Goal: Obtain resource: Download file/media

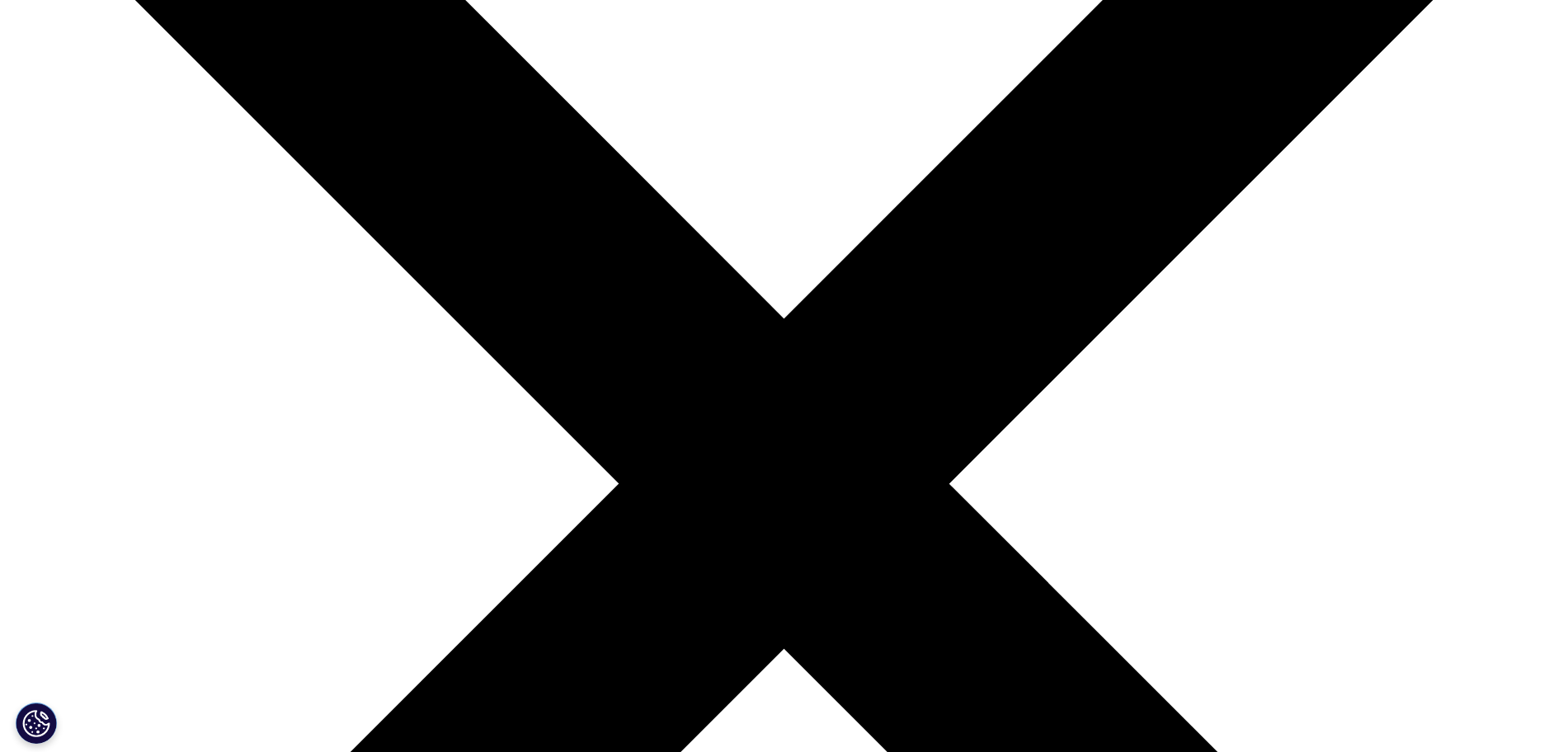
scroll to position [333, 0]
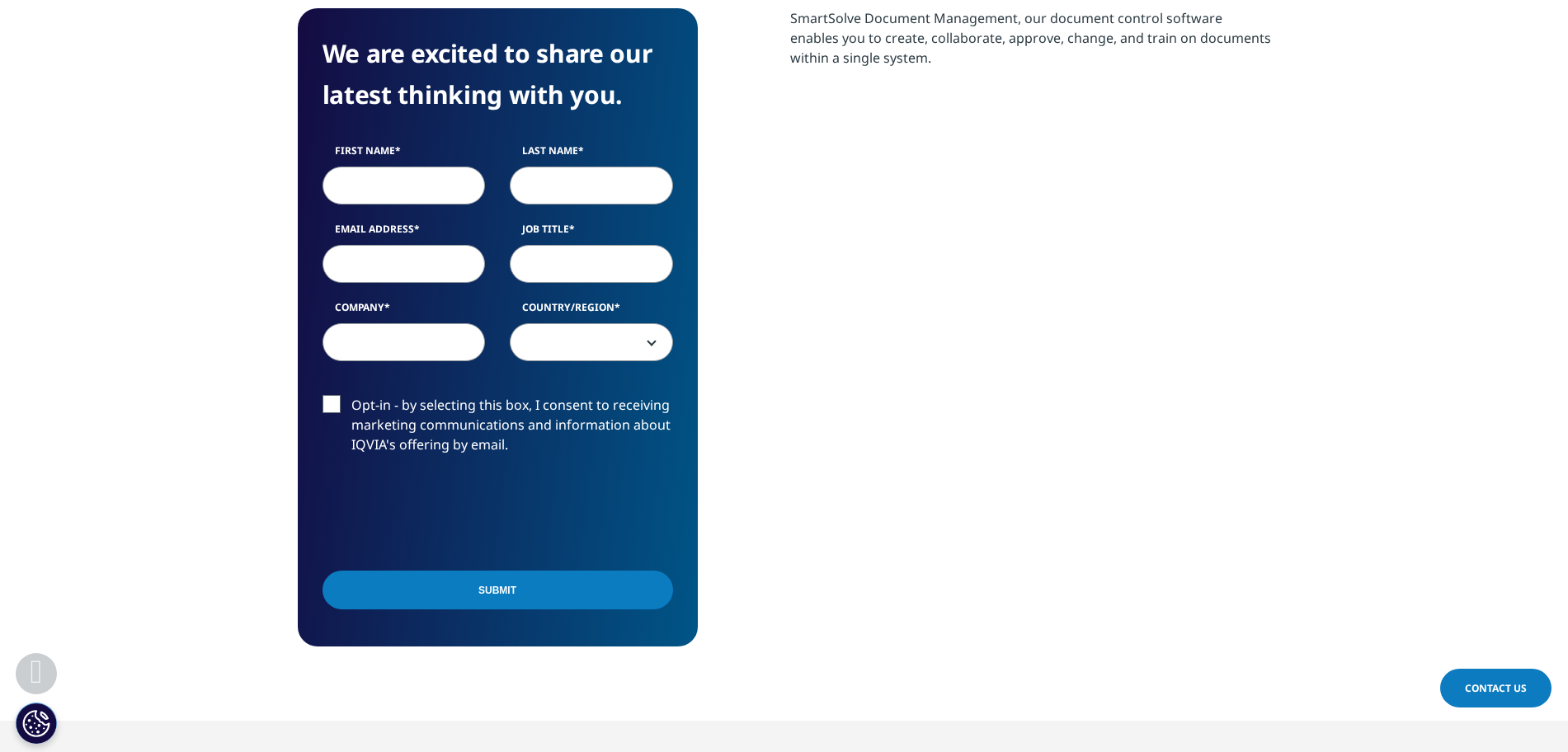
scroll to position [723, 0]
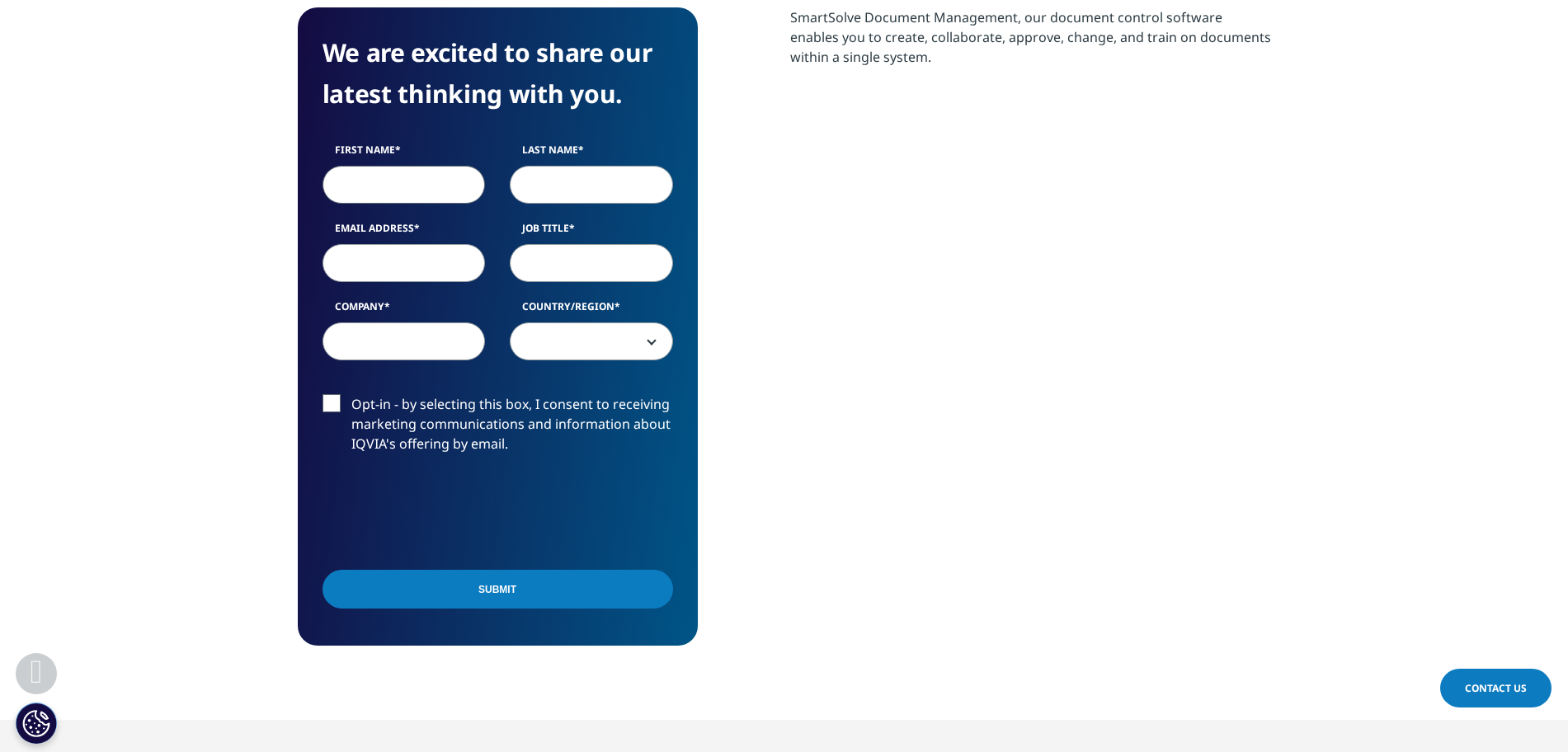
click at [424, 195] on input "First Name" at bounding box center [404, 184] width 163 height 38
type input "Sumit"
click at [539, 187] on input "Last Name" at bounding box center [592, 184] width 163 height 38
type input "Das"
drag, startPoint x: 427, startPoint y: 242, endPoint x: 416, endPoint y: 259, distance: 20.2
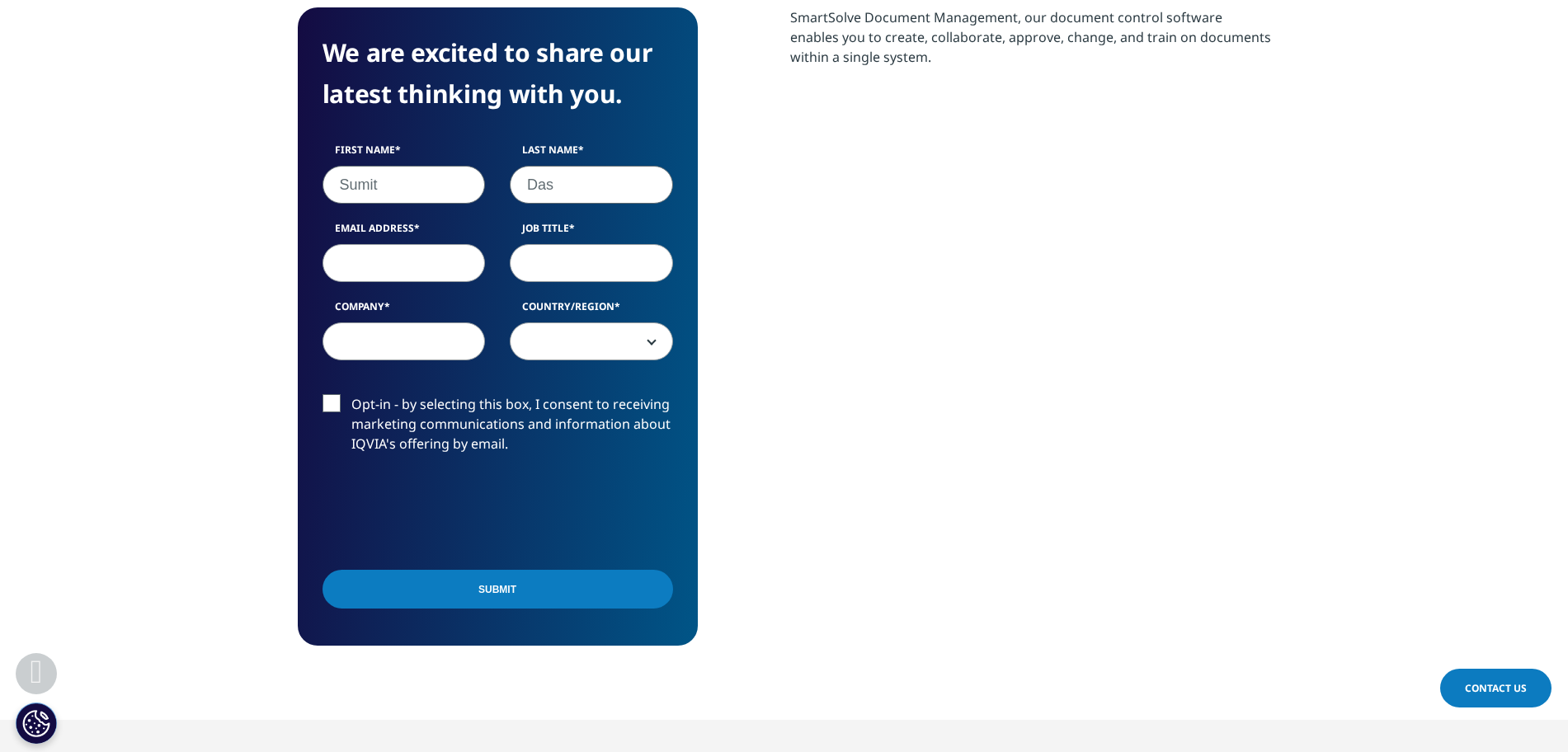
click at [416, 259] on div "Email Address" at bounding box center [404, 251] width 188 height 61
click at [416, 259] on input "Email Address" at bounding box center [404, 263] width 163 height 38
type input "das.sumit705@gmail.com"
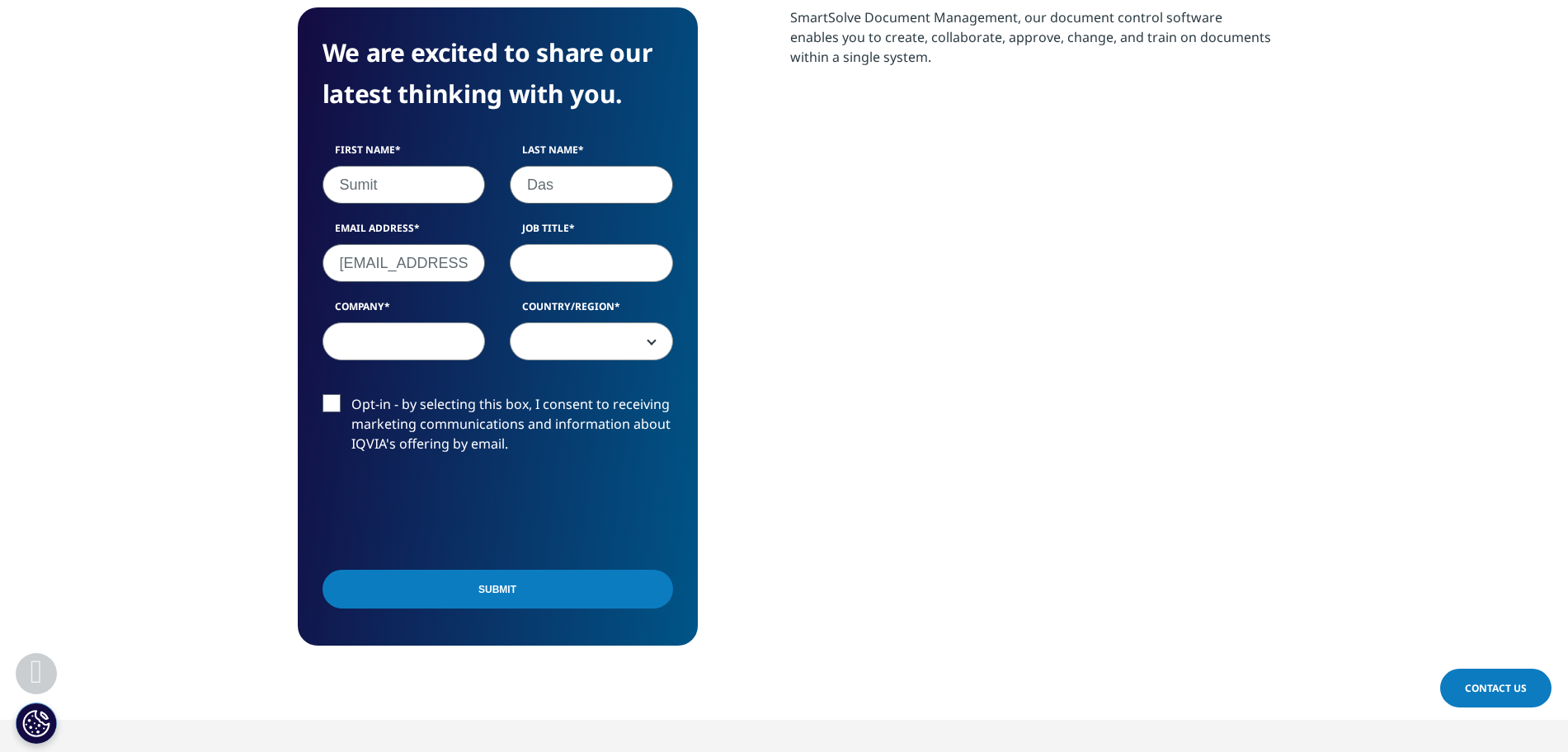
click at [583, 262] on input "Job Title" at bounding box center [592, 263] width 163 height 38
type input "Senior Consultant"
click at [430, 327] on input "Company" at bounding box center [404, 341] width 163 height 38
type input "SGA"
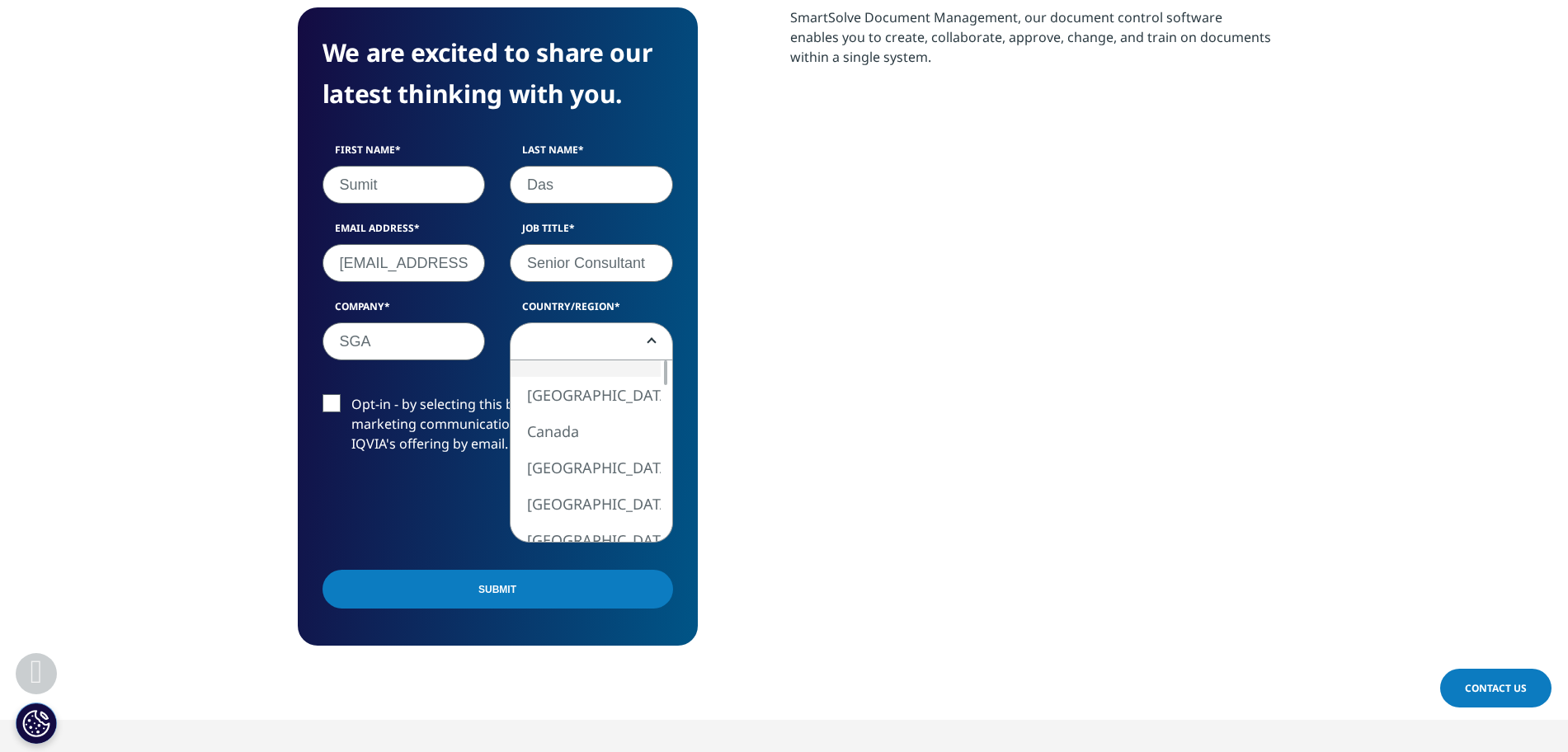
click at [572, 342] on span at bounding box center [591, 342] width 161 height 38
select select "India"
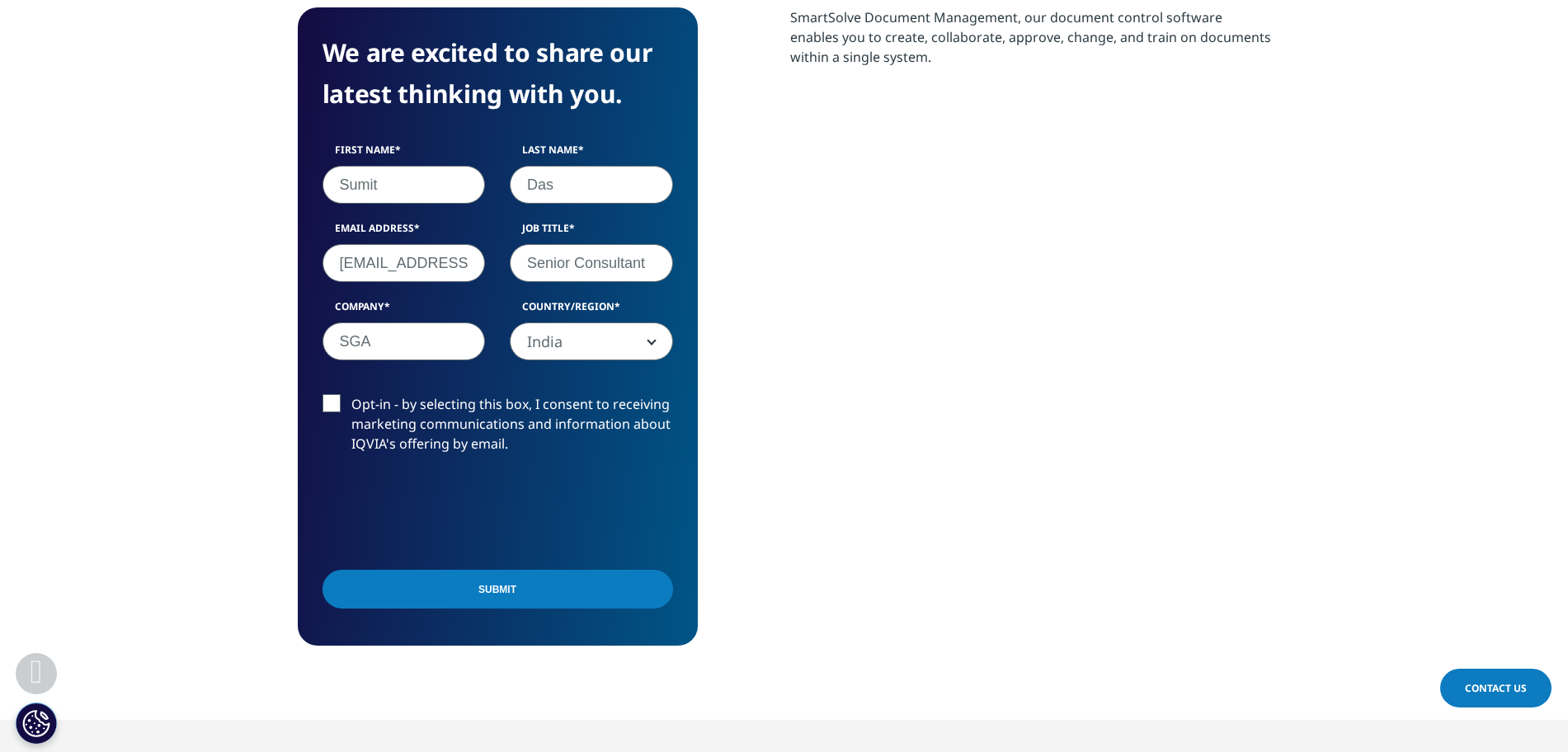
click at [332, 409] on label "Opt-in - by selecting this box, I consent to receiving marketing communications…" at bounding box center [497, 428] width 351 height 69
click at [352, 394] on input "Opt-in - by selecting this box, I consent to receiving marketing communications…" at bounding box center [352, 394] width 0 height 0
click at [334, 405] on label "Opt-in - by selecting this box, I consent to receiving marketing communications…" at bounding box center [497, 428] width 351 height 69
click at [352, 394] on input "Opt-in - by selecting this box, I consent to receiving marketing communications…" at bounding box center [352, 394] width 0 height 0
click at [528, 594] on input "Submit" at bounding box center [497, 589] width 351 height 38
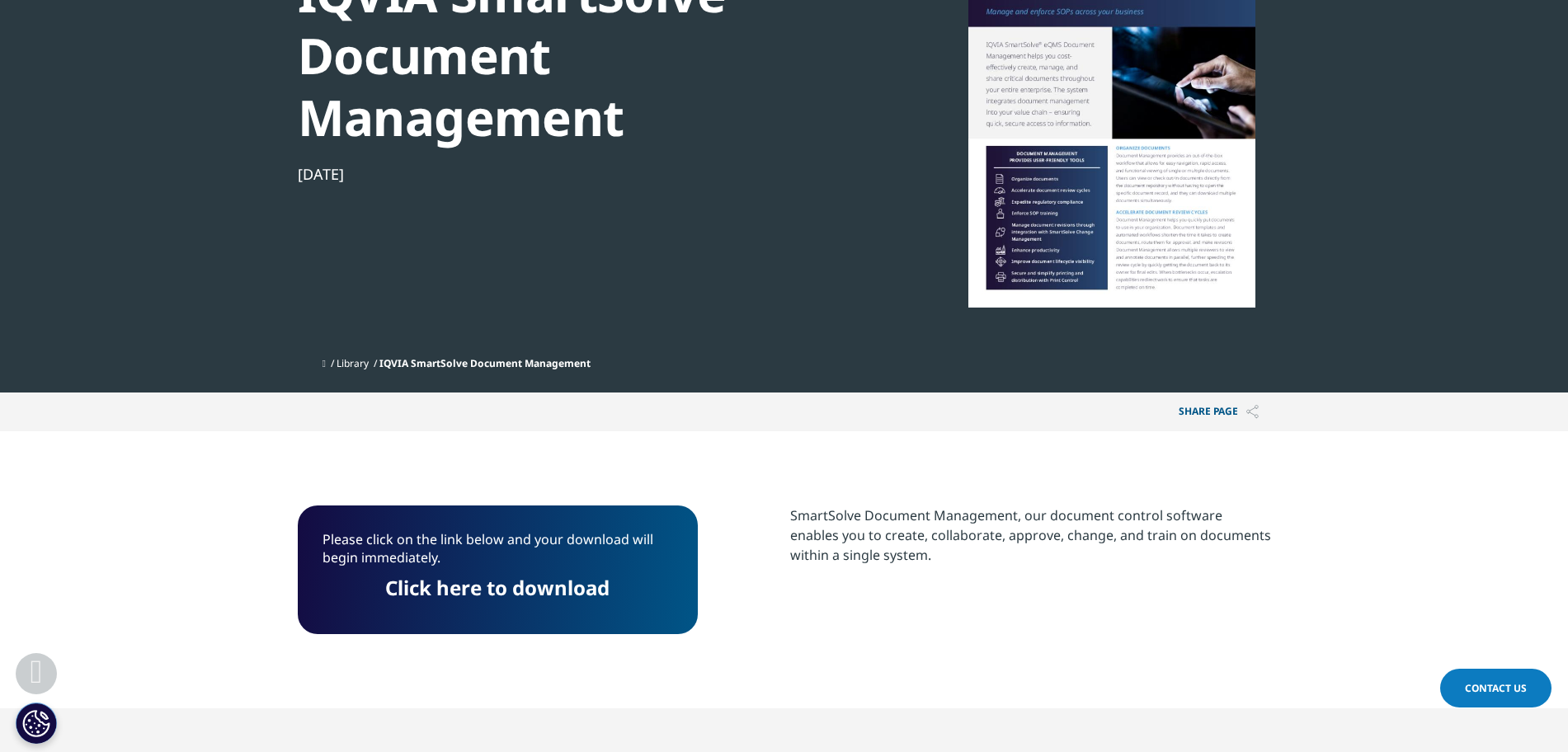
scroll to position [223, 0]
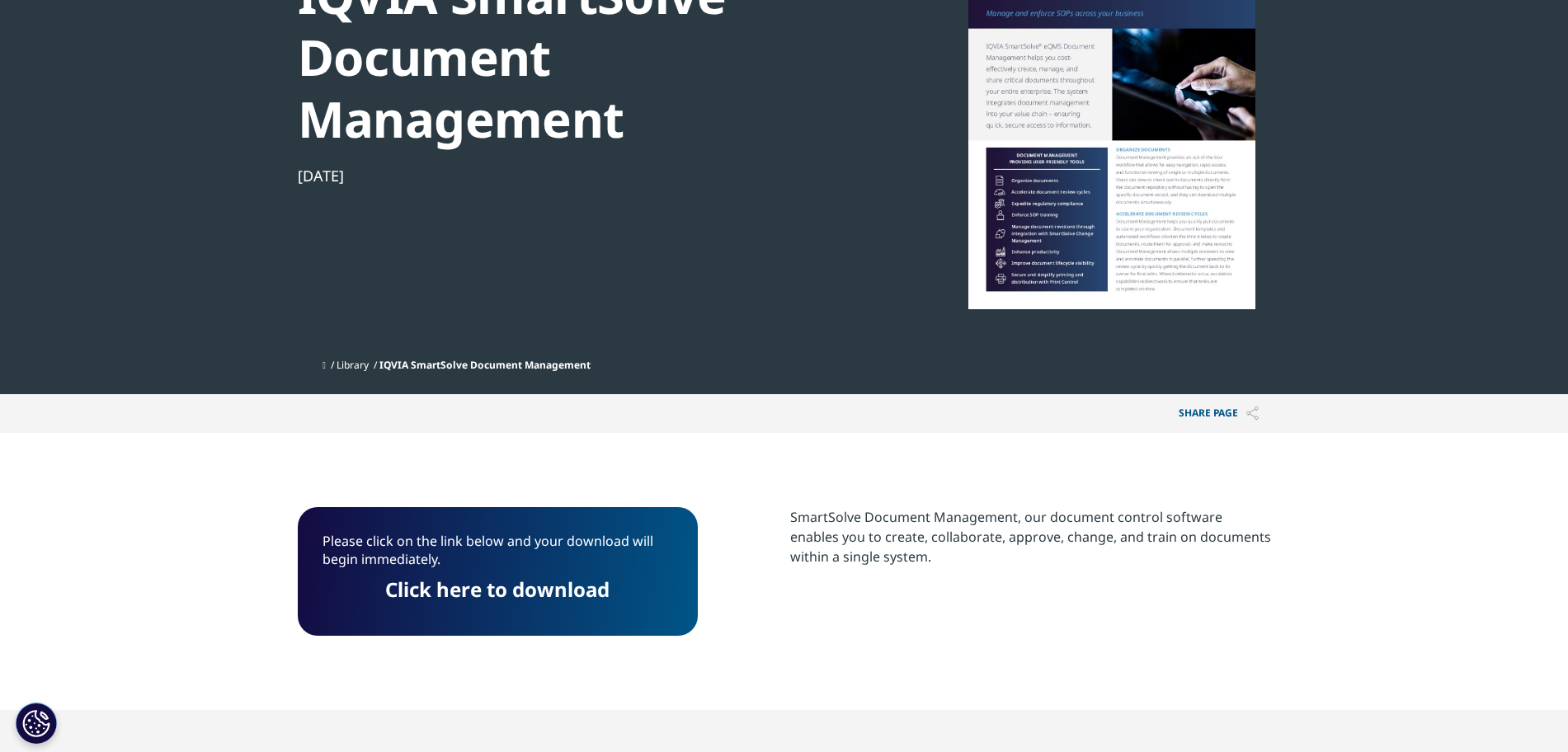
click at [447, 588] on link "Click here to download" at bounding box center [497, 590] width 224 height 27
click at [587, 594] on link "Click here to download" at bounding box center [497, 590] width 224 height 27
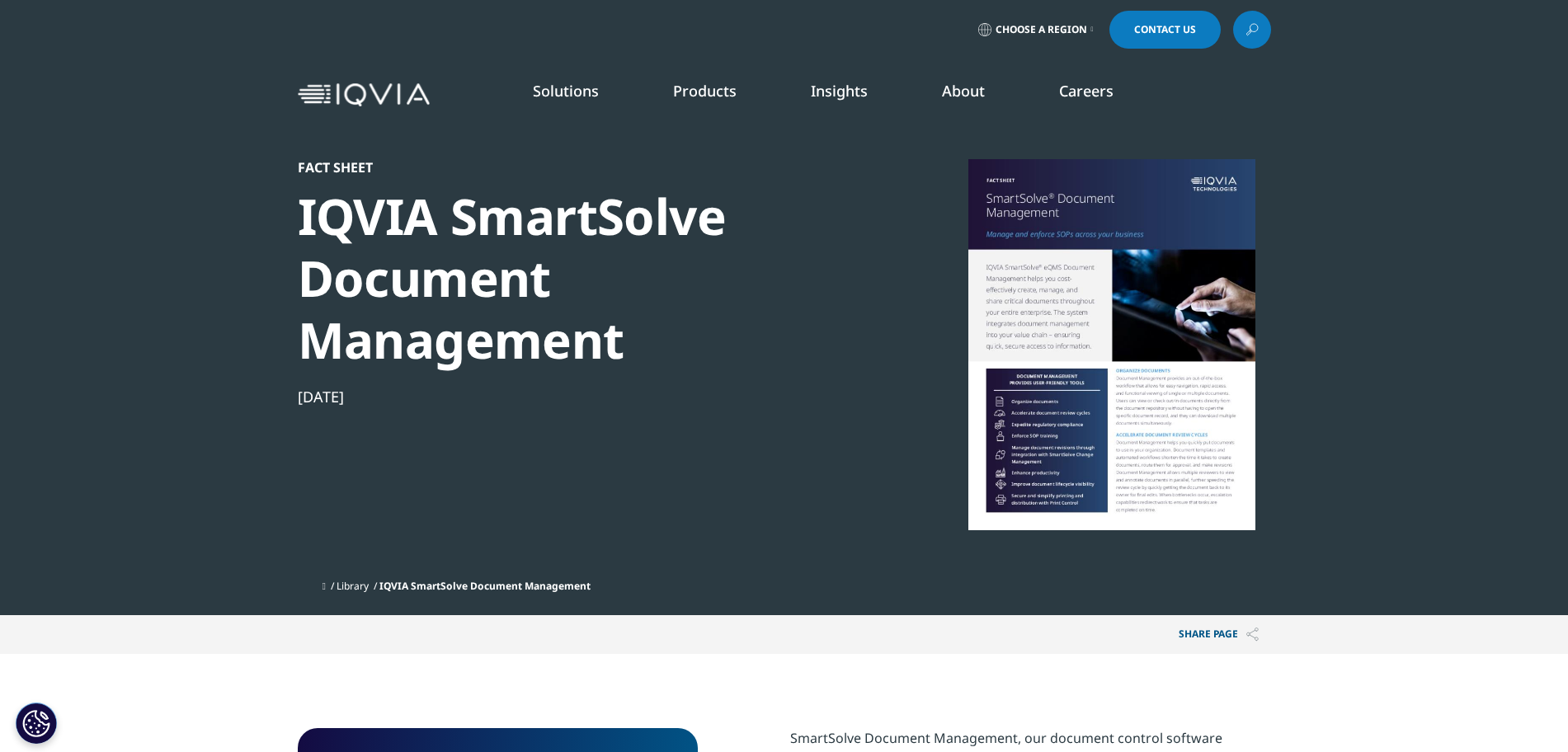
scroll to position [0, 0]
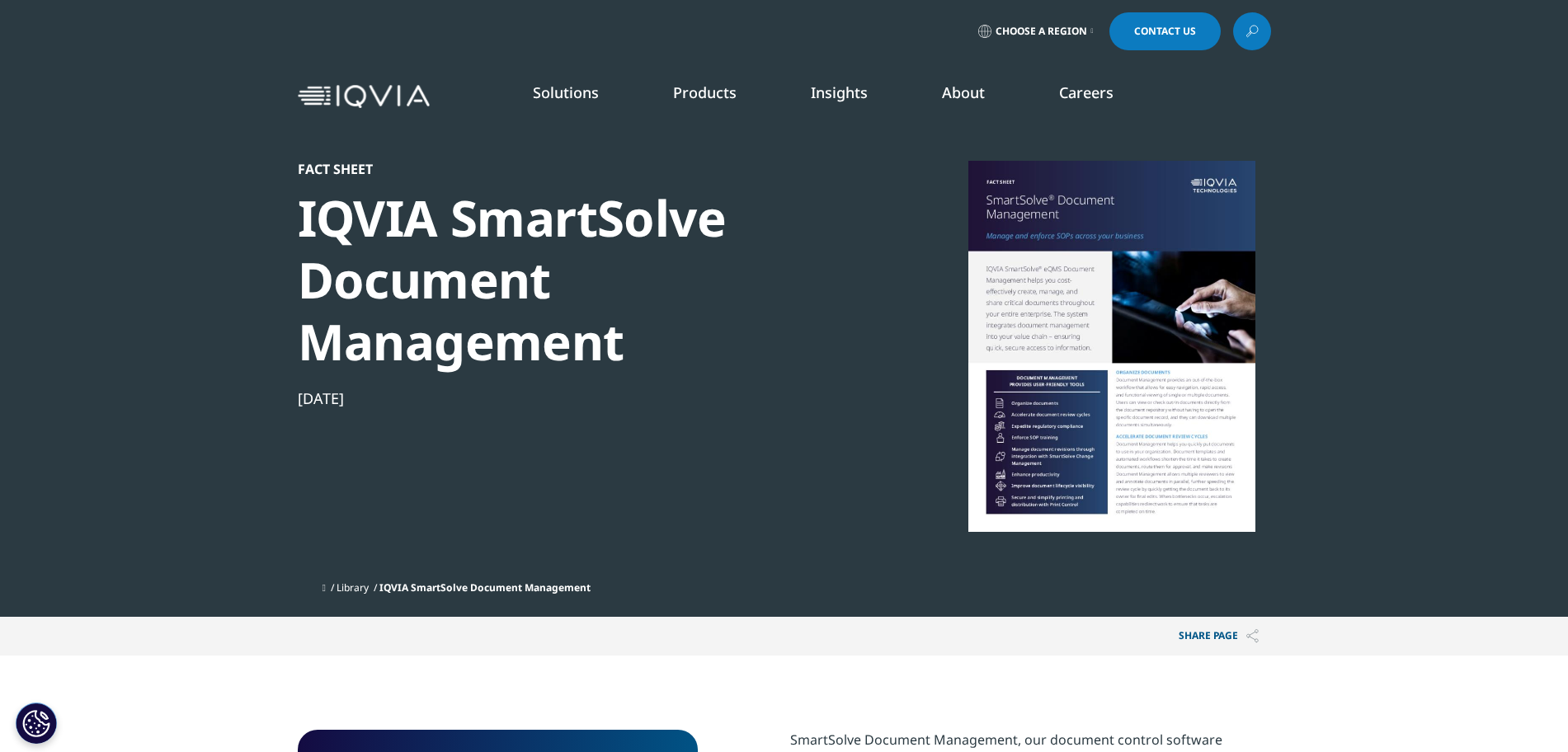
click at [411, 104] on img at bounding box center [364, 97] width 132 height 24
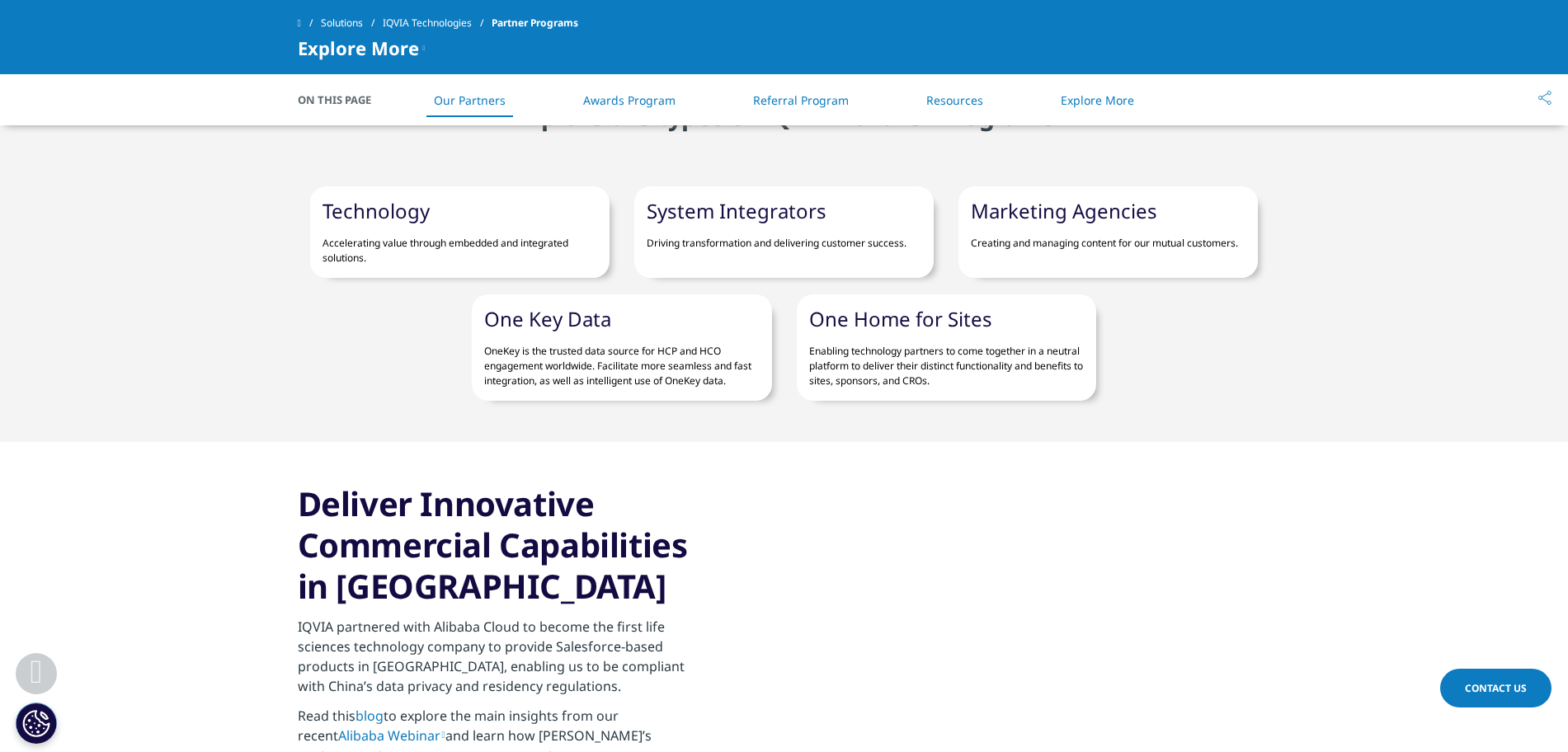
scroll to position [1159, 0]
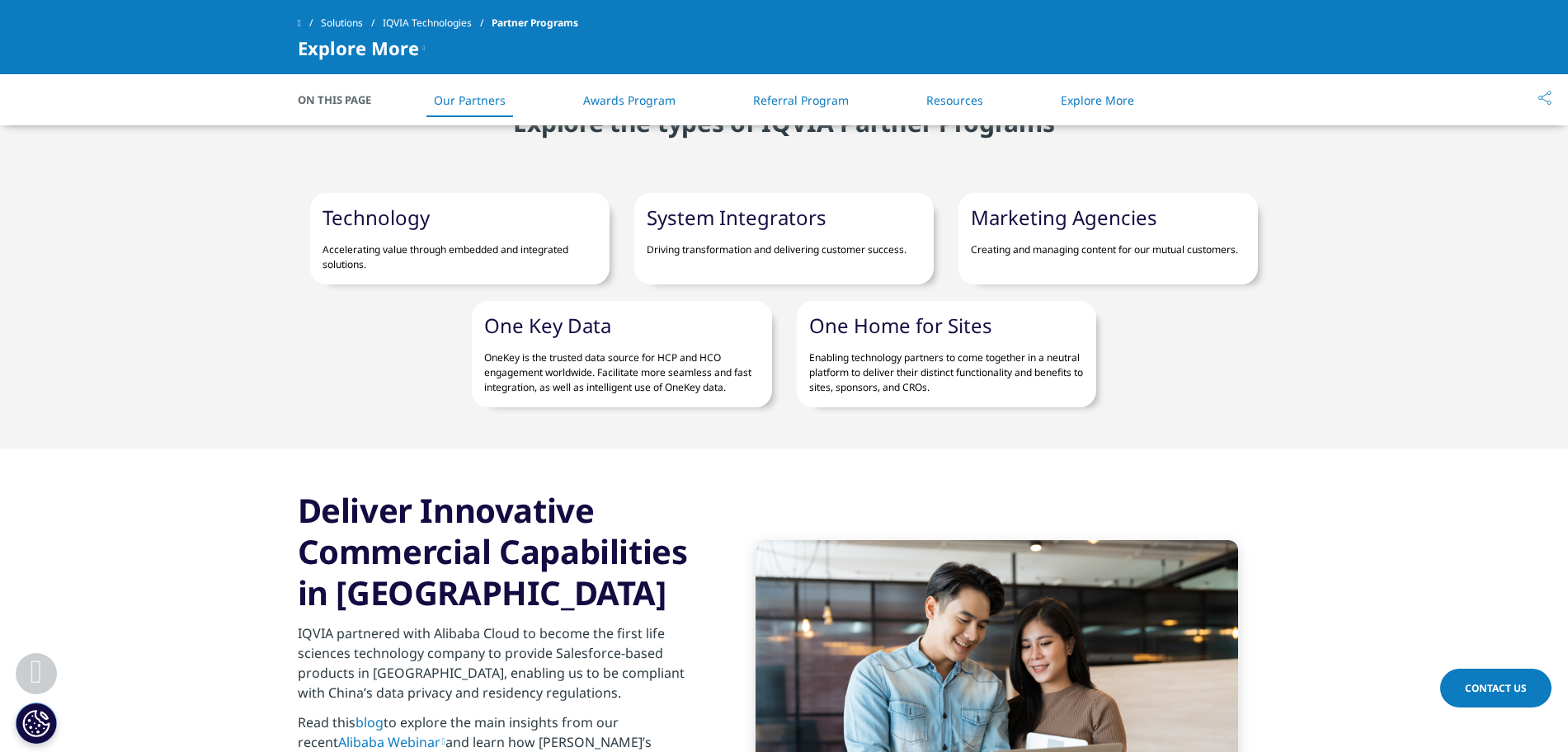
click at [380, 203] on link "Technology" at bounding box center [376, 217] width 107 height 27
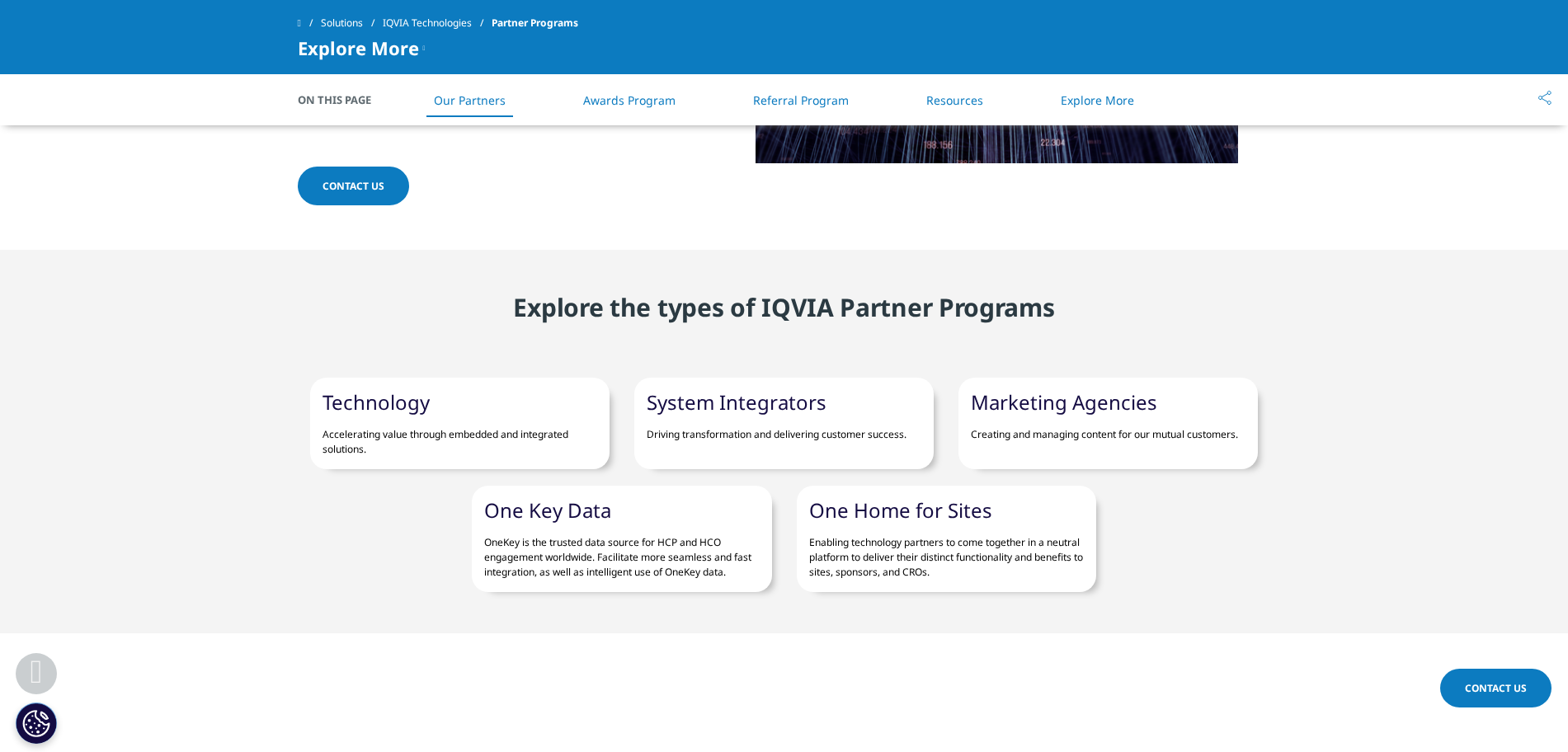
scroll to position [982, 0]
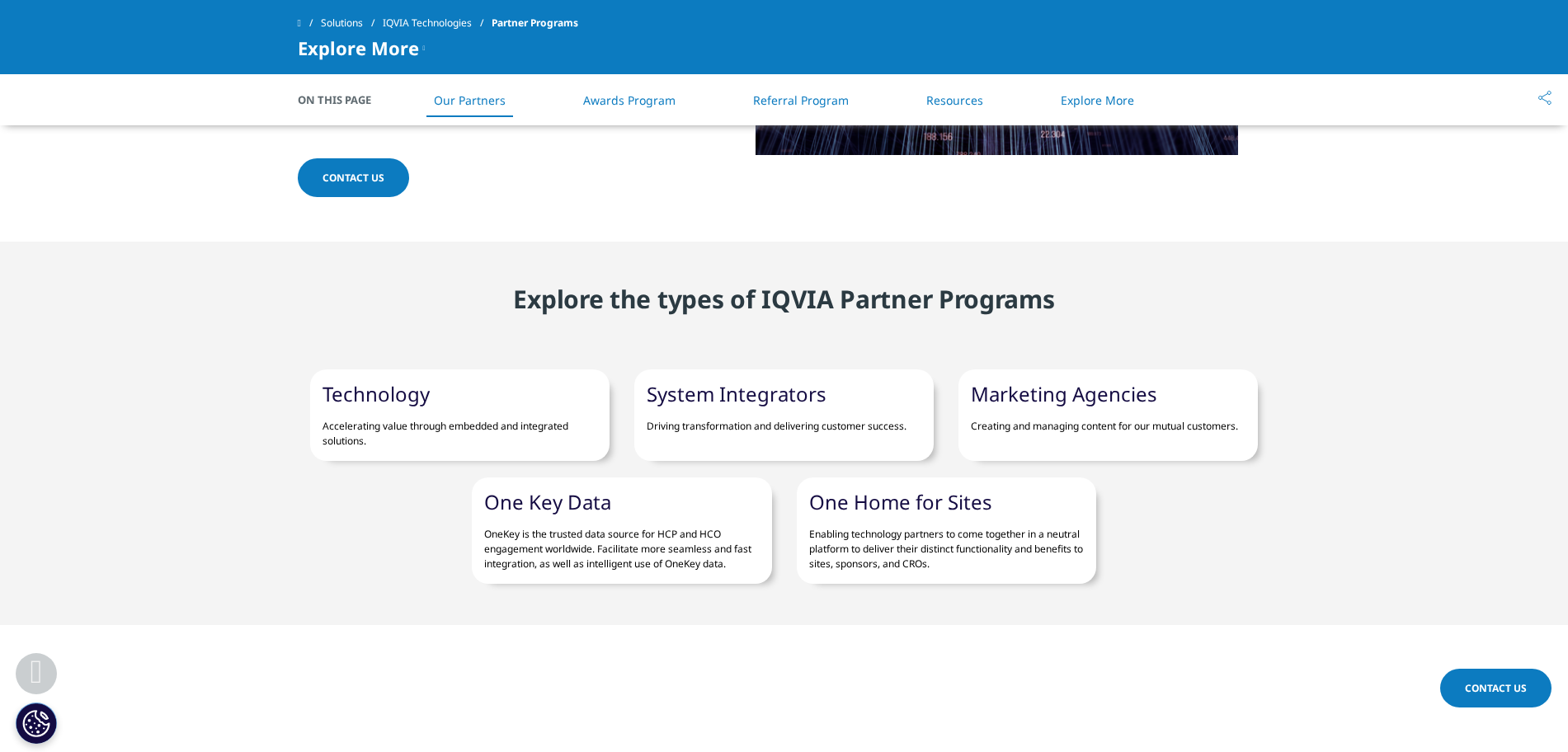
click at [710, 380] on link "System Integrators" at bounding box center [736, 394] width 180 height 27
click at [962, 488] on link "One Home for Sites" at bounding box center [900, 502] width 183 height 27
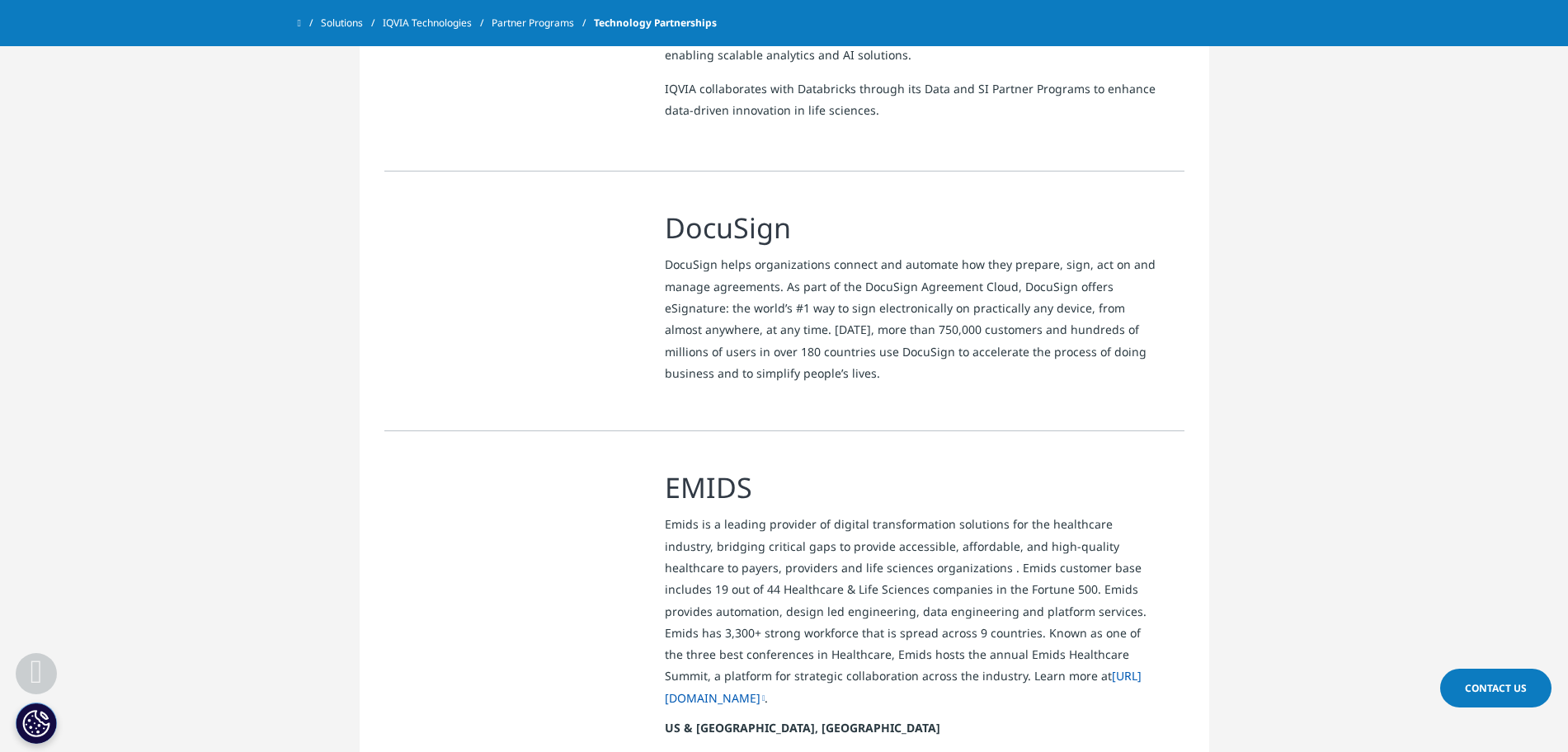
scroll to position [2131, 0]
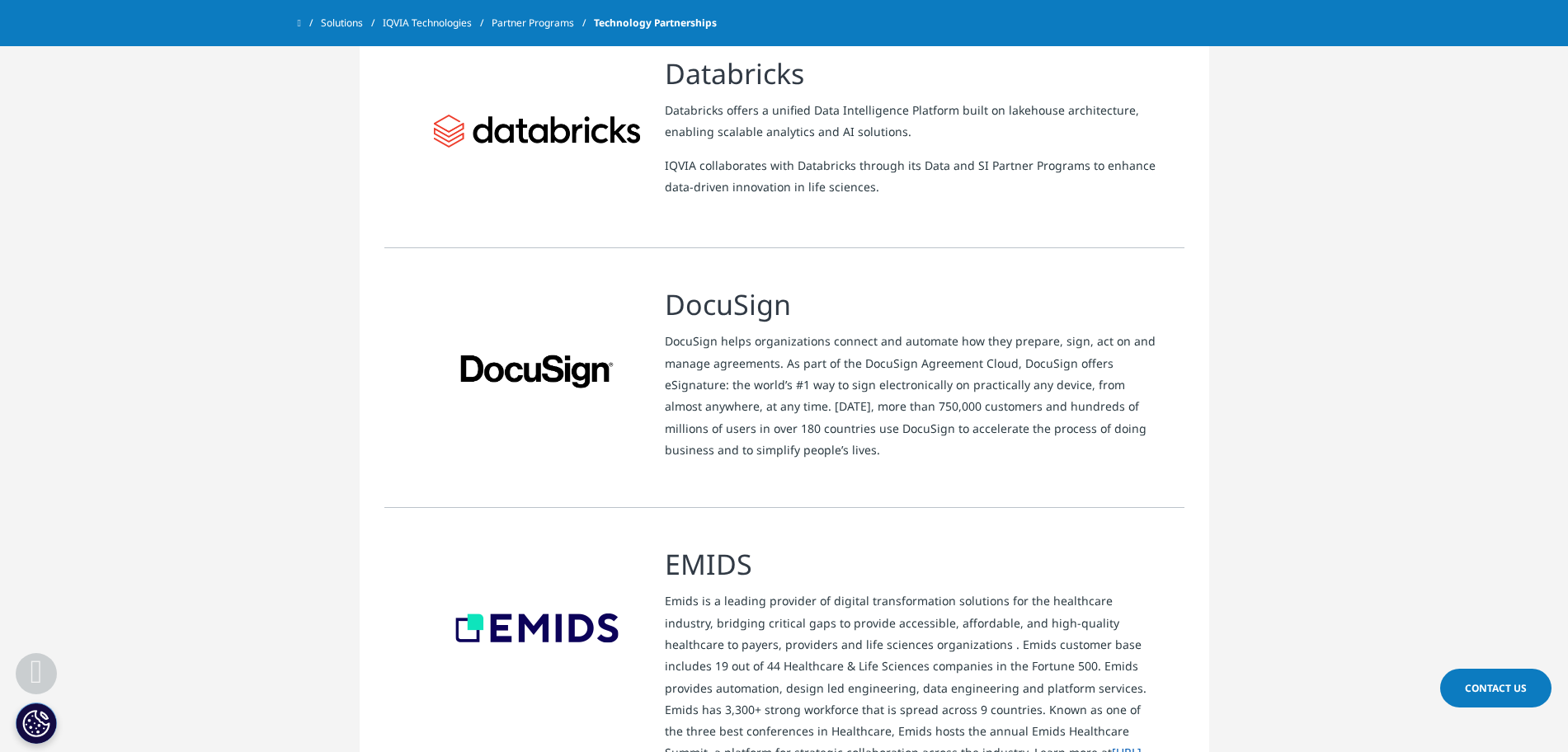
click at [672, 286] on h3 "DocuSign" at bounding box center [912, 304] width 495 height 37
click at [775, 286] on h3 "DocuSign" at bounding box center [912, 304] width 495 height 37
drag, startPoint x: 662, startPoint y: 239, endPoint x: 842, endPoint y: 234, distance: 180.1
click at [842, 286] on div "DocuSign" at bounding box center [784, 377] width 750 height 183
copy div "DocuSign"
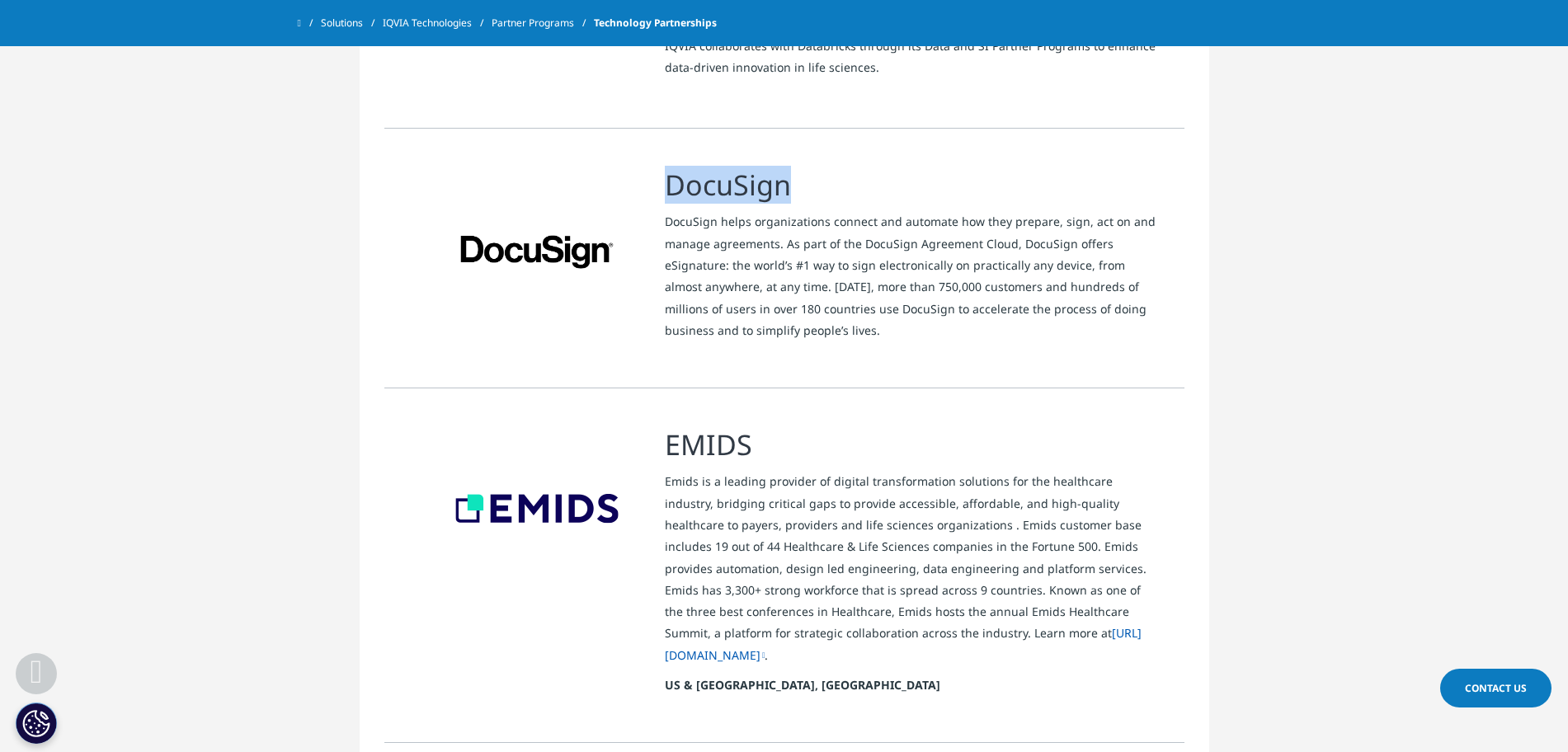
scroll to position [2251, 0]
click at [667, 426] on h3 "EMIDS" at bounding box center [912, 444] width 495 height 37
click at [688, 426] on h3 "EMIDS" at bounding box center [912, 444] width 495 height 37
drag, startPoint x: 688, startPoint y: 384, endPoint x: 745, endPoint y: 388, distance: 57.1
click at [745, 426] on h3 "EMIDS" at bounding box center [912, 444] width 495 height 37
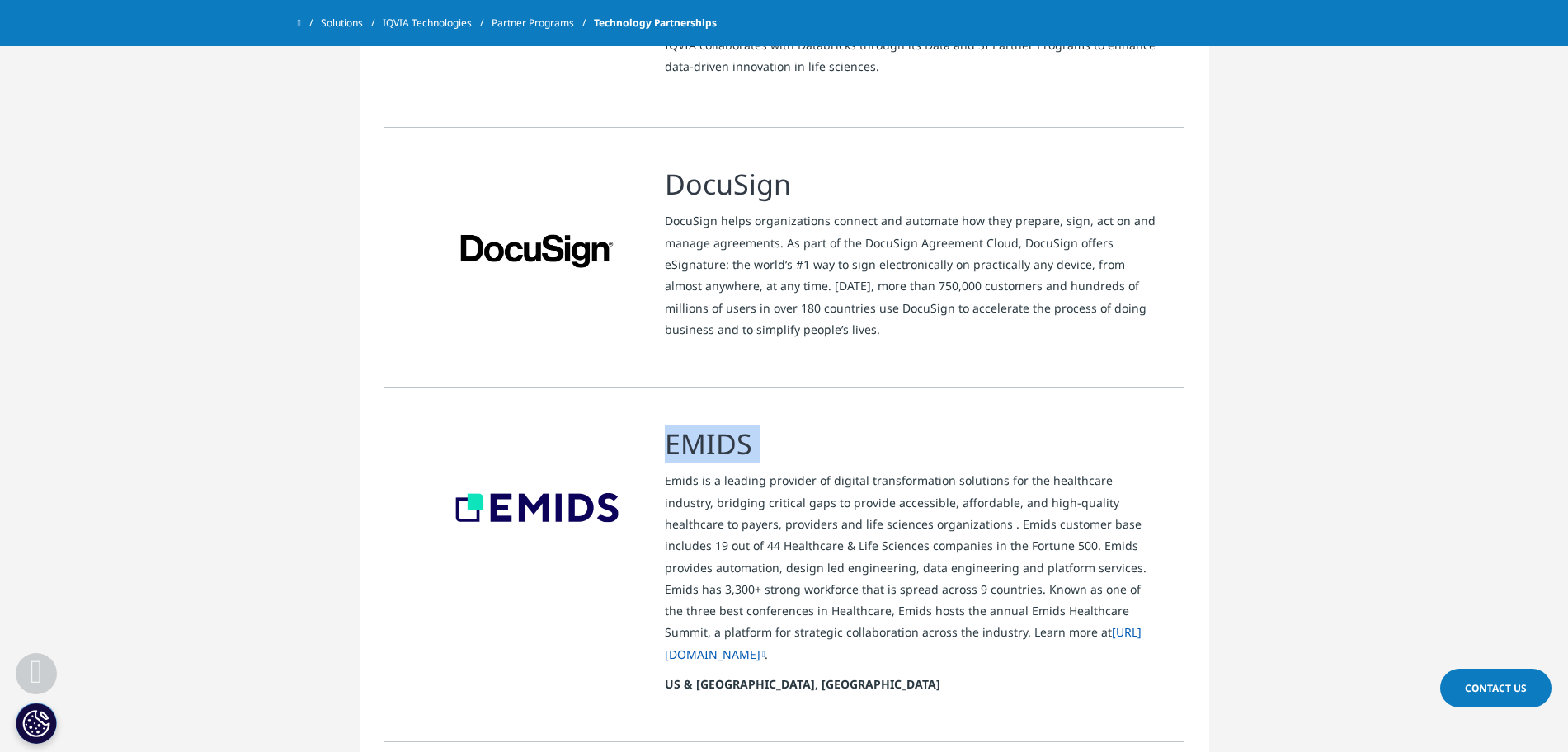
copy div "EMIDS"
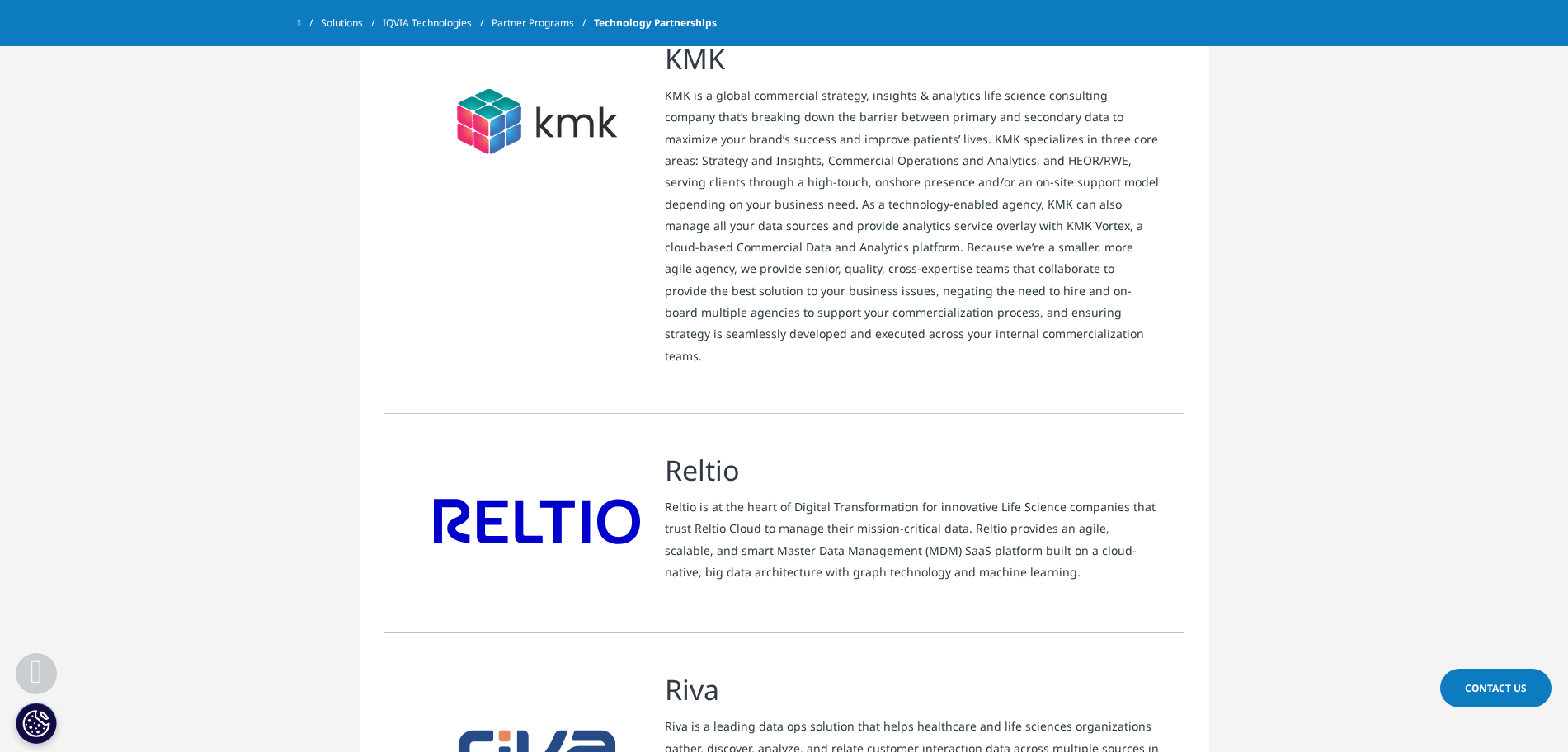
scroll to position [3250, 0]
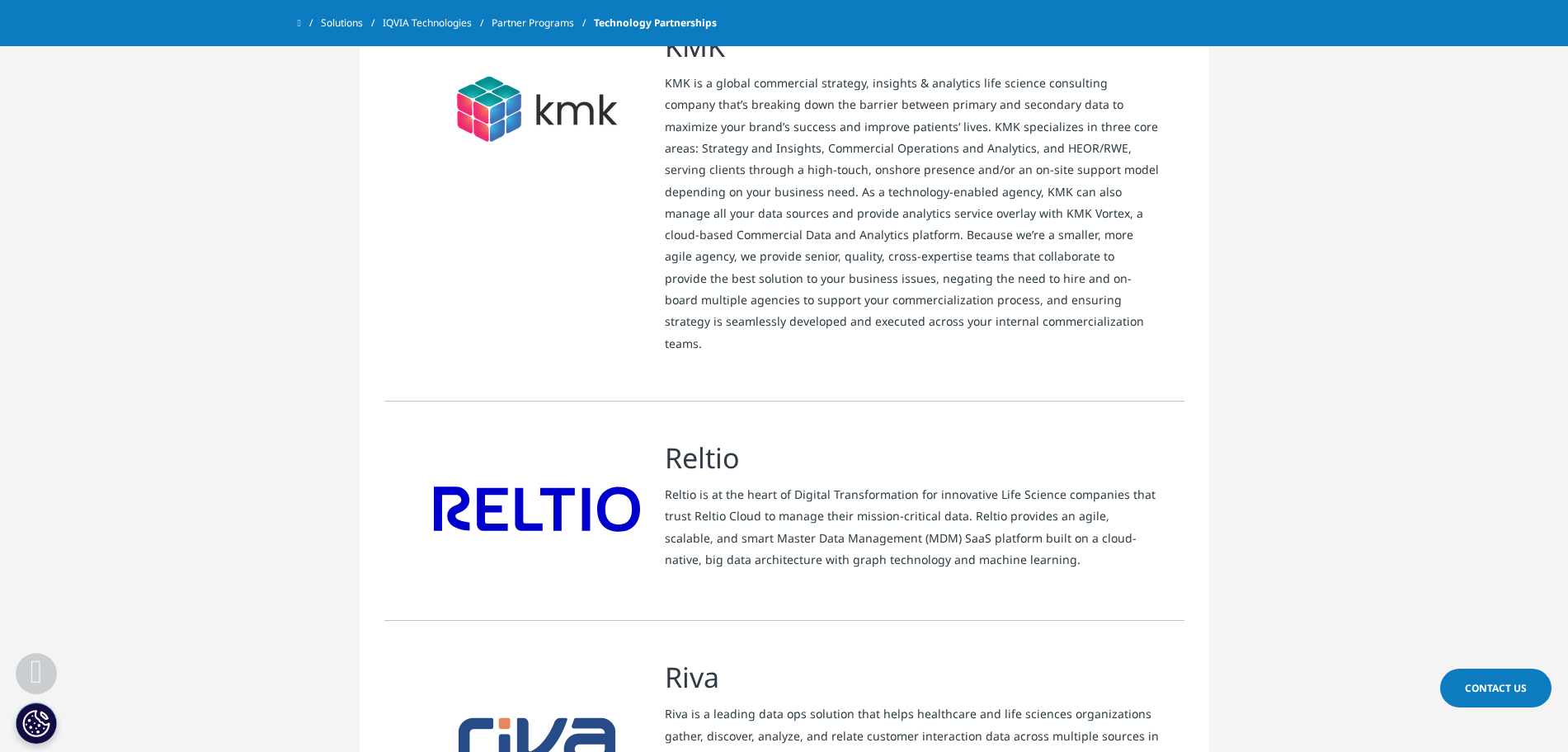
click at [717, 440] on h3 "Reltio" at bounding box center [912, 458] width 495 height 37
copy div "Reltio"
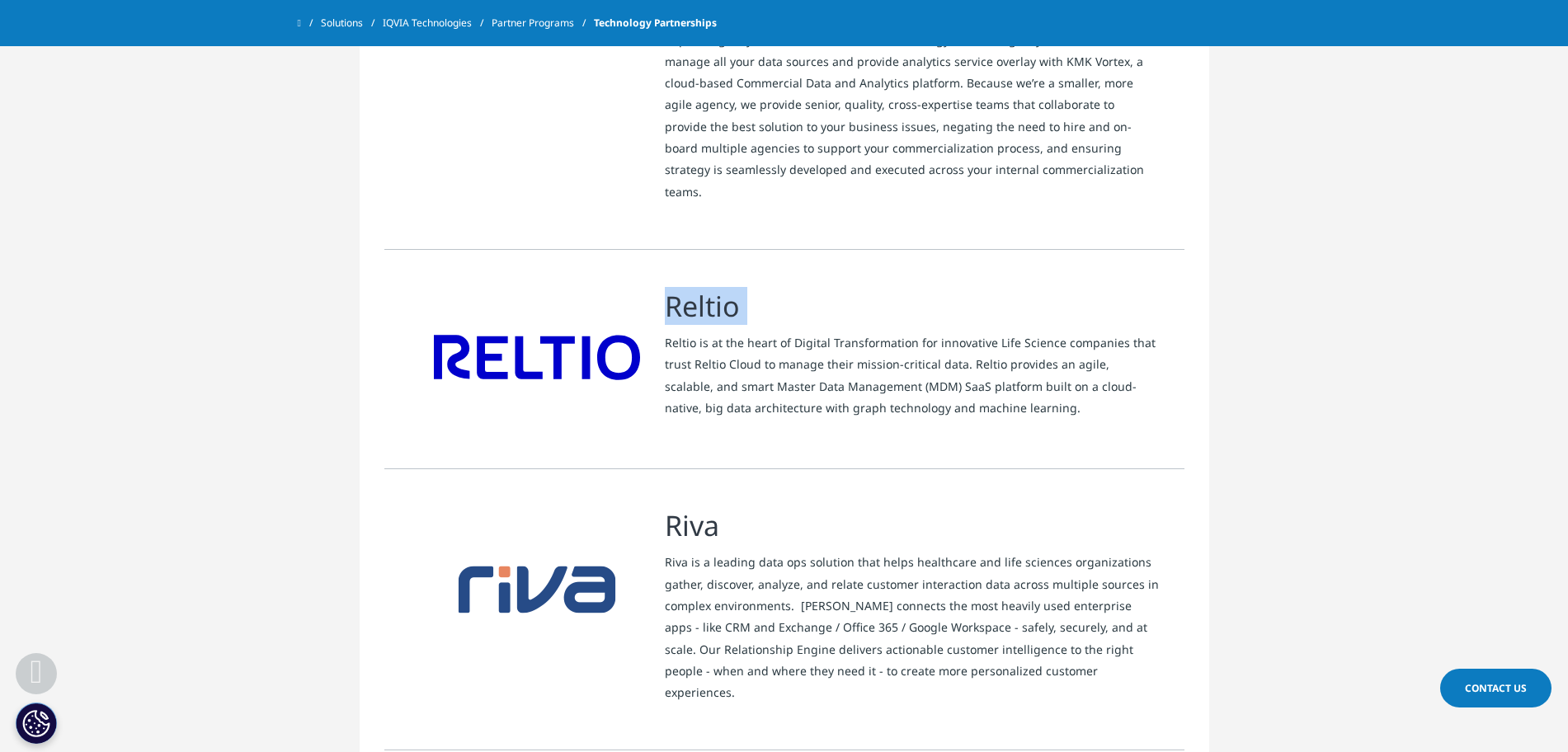
scroll to position [3405, 0]
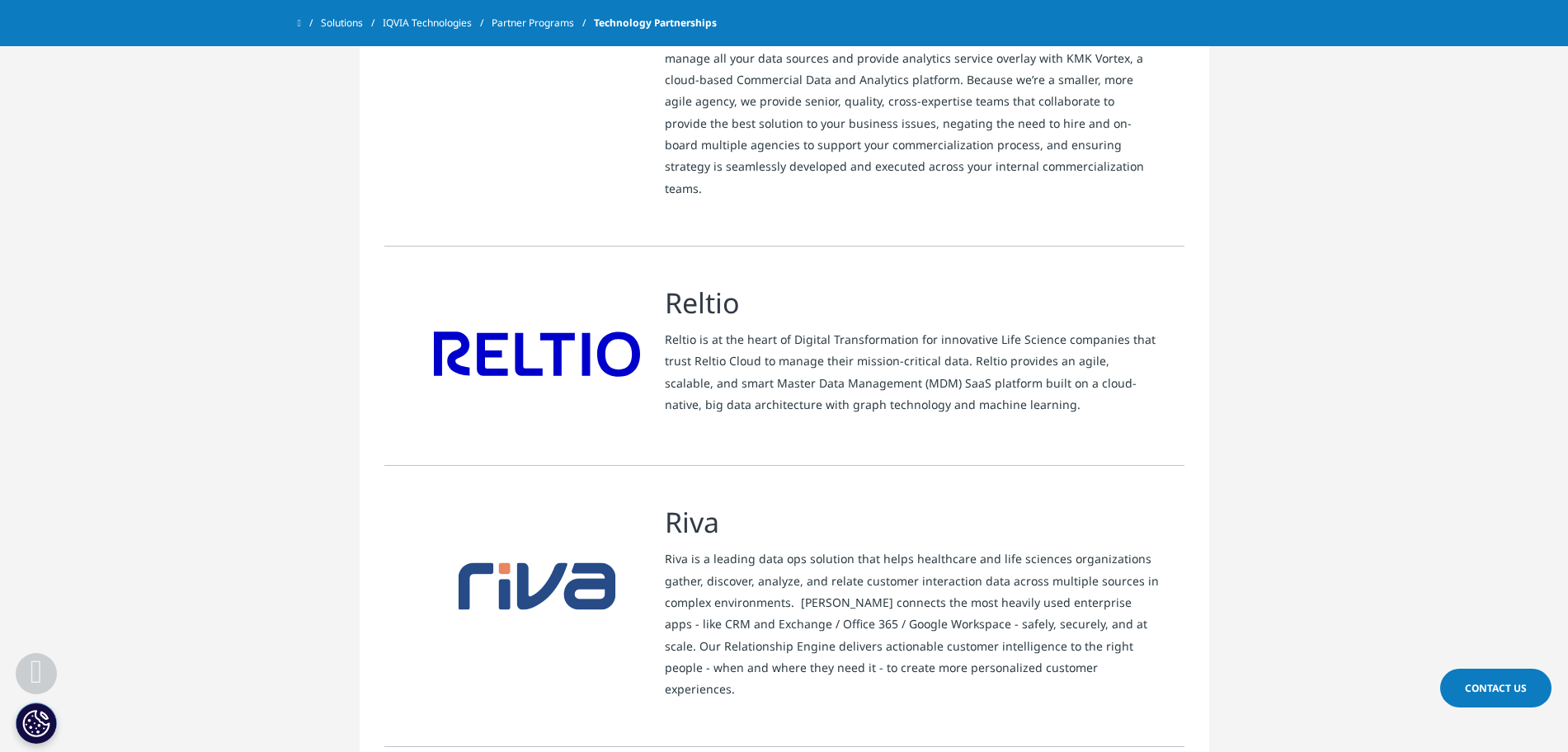
click at [701, 504] on h3 "Riva" at bounding box center [912, 522] width 495 height 37
copy div "Riva"
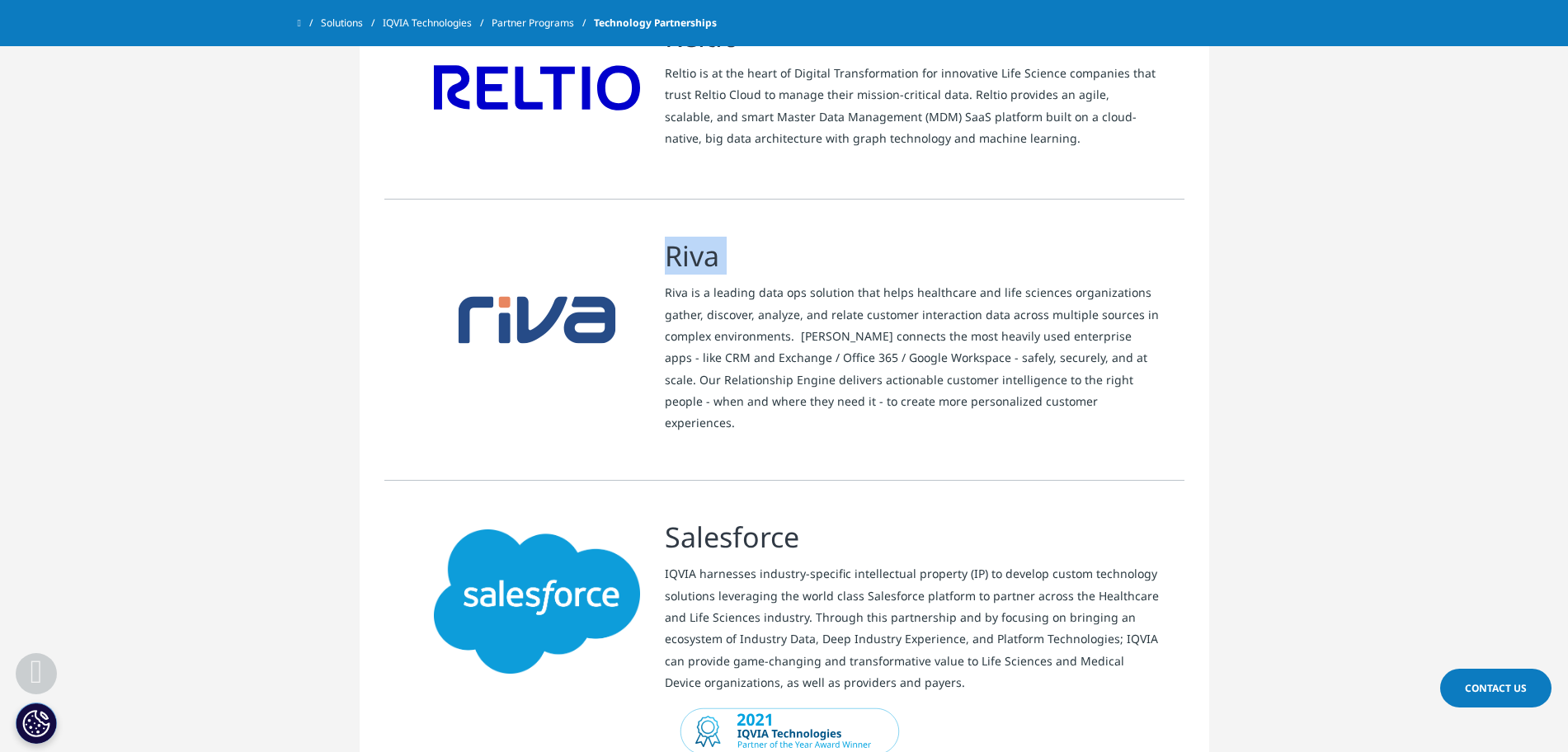
scroll to position [3674, 0]
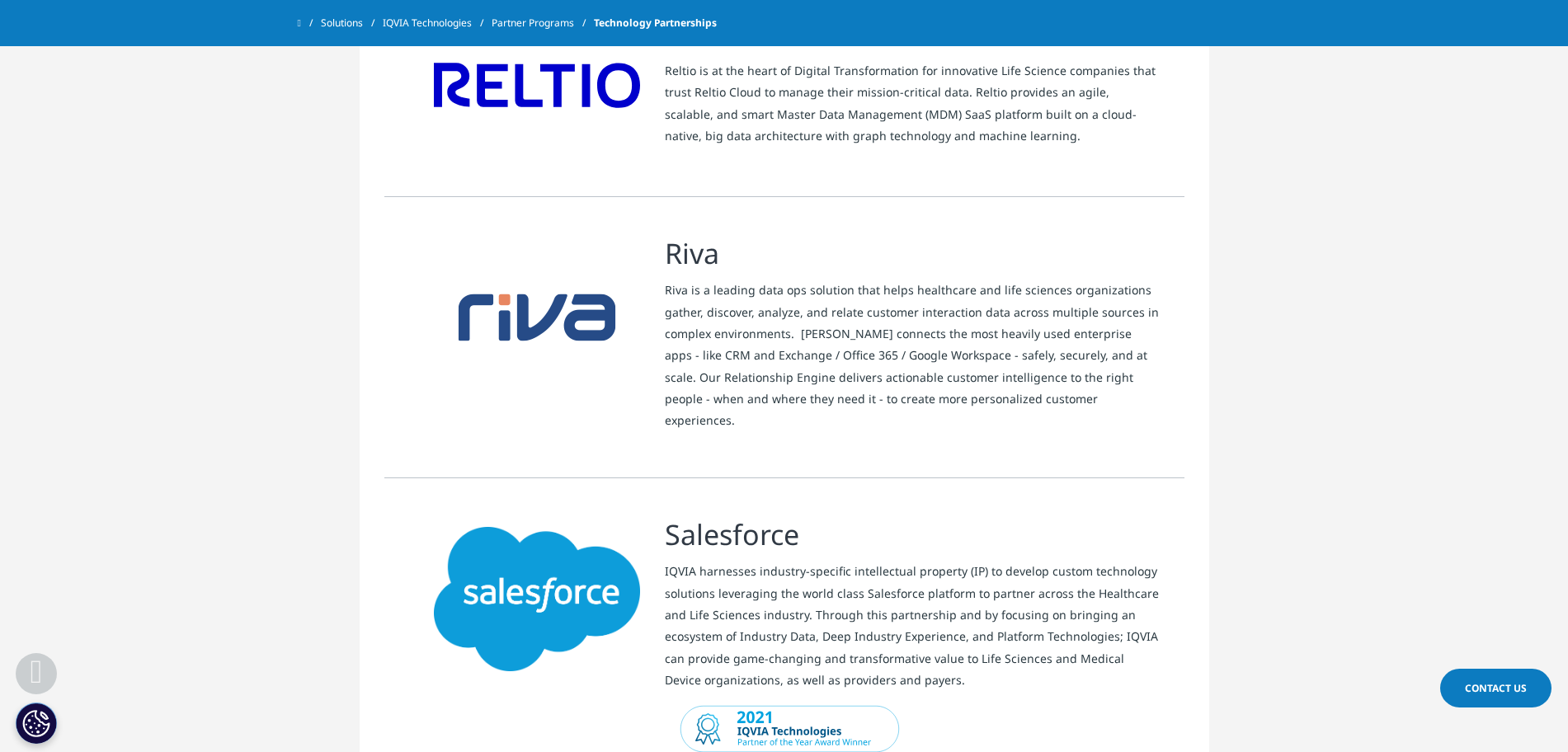
click at [743, 517] on h3 "Salesforce" at bounding box center [912, 535] width 495 height 37
copy h3 "Salesforce"
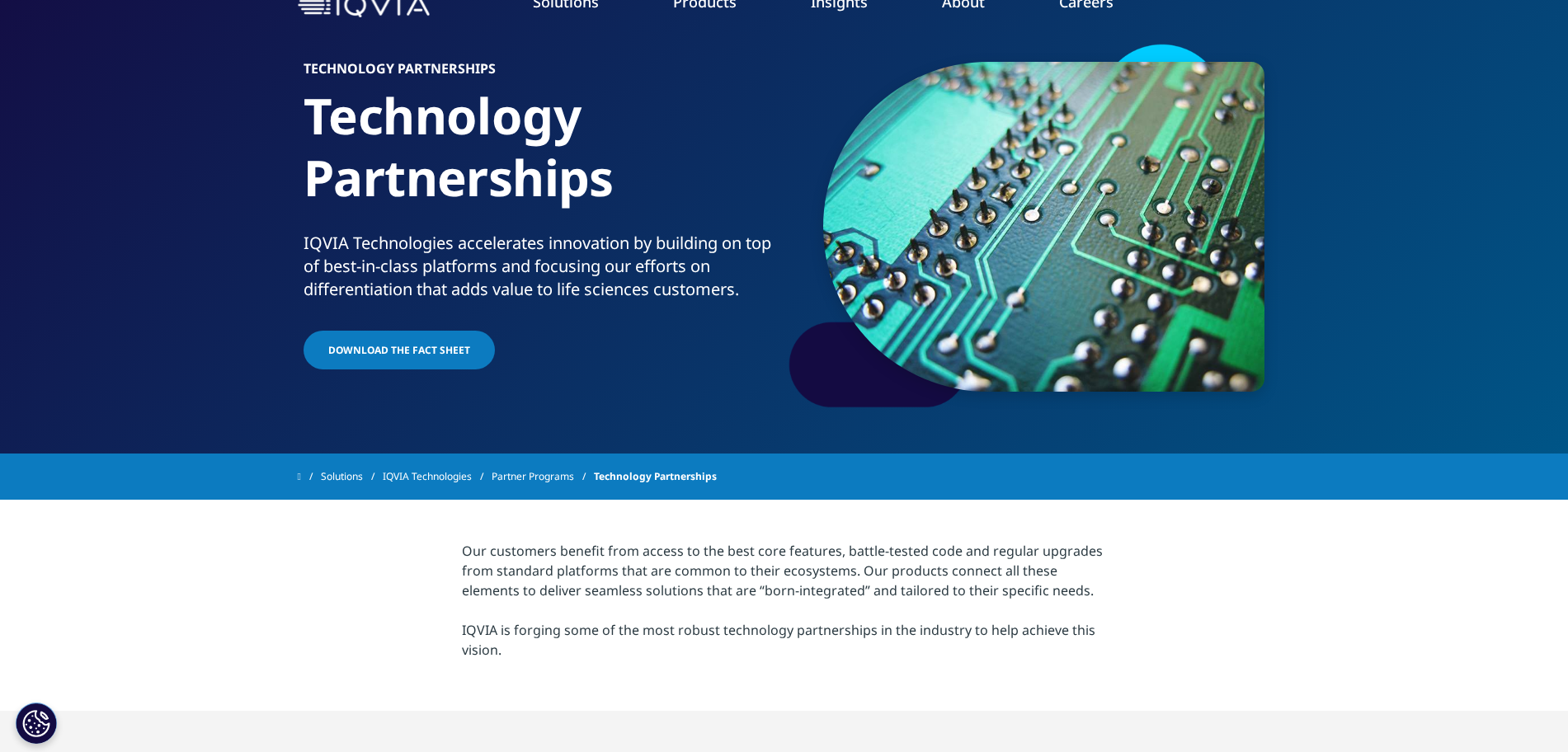
scroll to position [0, 0]
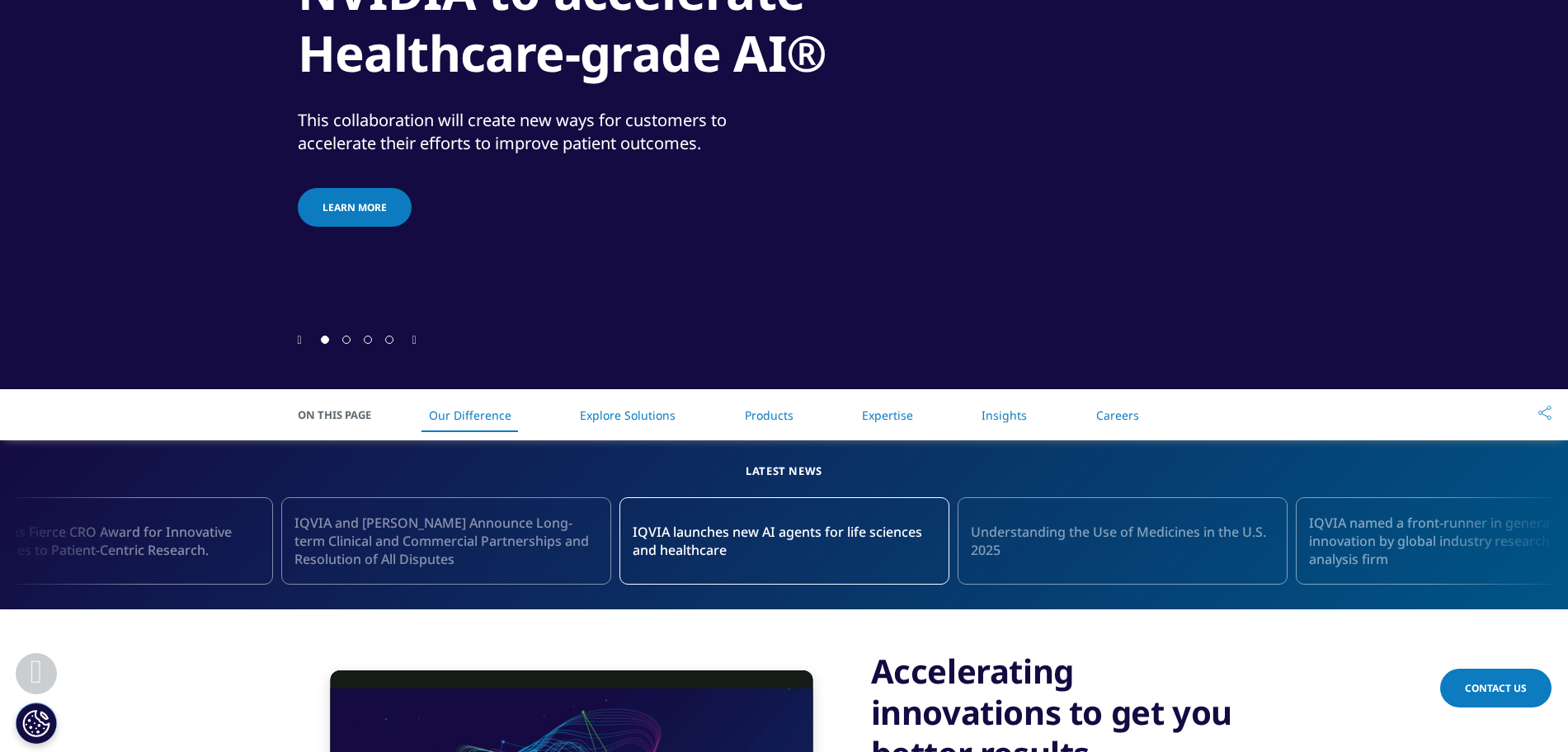
scroll to position [351, 0]
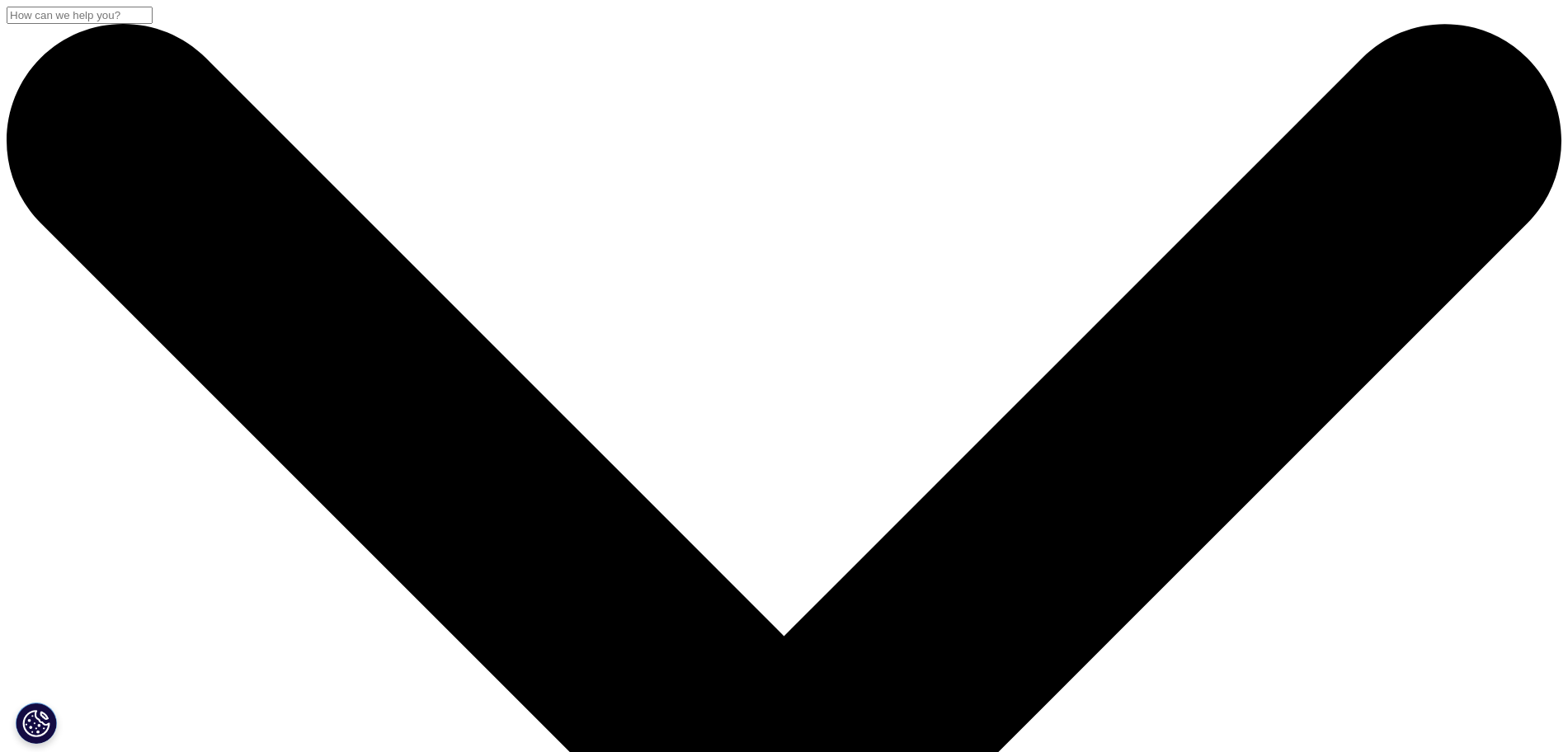
scroll to position [151, 974]
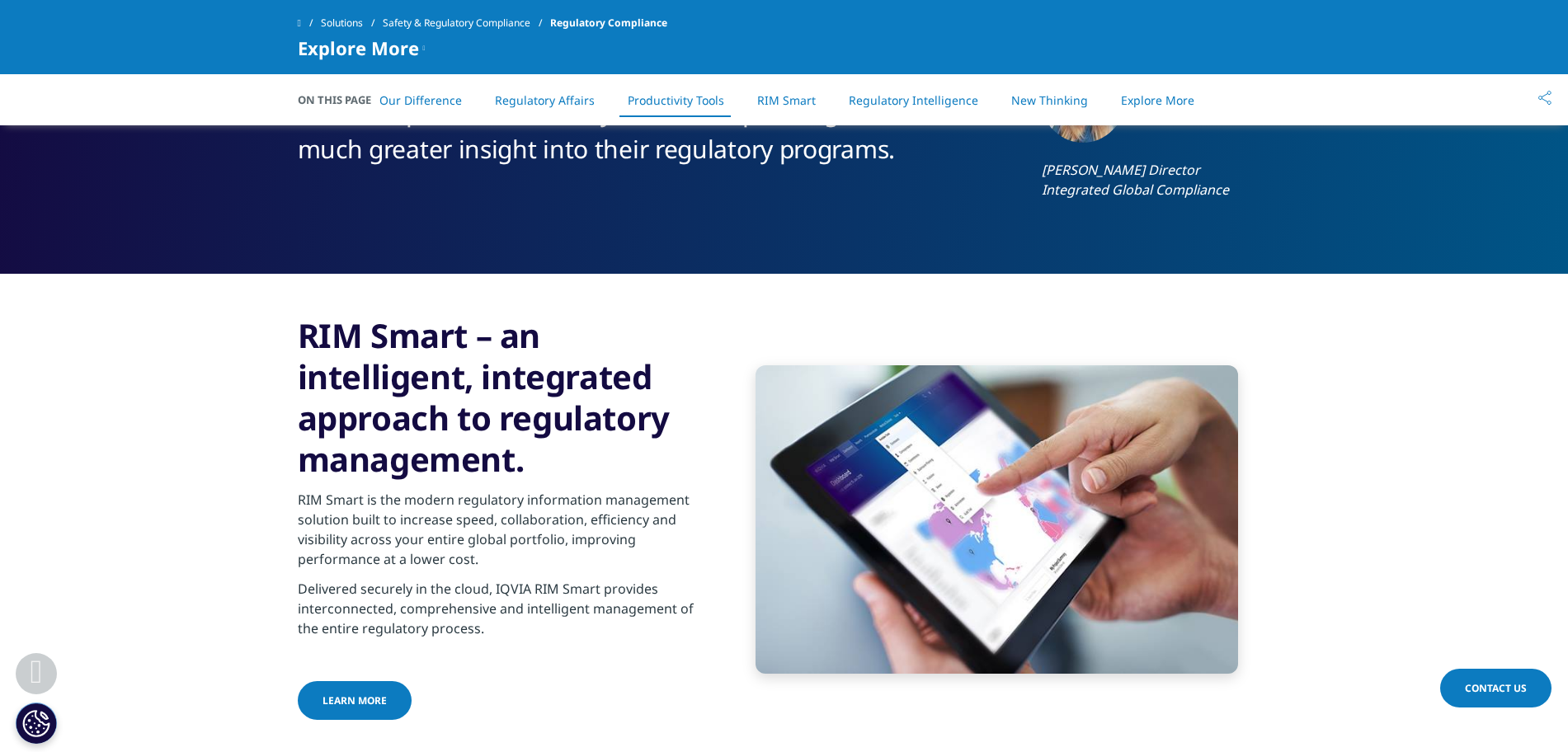
click at [204, 434] on section "RIM Smart – an intelligent, integrated approach to regulatory management. RIM S…" at bounding box center [784, 519] width 1568 height 491
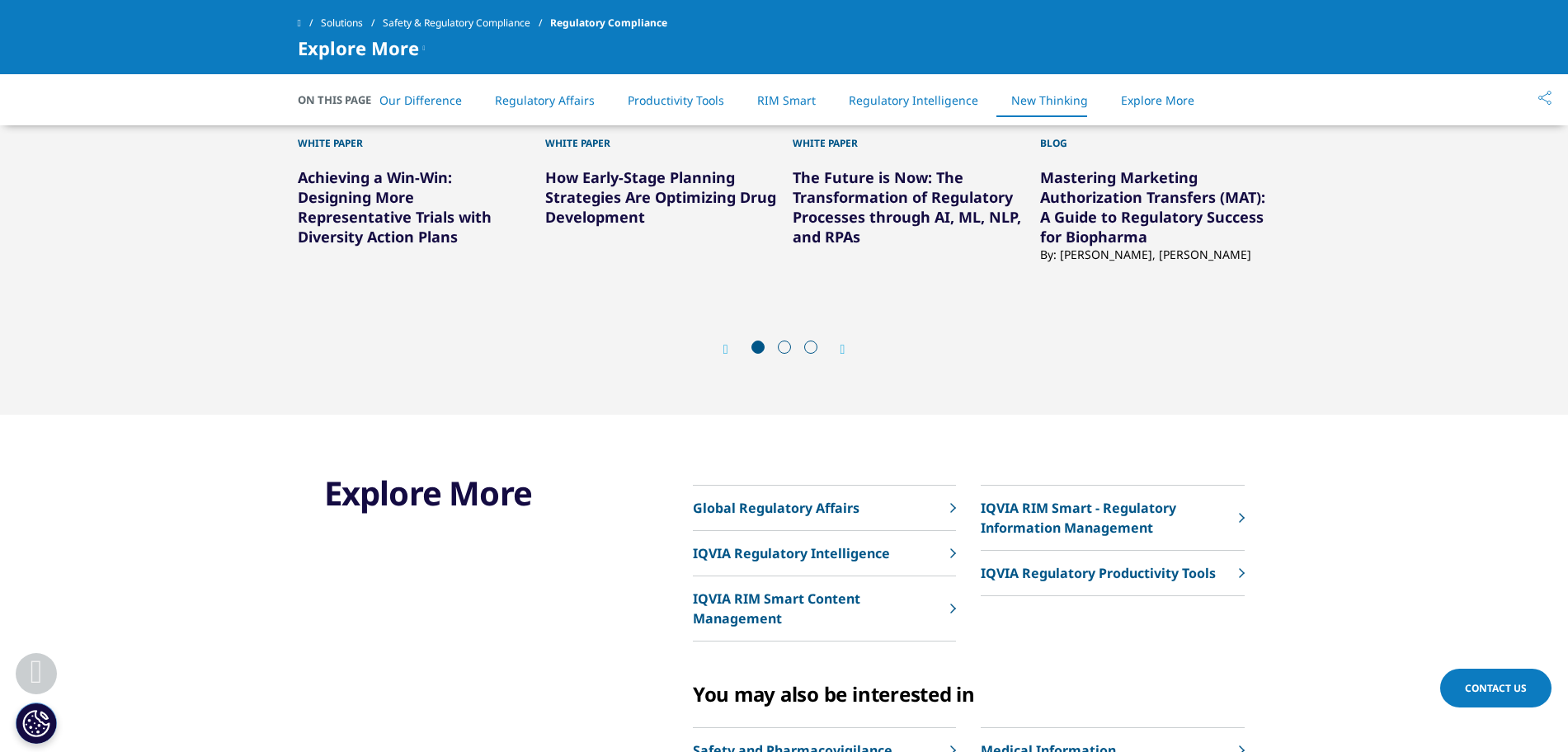
scroll to position [5184, 0]
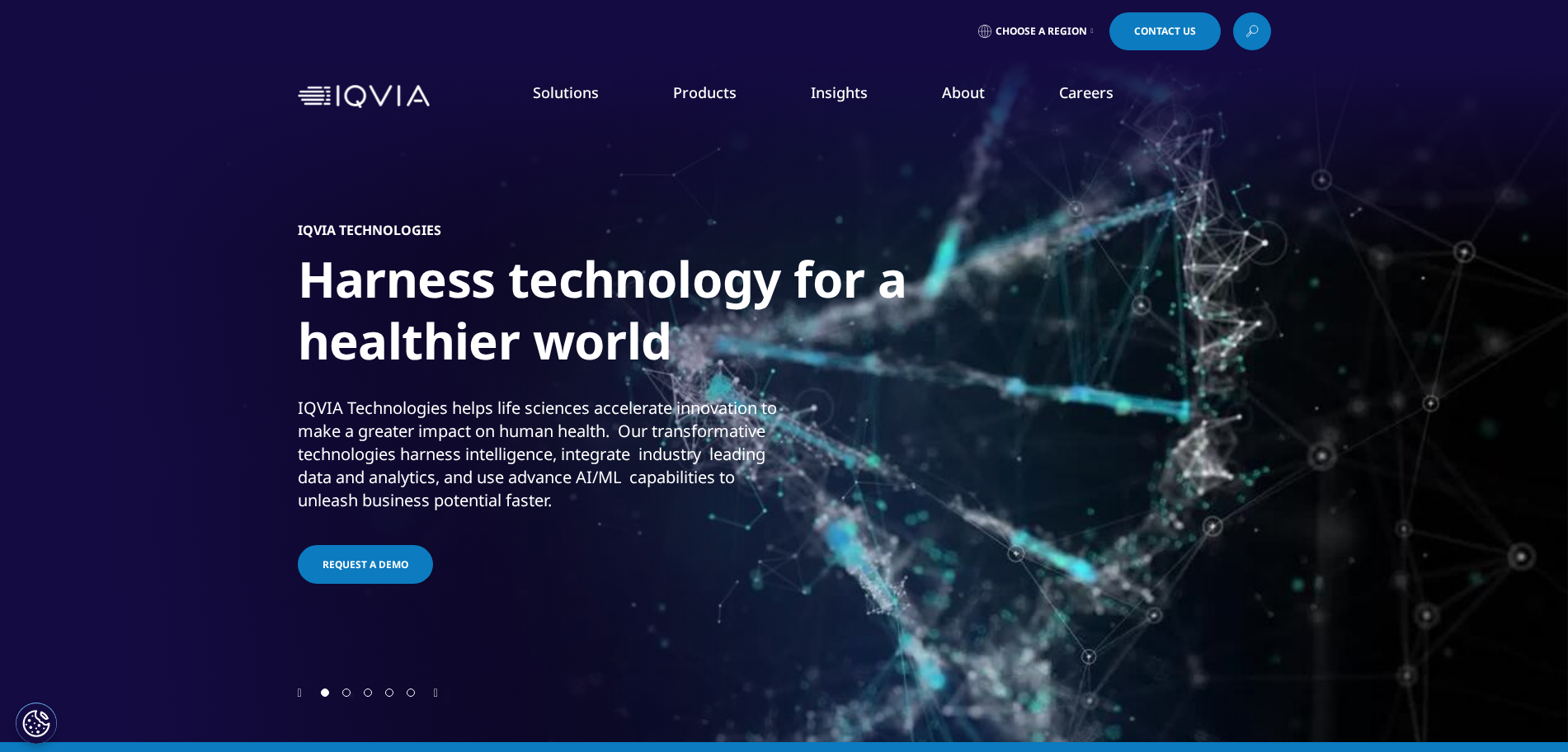
scroll to position [0, 1726]
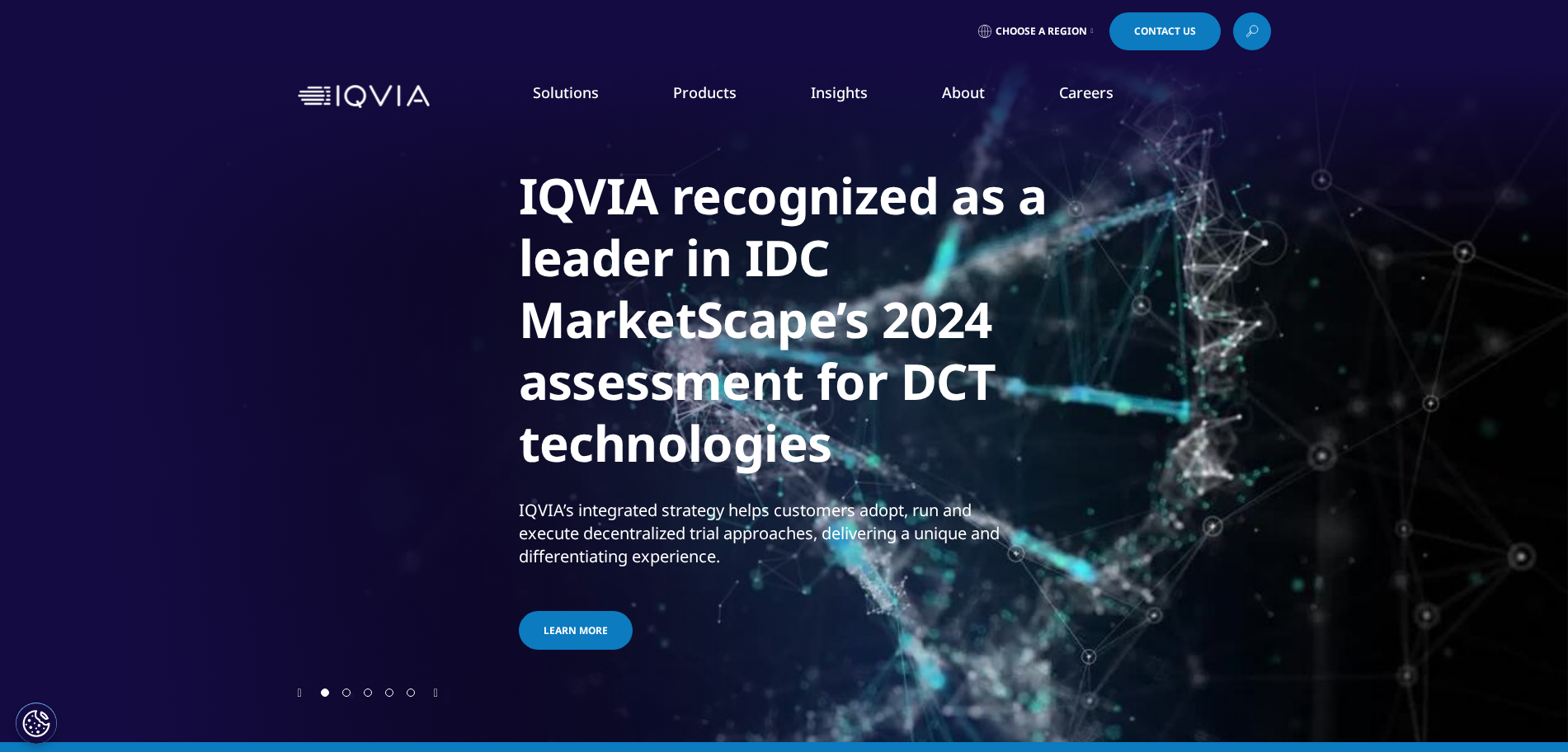
click at [1148, 273] on div "IQVIA recognized as a leader in IDC MarketScape’s 2024 assessment for DCT techn…" at bounding box center [1005, 404] width 974 height 561
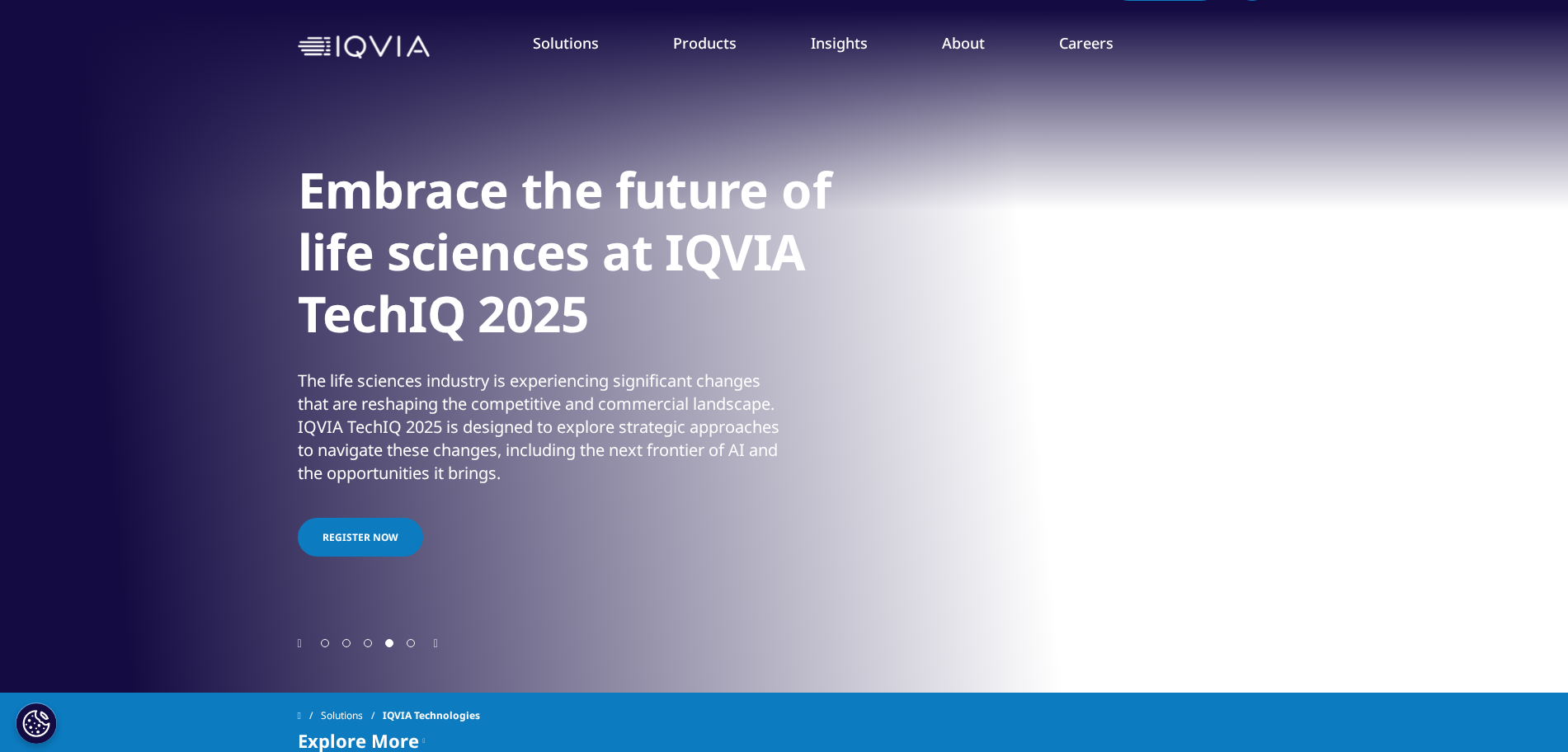
scroll to position [0, 974]
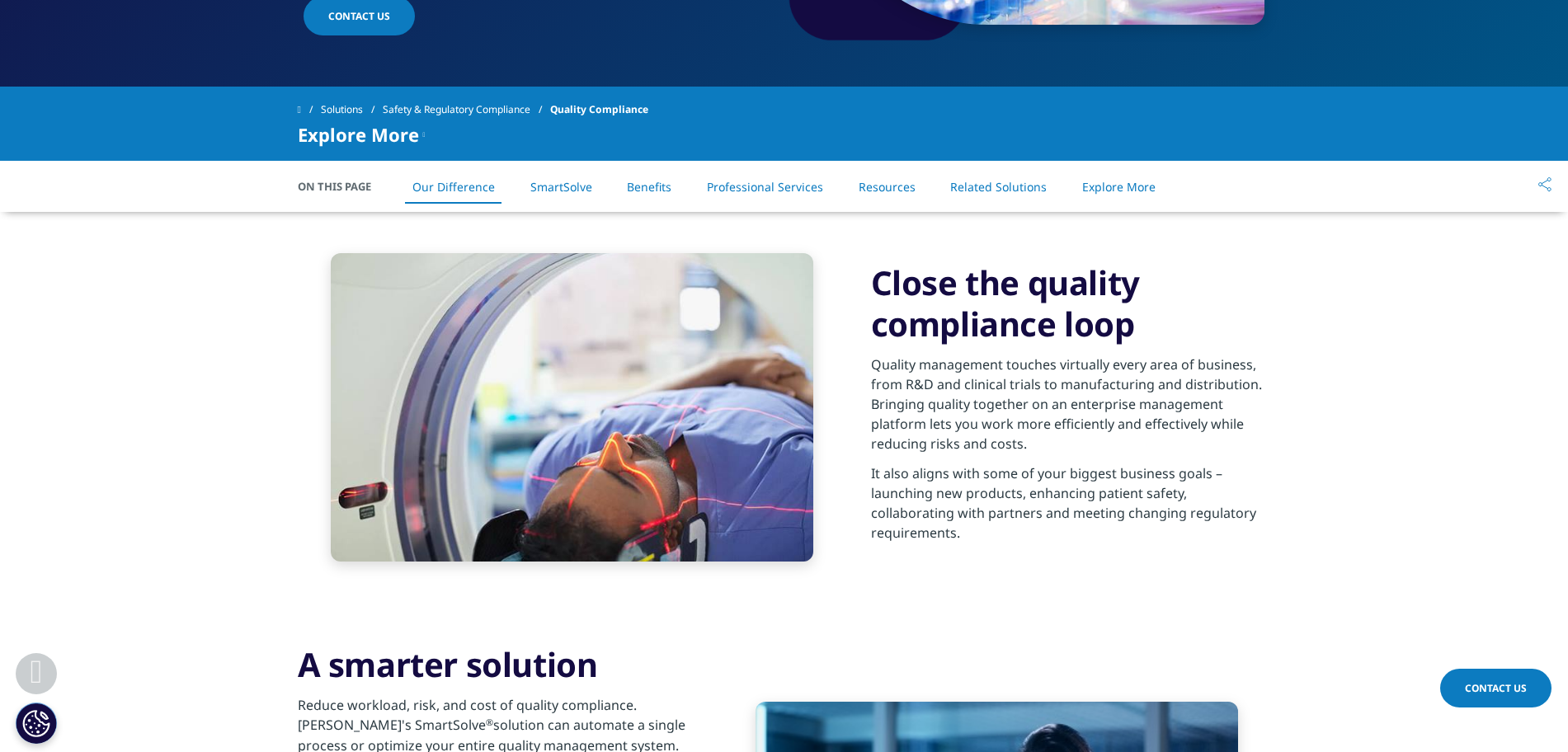
scroll to position [453, 0]
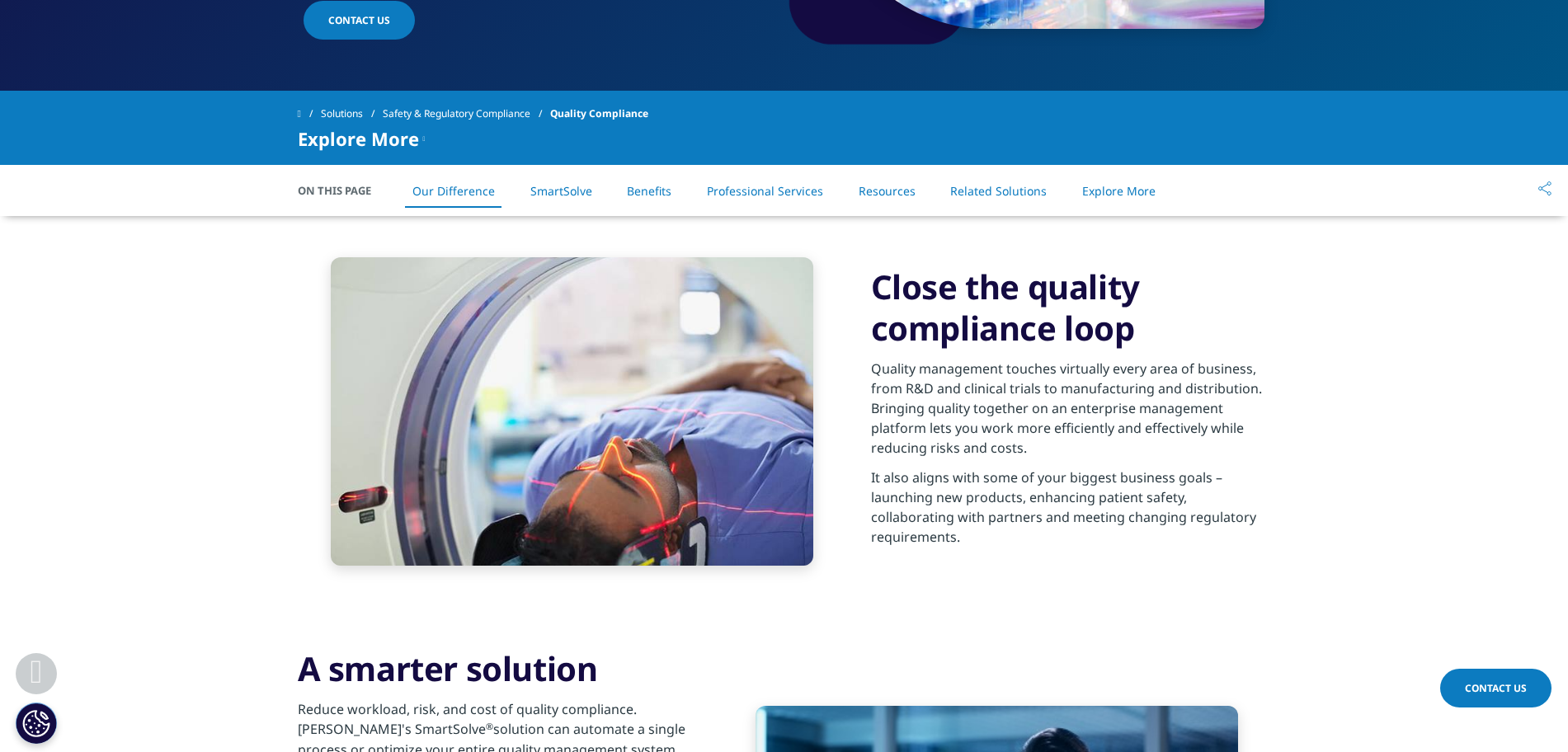
click at [583, 188] on link "SmartSolve" at bounding box center [561, 191] width 62 height 16
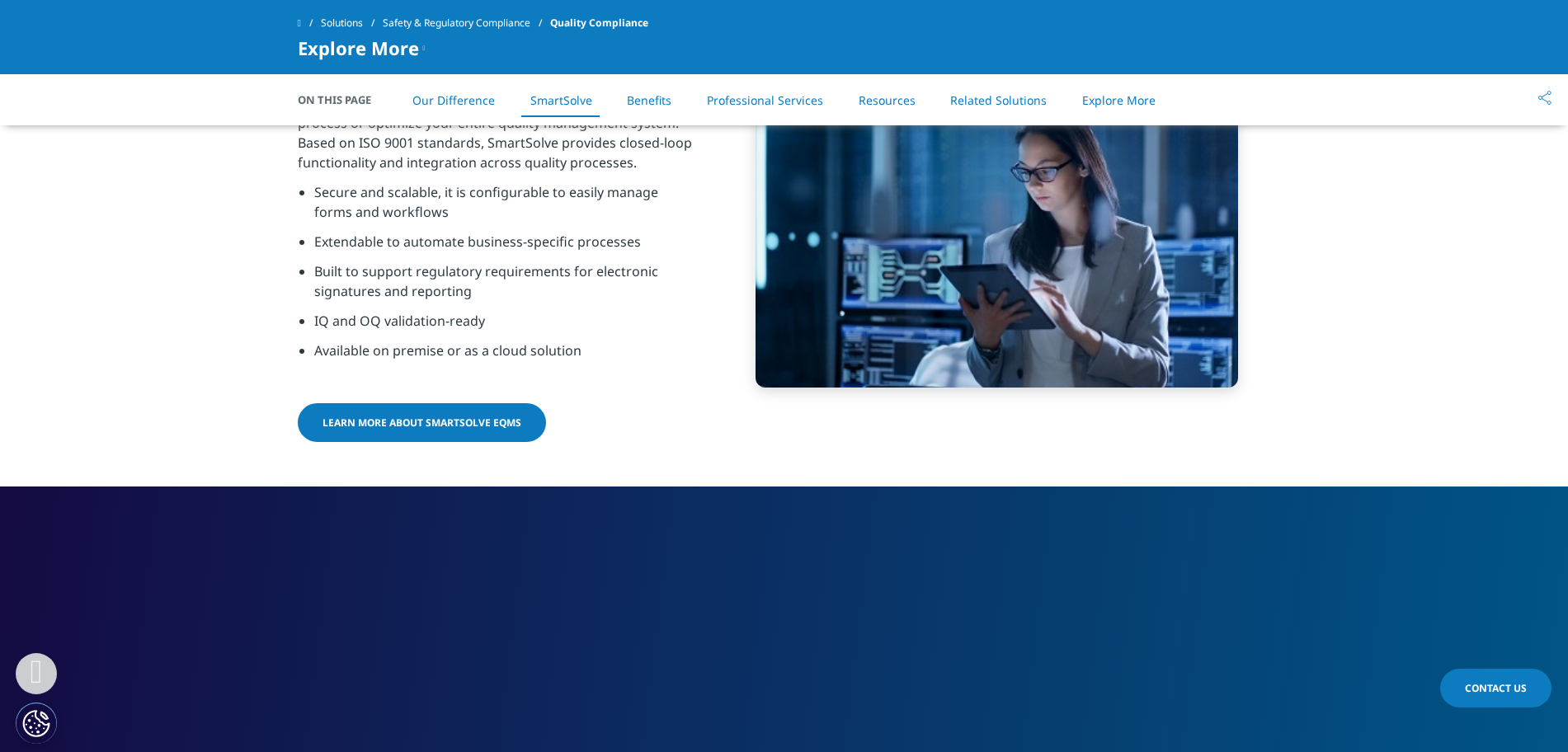
scroll to position [958, 0]
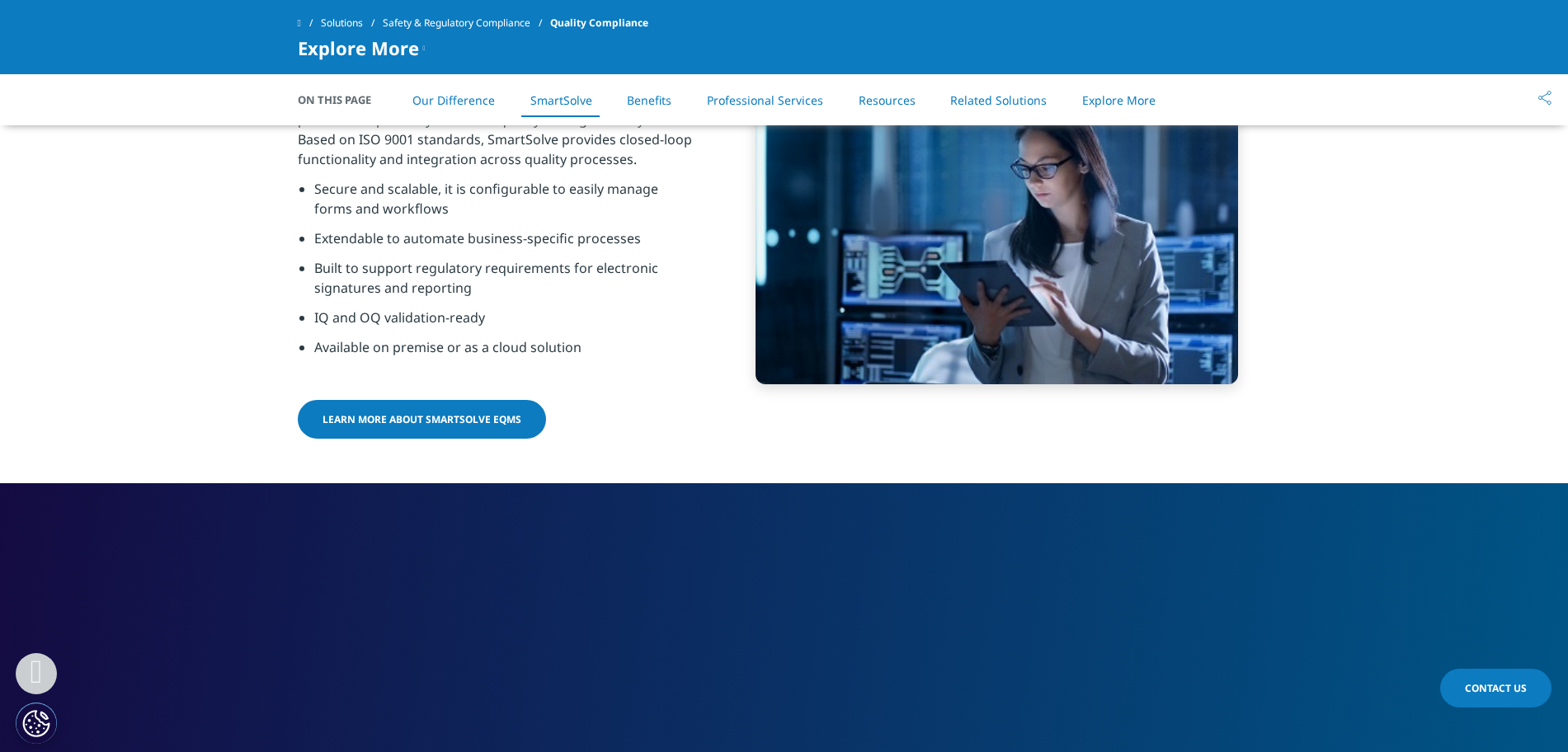
click at [659, 104] on link "Benefits" at bounding box center [648, 100] width 45 height 16
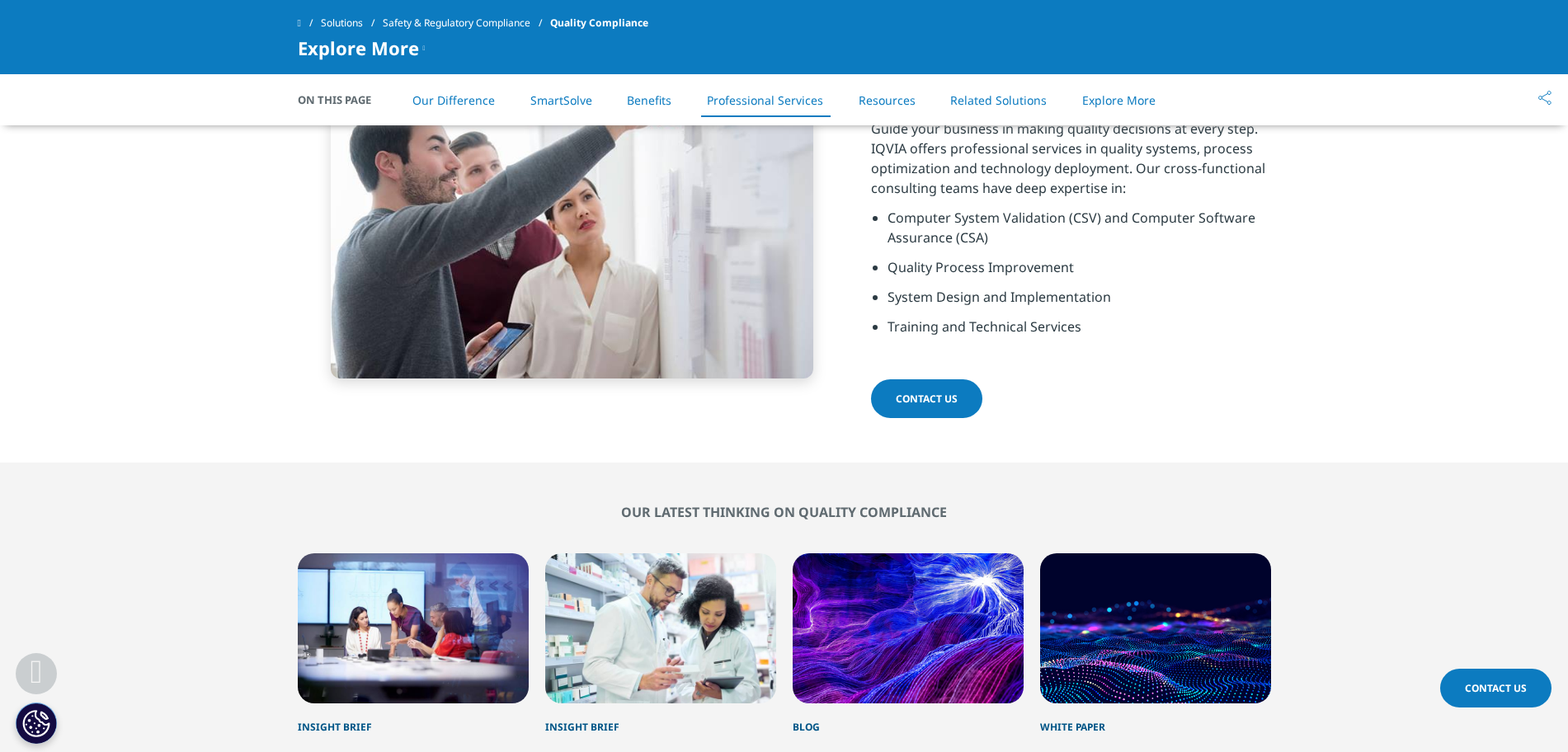
scroll to position [2673, 0]
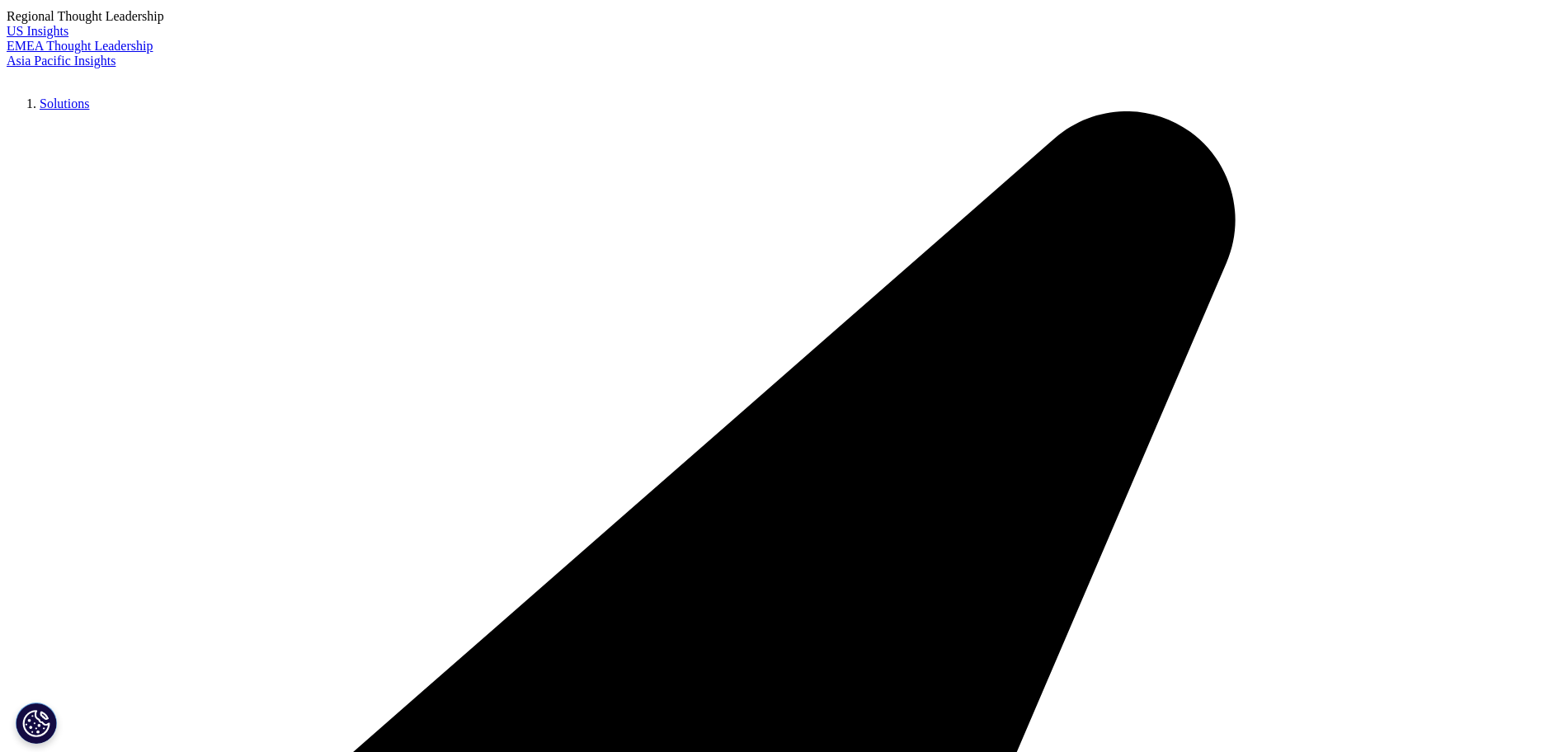
scroll to position [4898, 0]
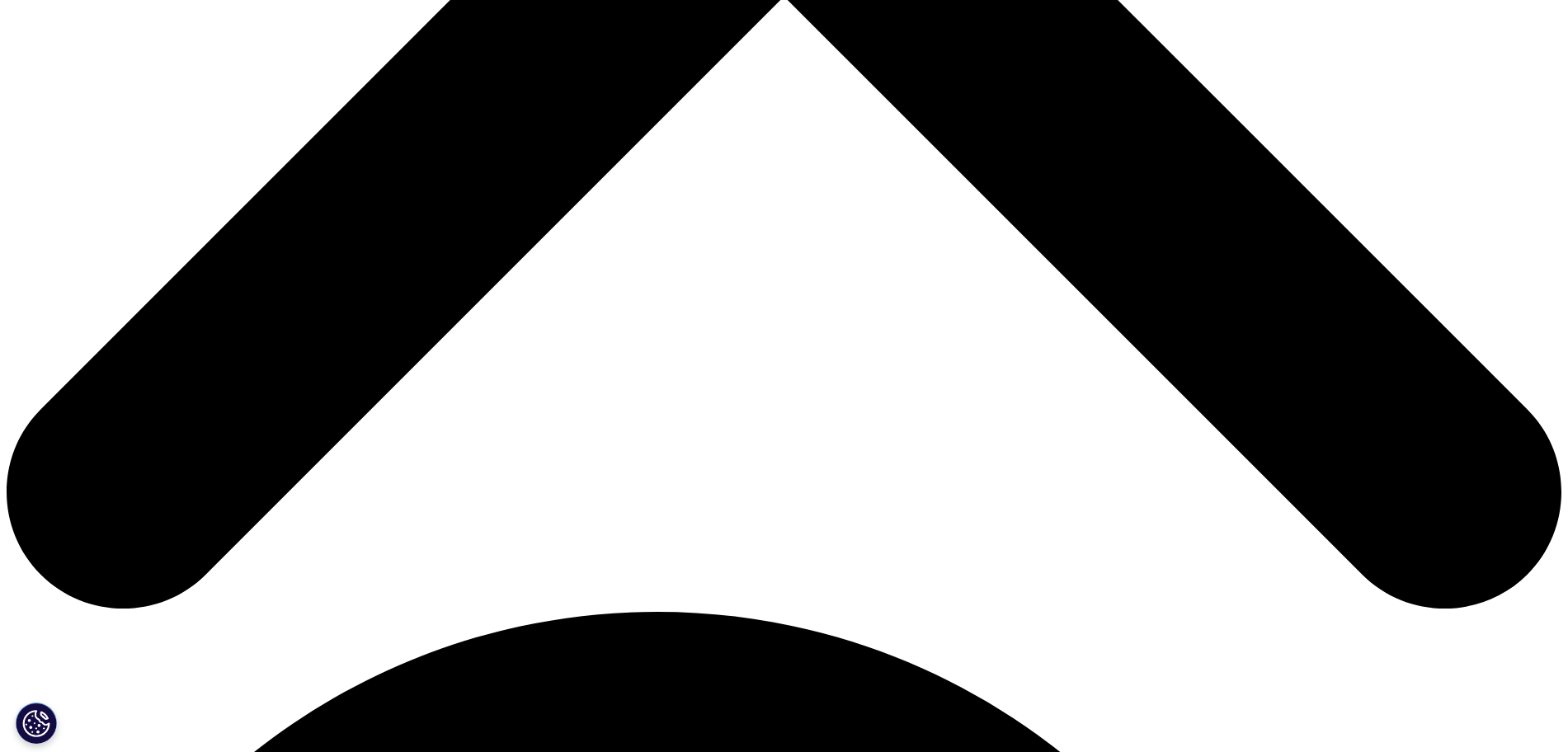
scroll to position [975, 0]
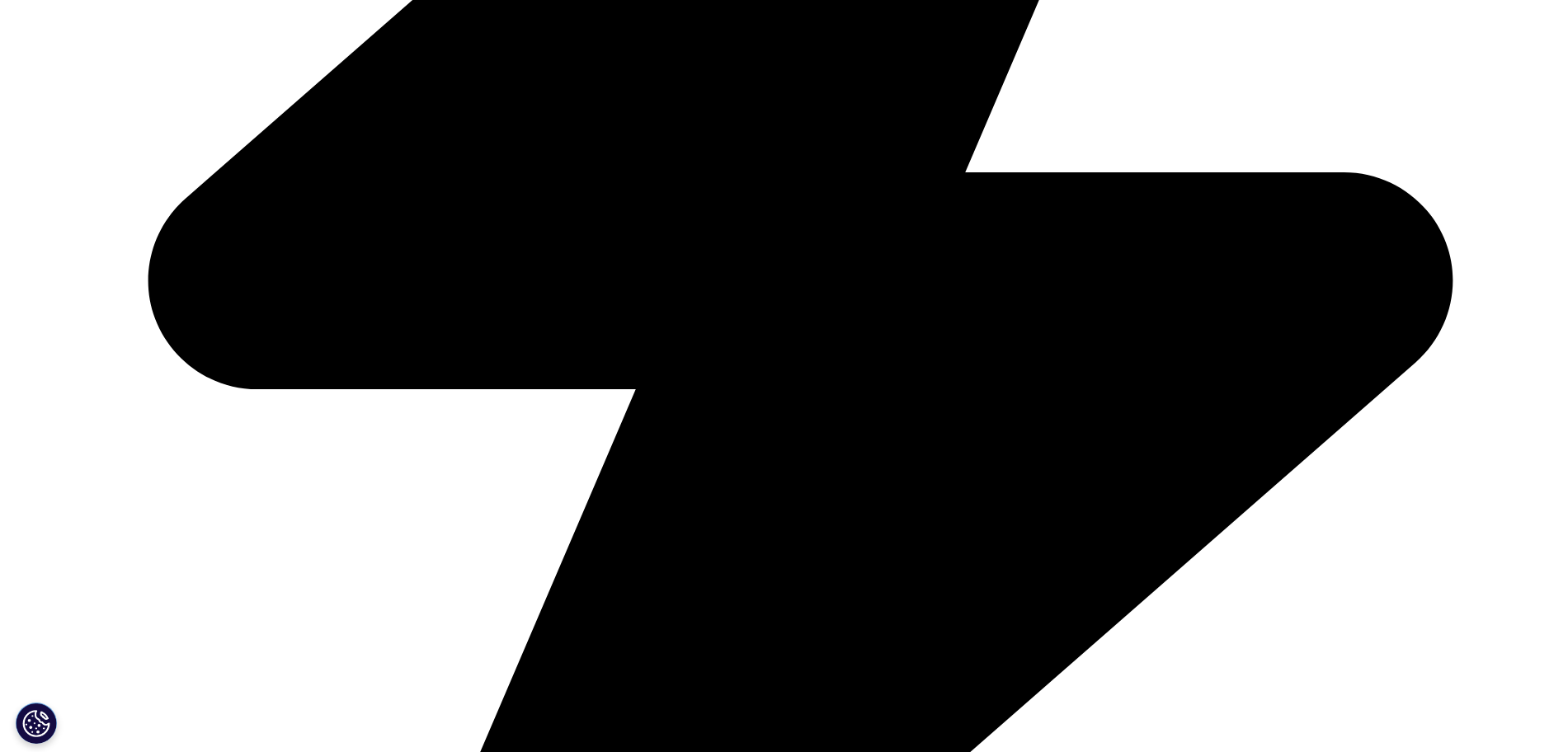
copy div "Acceleration Point"
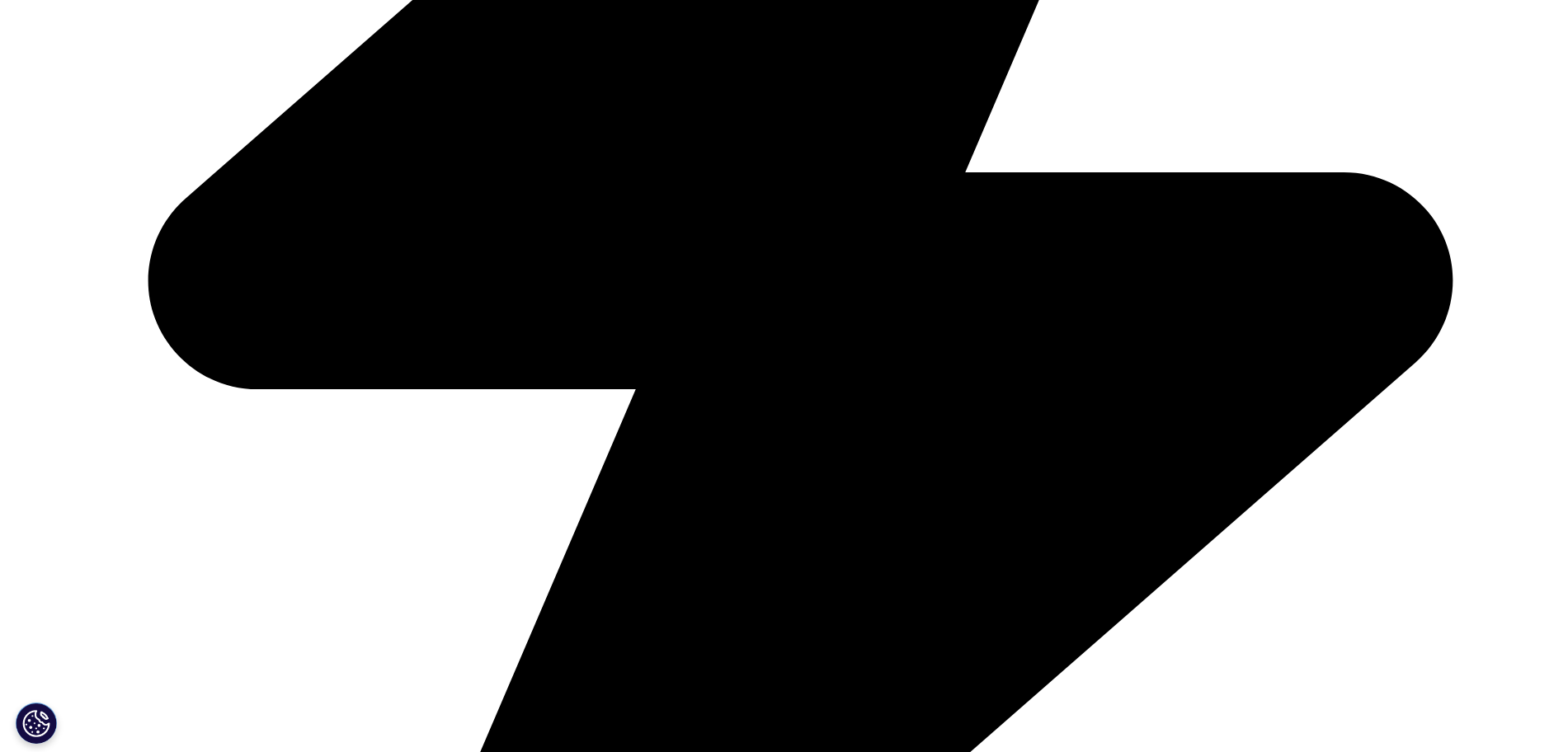
copy div "Accenture"
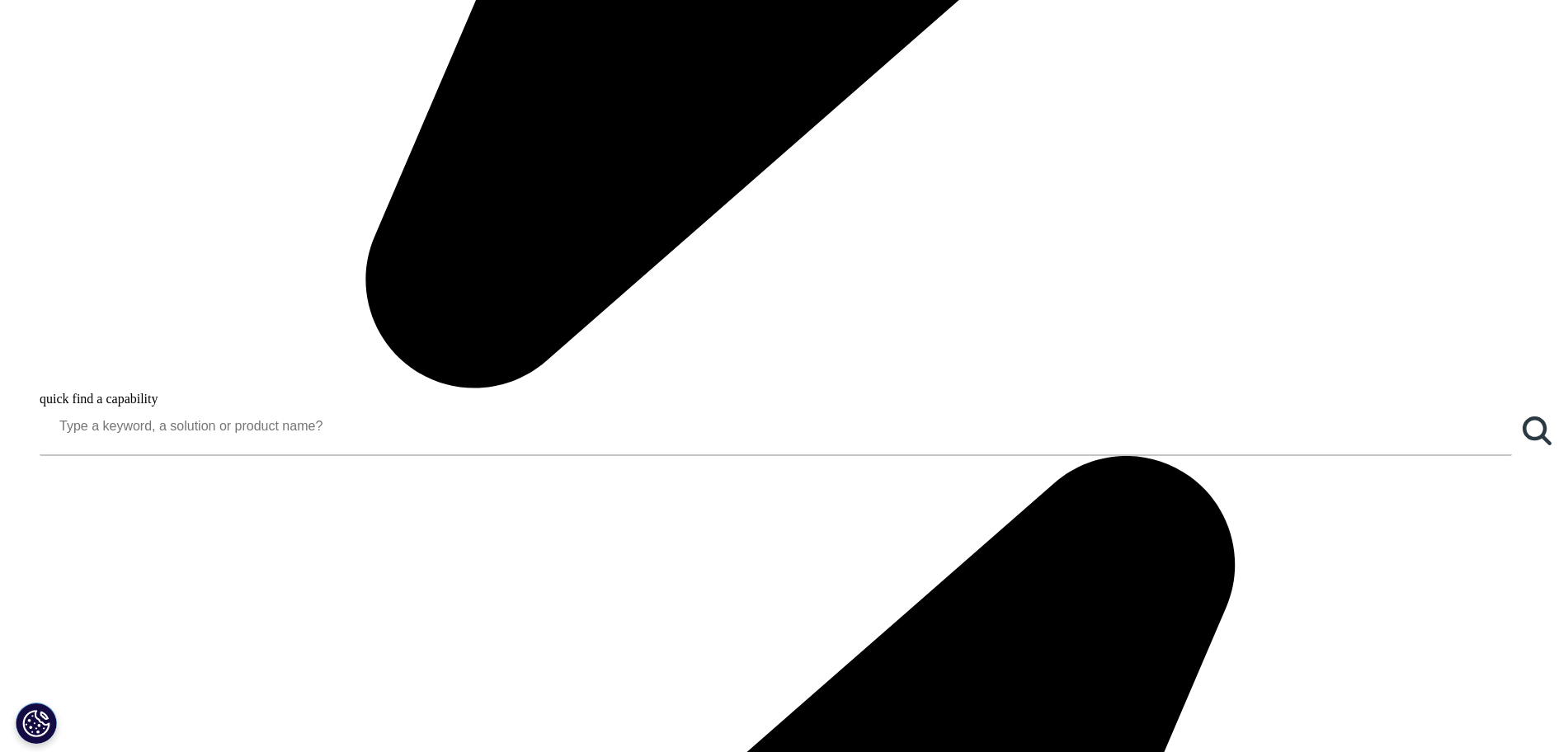
scroll to position [1738, 0]
copy div "BASE life sciences"
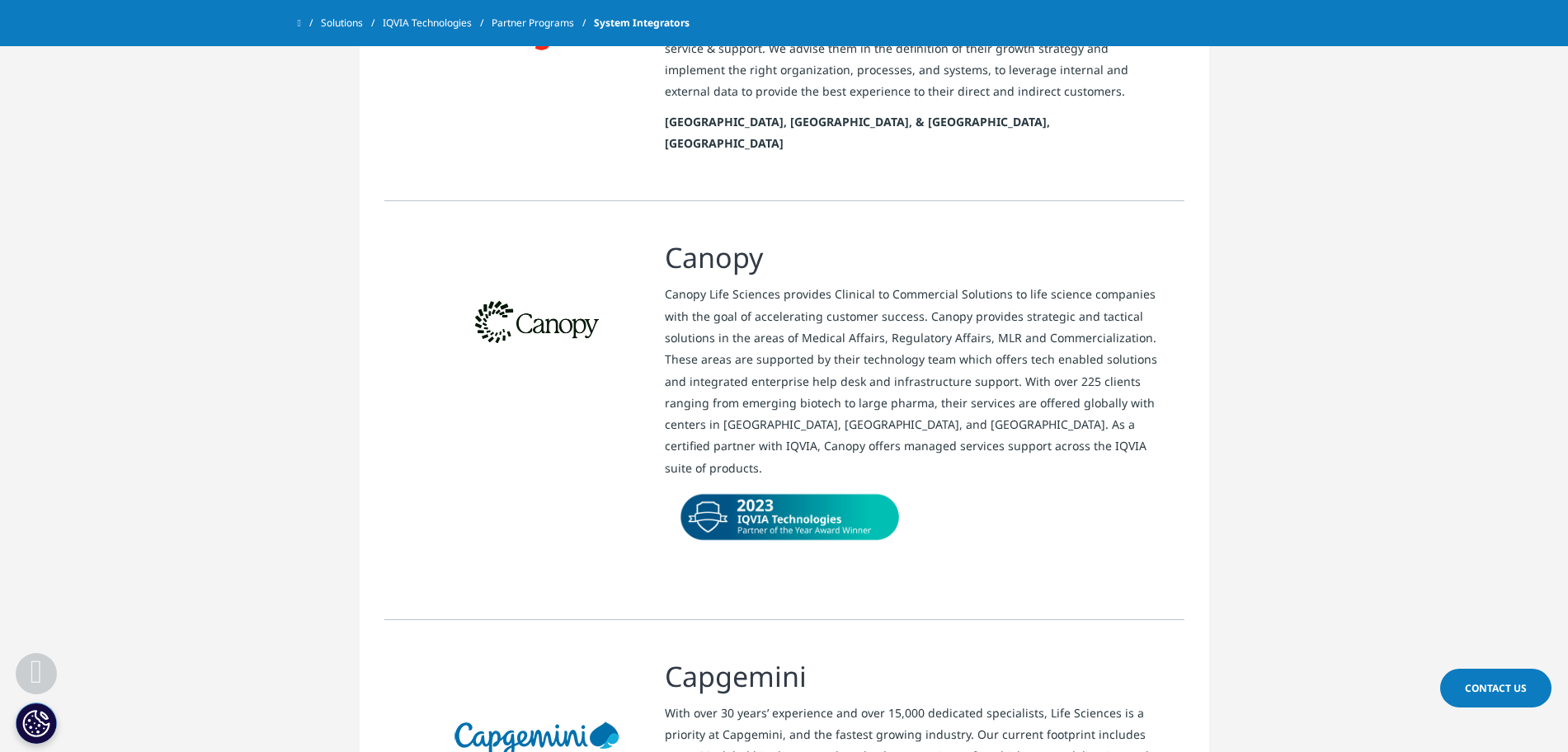
scroll to position [2417, 0]
click at [731, 241] on h3 "Canopy" at bounding box center [912, 259] width 495 height 37
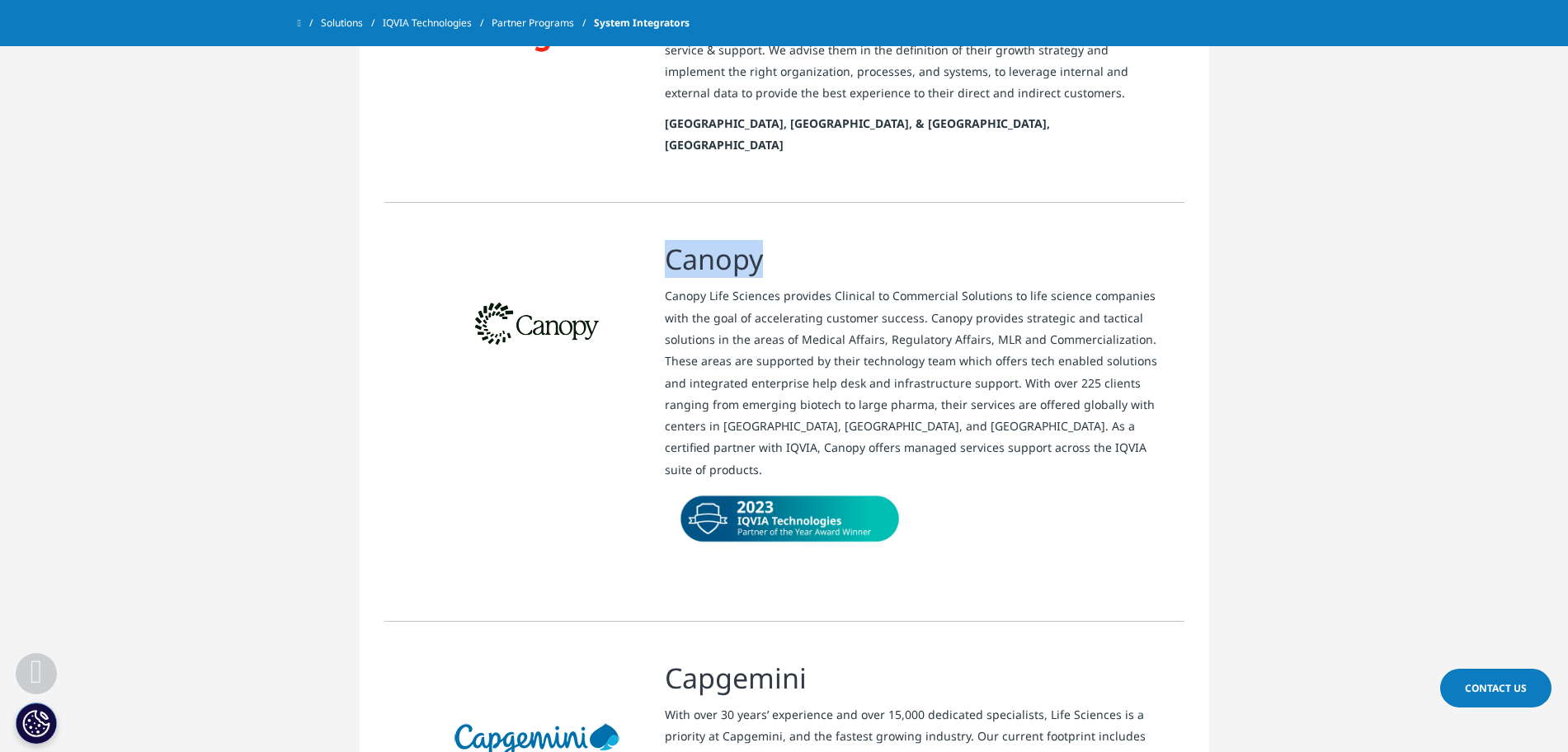
click at [731, 241] on h3 "Canopy" at bounding box center [912, 259] width 495 height 37
copy div "Canopy"
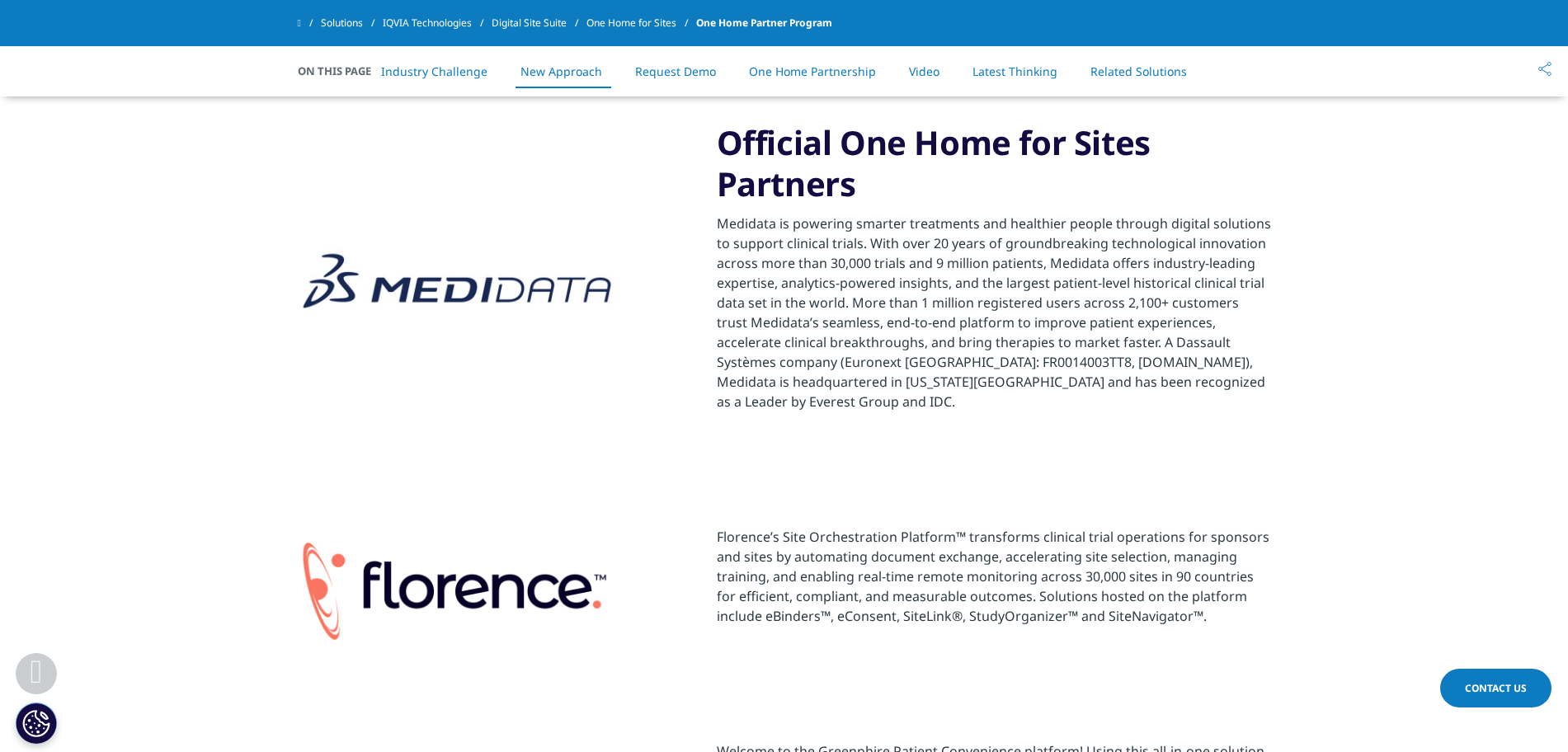
scroll to position [1988, 0]
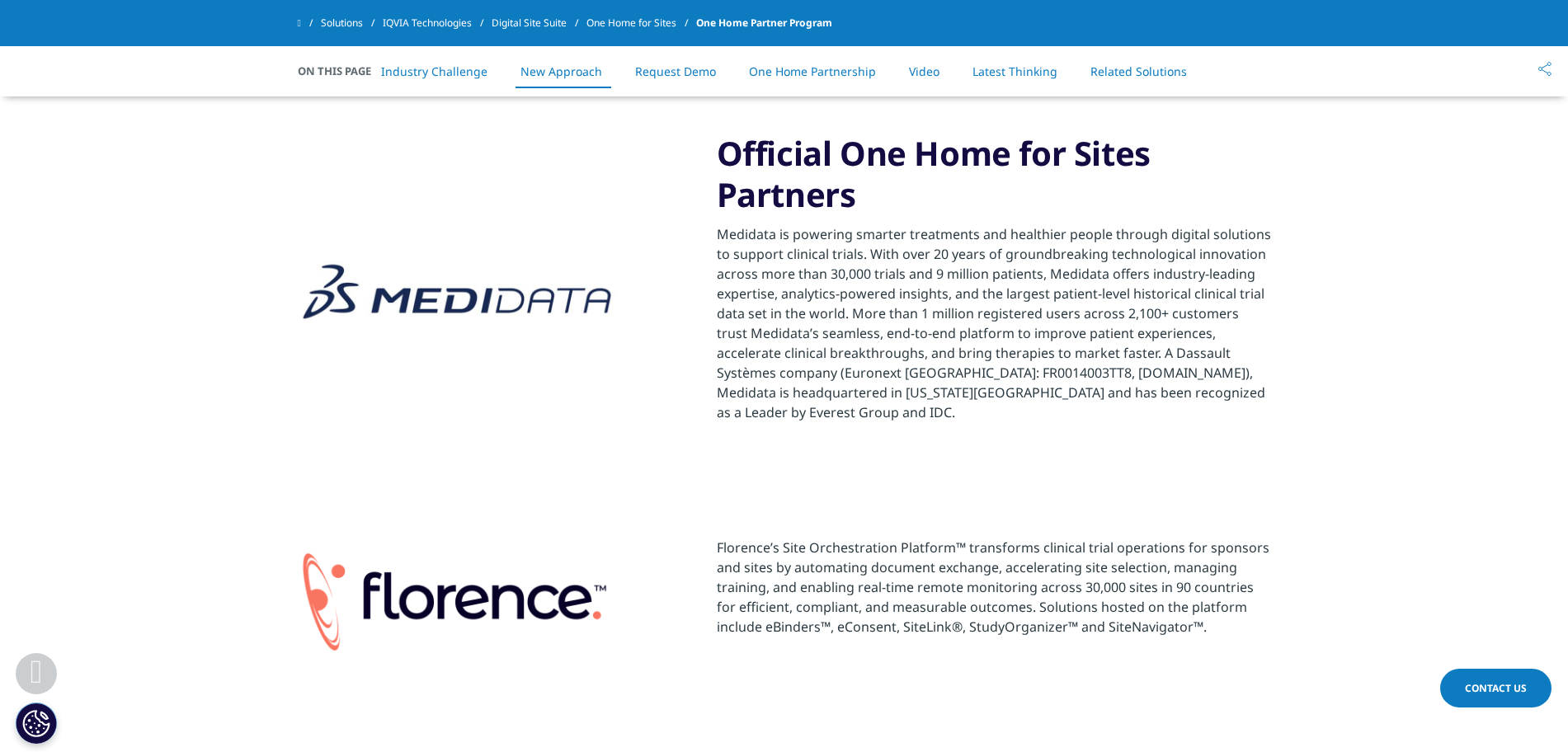
click at [720, 234] on p "Medidata is powering smarter treatments and healthier people through digital so…" at bounding box center [994, 323] width 554 height 198
drag, startPoint x: 720, startPoint y: 234, endPoint x: 743, endPoint y: 234, distance: 23.0
click at [743, 234] on p "Medidata is powering smarter treatments and healthier people through digital so…" at bounding box center [994, 323] width 554 height 198
copy p "Medidata"
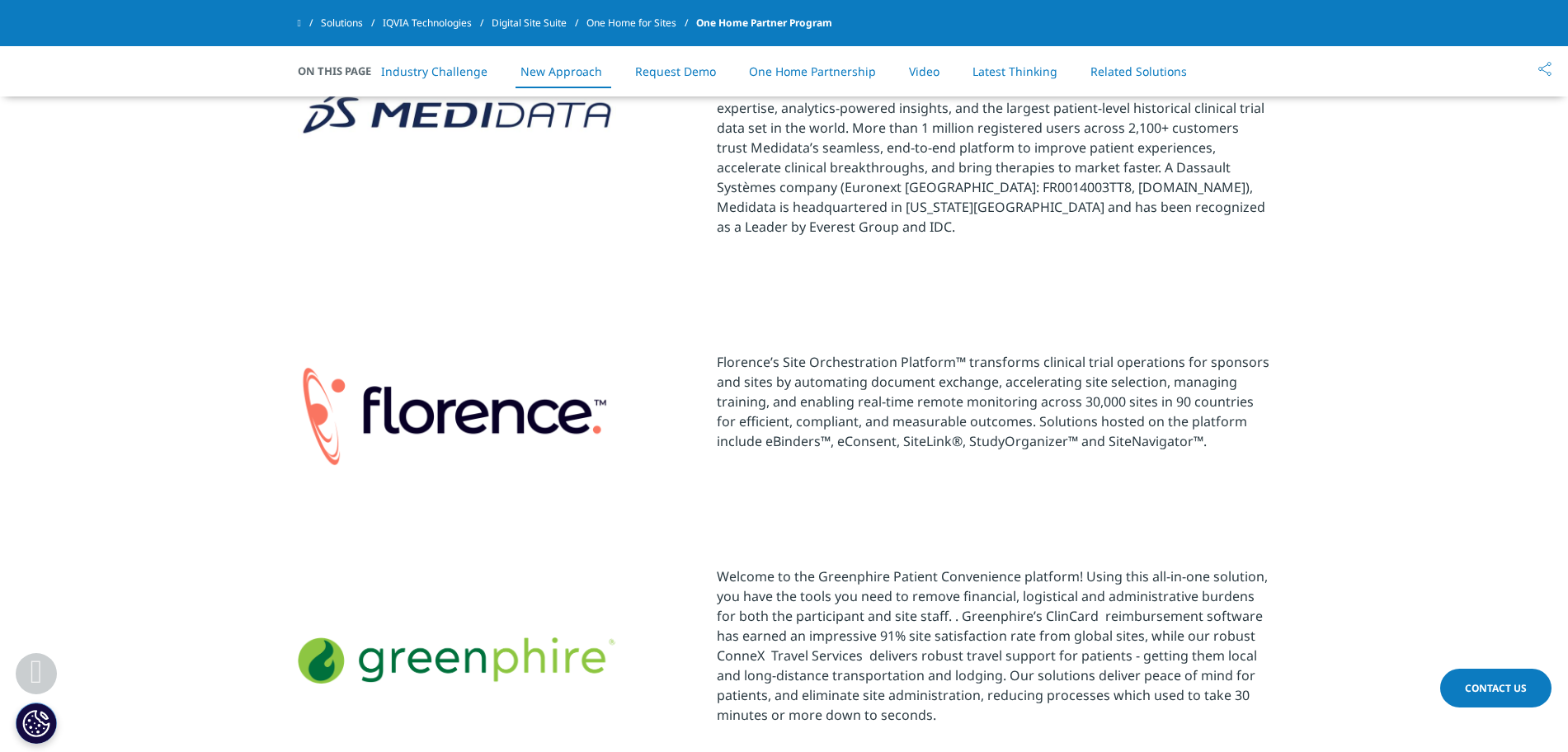
scroll to position [2175, 0]
click at [749, 350] on p "Florence’s Site Orchestration Platform™ transforms clinical trial operations fo…" at bounding box center [994, 399] width 554 height 99
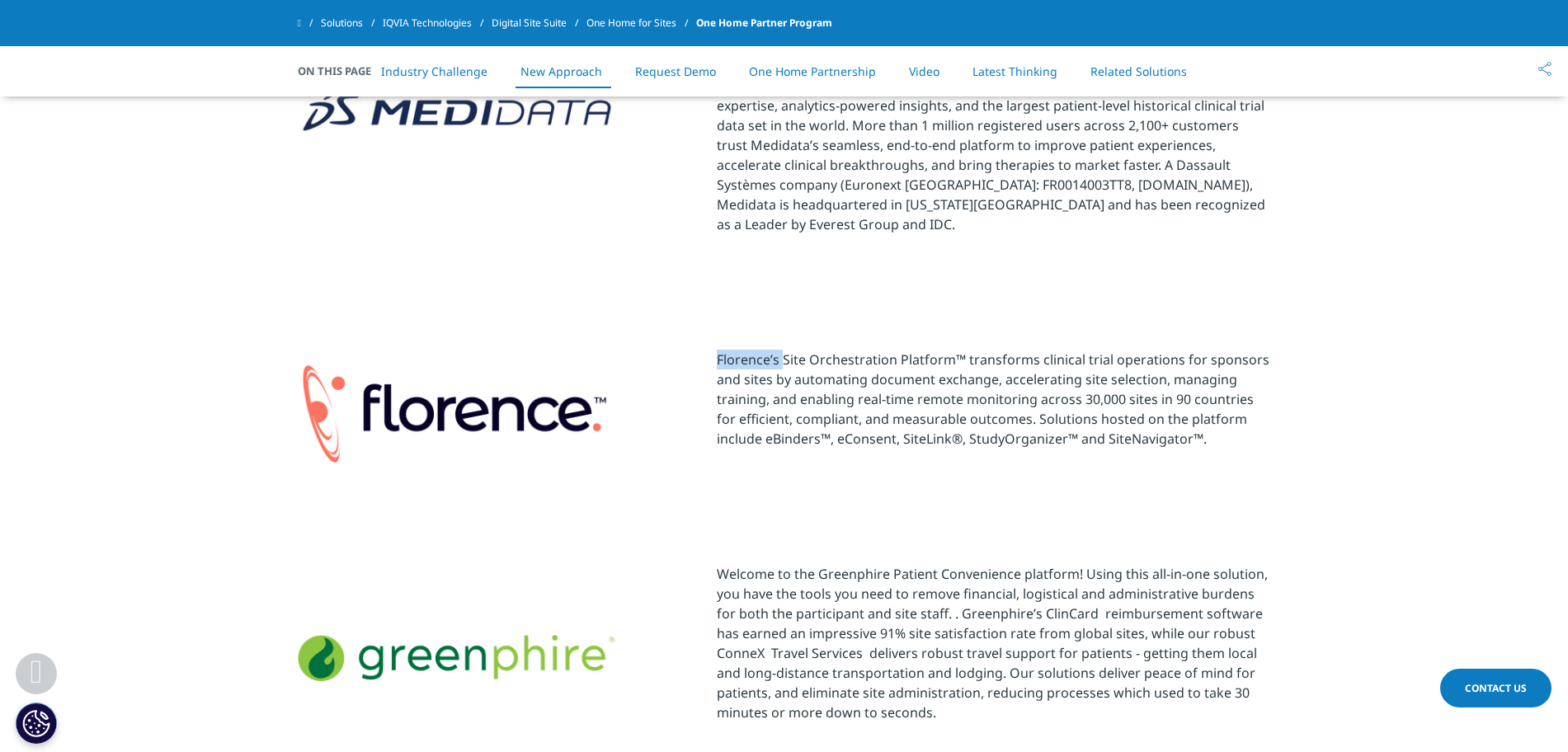
click at [749, 350] on p "Florence’s Site Orchestration Platform™ transforms clinical trial operations fo…" at bounding box center [994, 399] width 554 height 99
copy p "Florence’s"
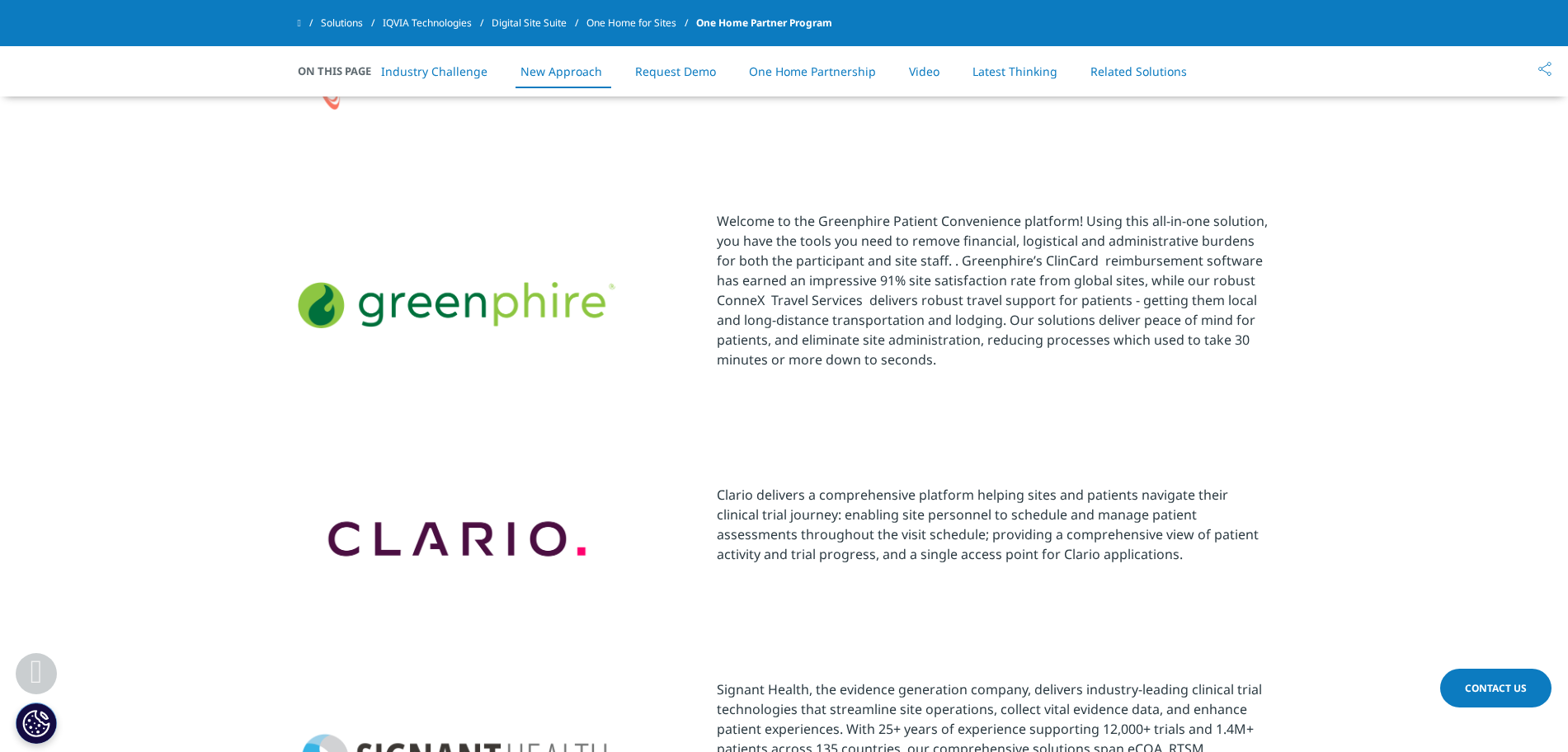
scroll to position [2531, 0]
click at [730, 484] on p "Clario delivers a comprehensive platform helping sites and patients navigate th…" at bounding box center [994, 523] width 554 height 79
copy p "Clario"
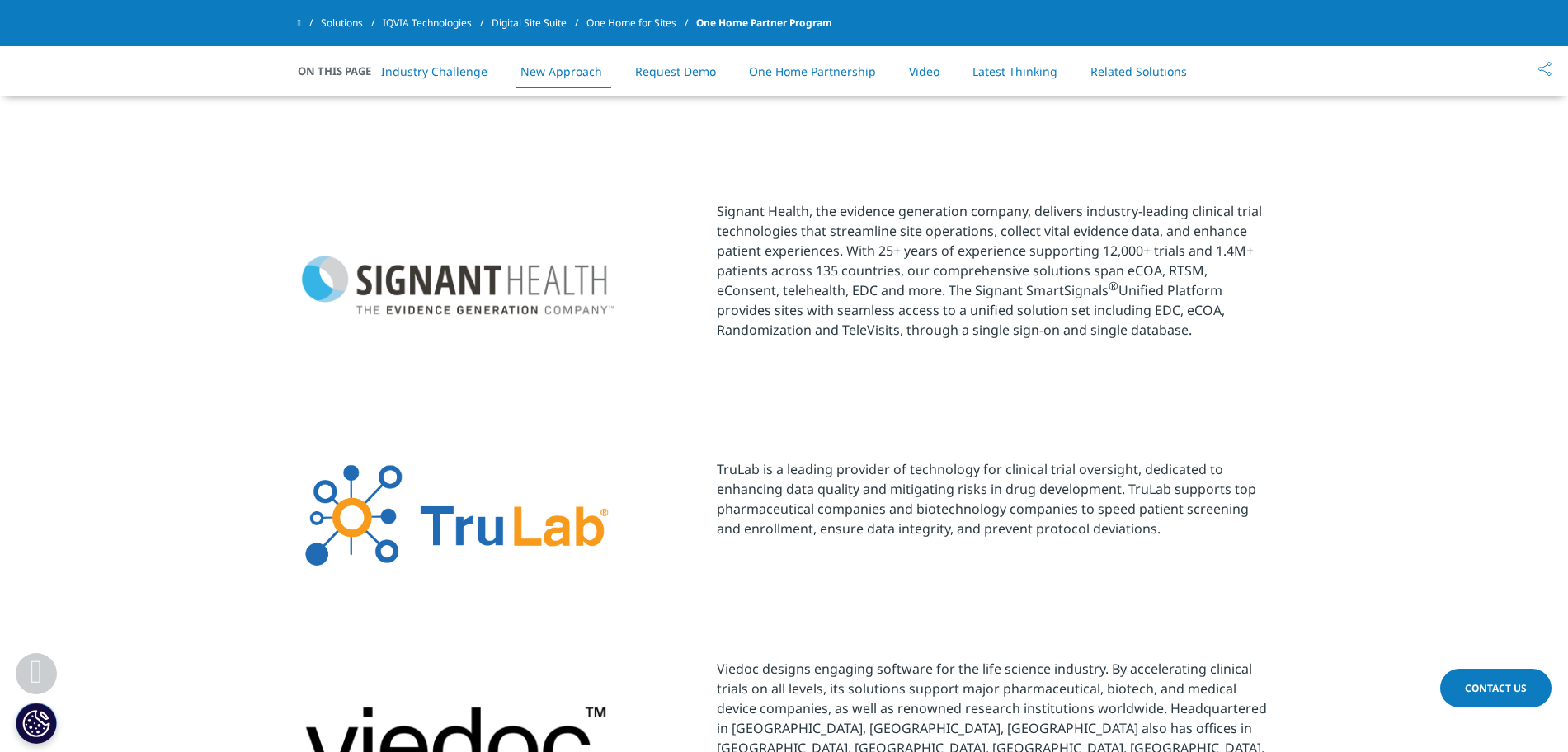
scroll to position [3006, 0]
click at [747, 202] on p "Signant Health, the evidence generation company, delivers industry-leading clin…" at bounding box center [994, 271] width 554 height 138
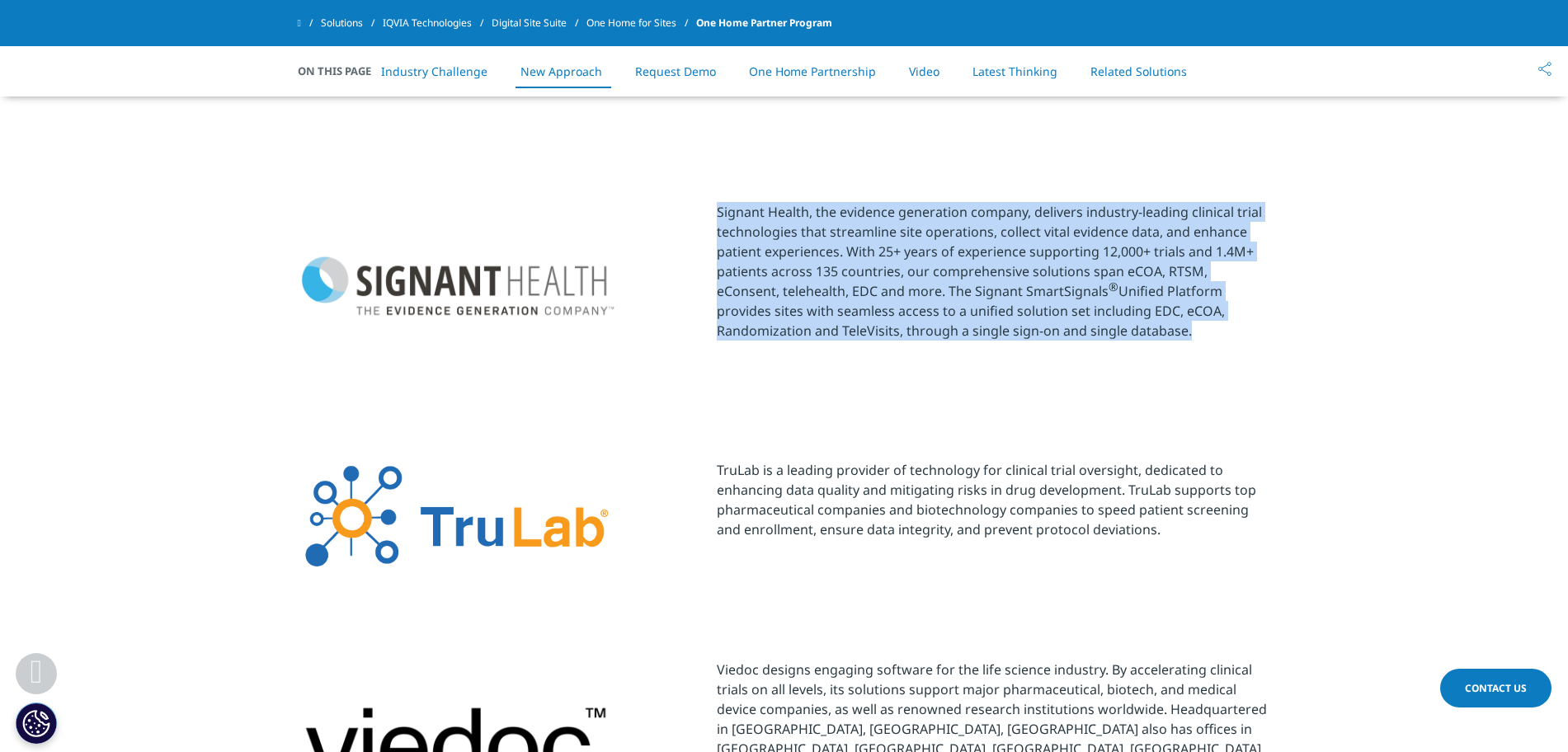
click at [747, 202] on p "Signant Health, the evidence generation company, delivers industry-leading clin…" at bounding box center [994, 271] width 554 height 138
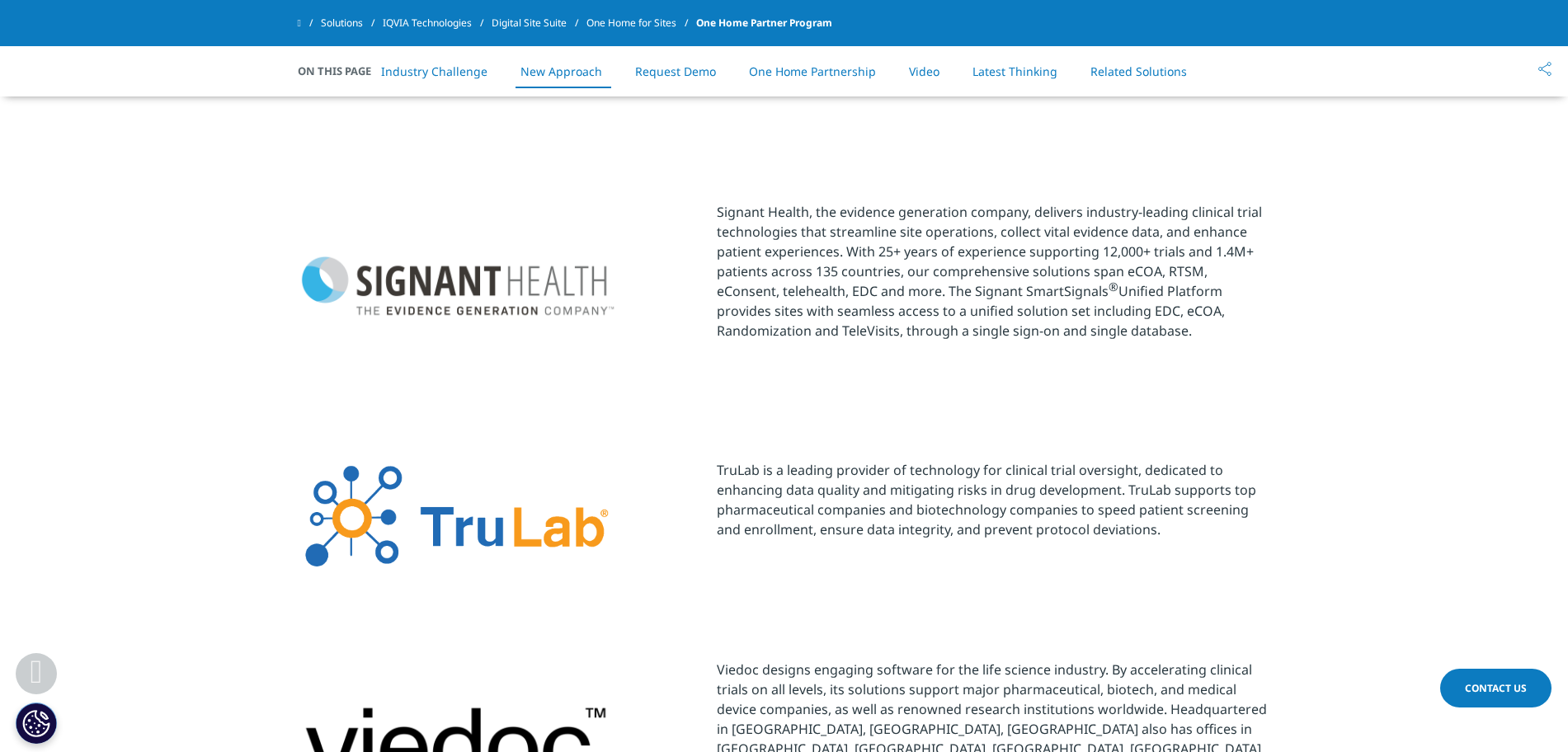
click at [747, 202] on p "Signant Health, the evidence generation company, delivers industry-leading clin…" at bounding box center [994, 271] width 554 height 138
copy p "Signant Health"
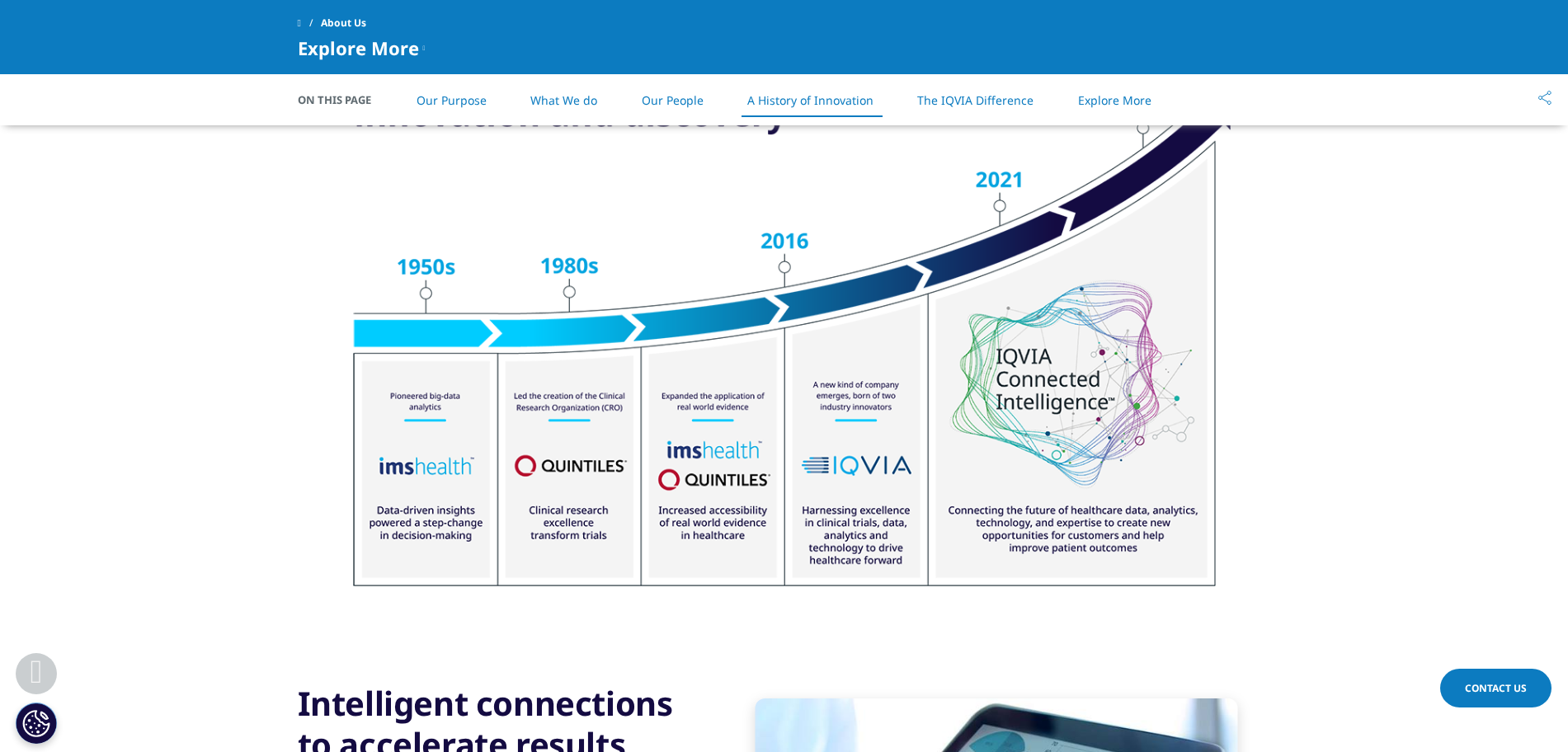
scroll to position [2101, 0]
click at [845, 308] on img at bounding box center [784, 323] width 924 height 588
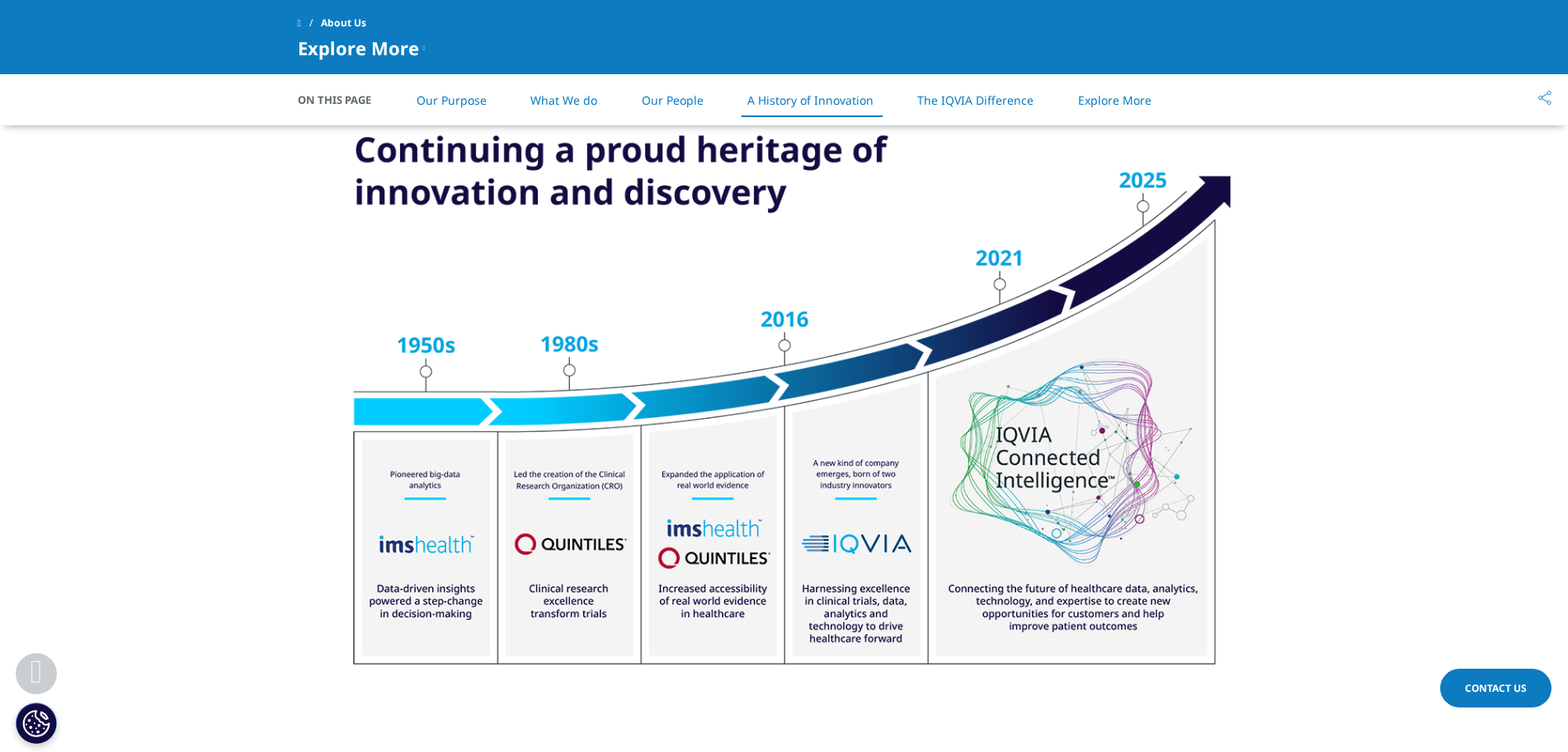
scroll to position [2023, 0]
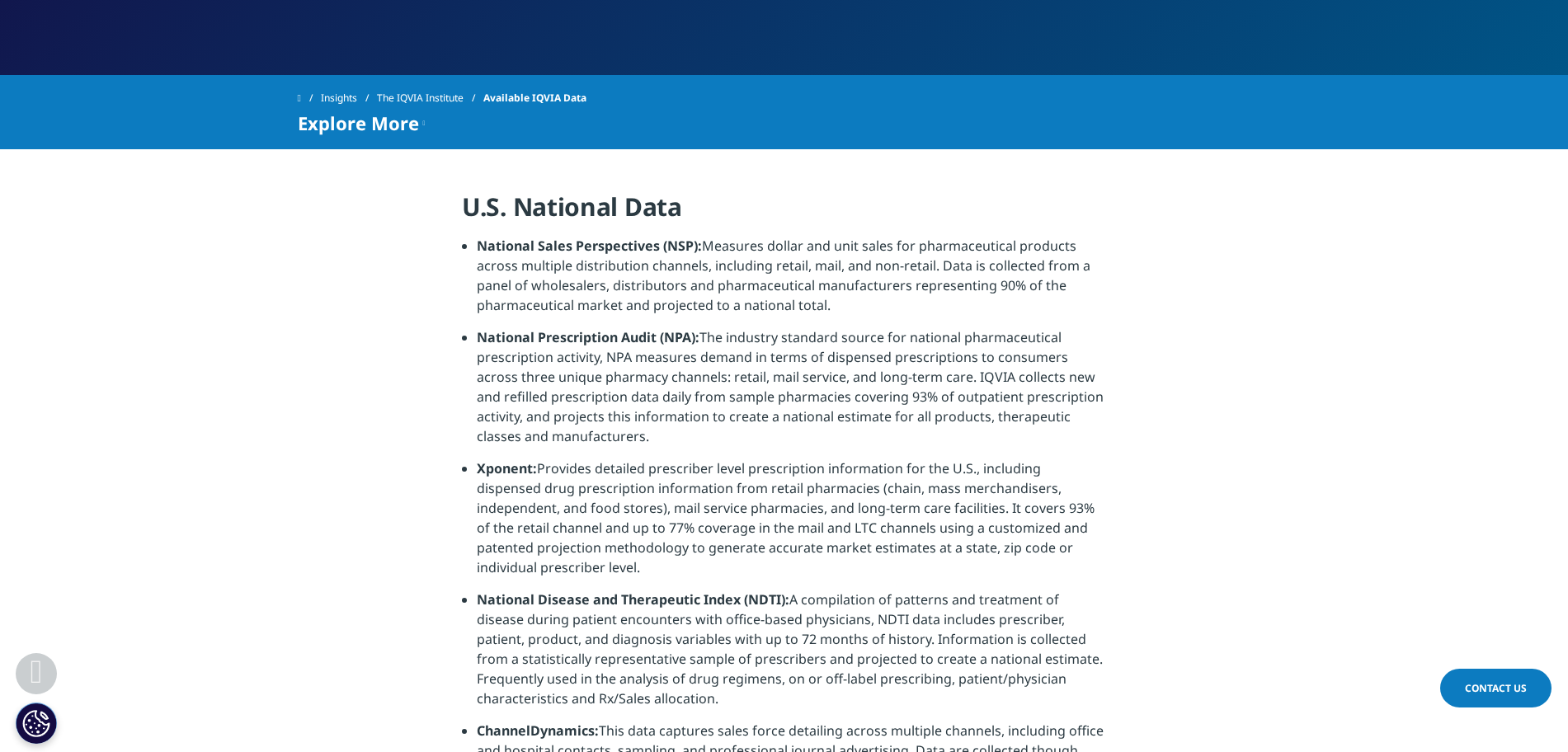
scroll to position [311, 0]
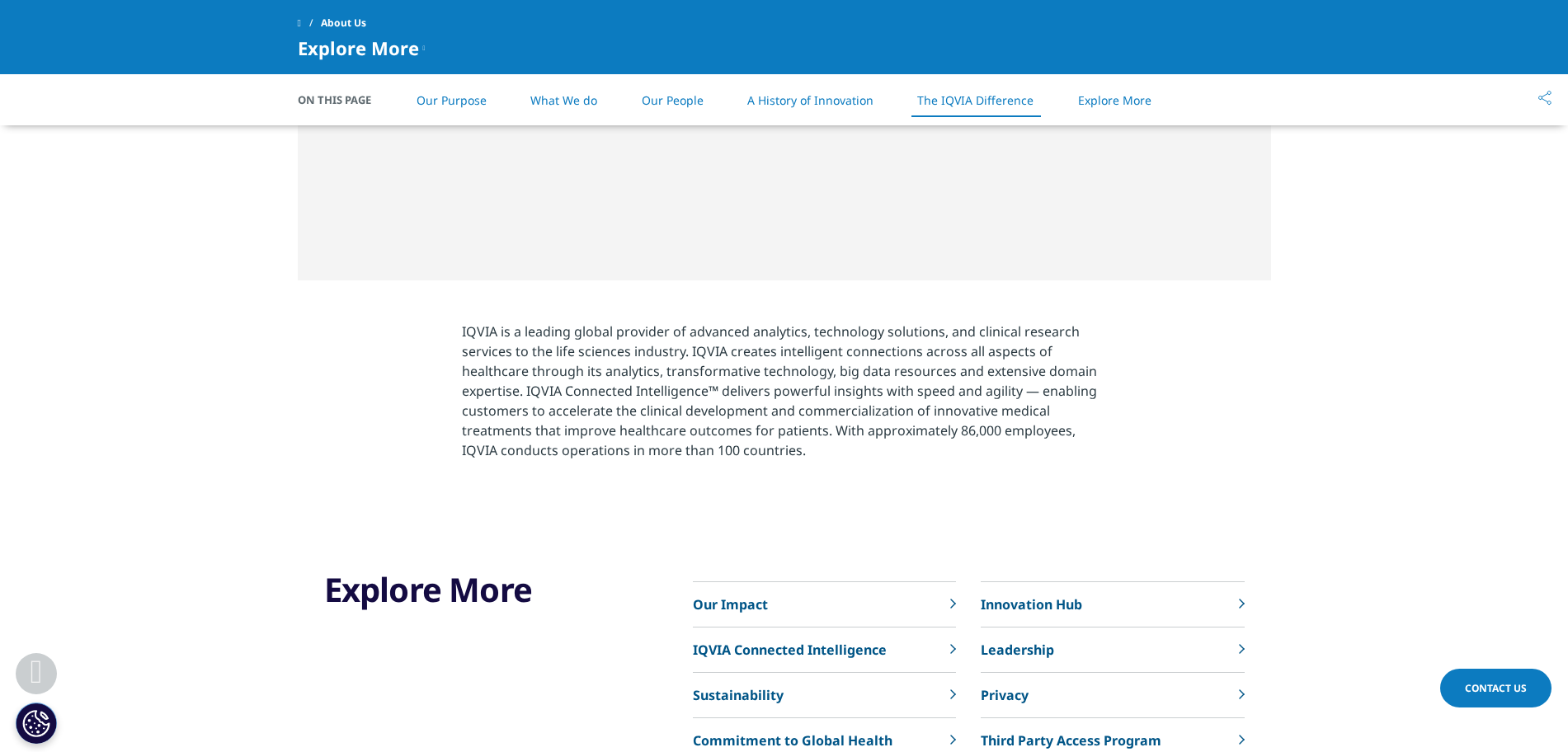
scroll to position [3403, 0]
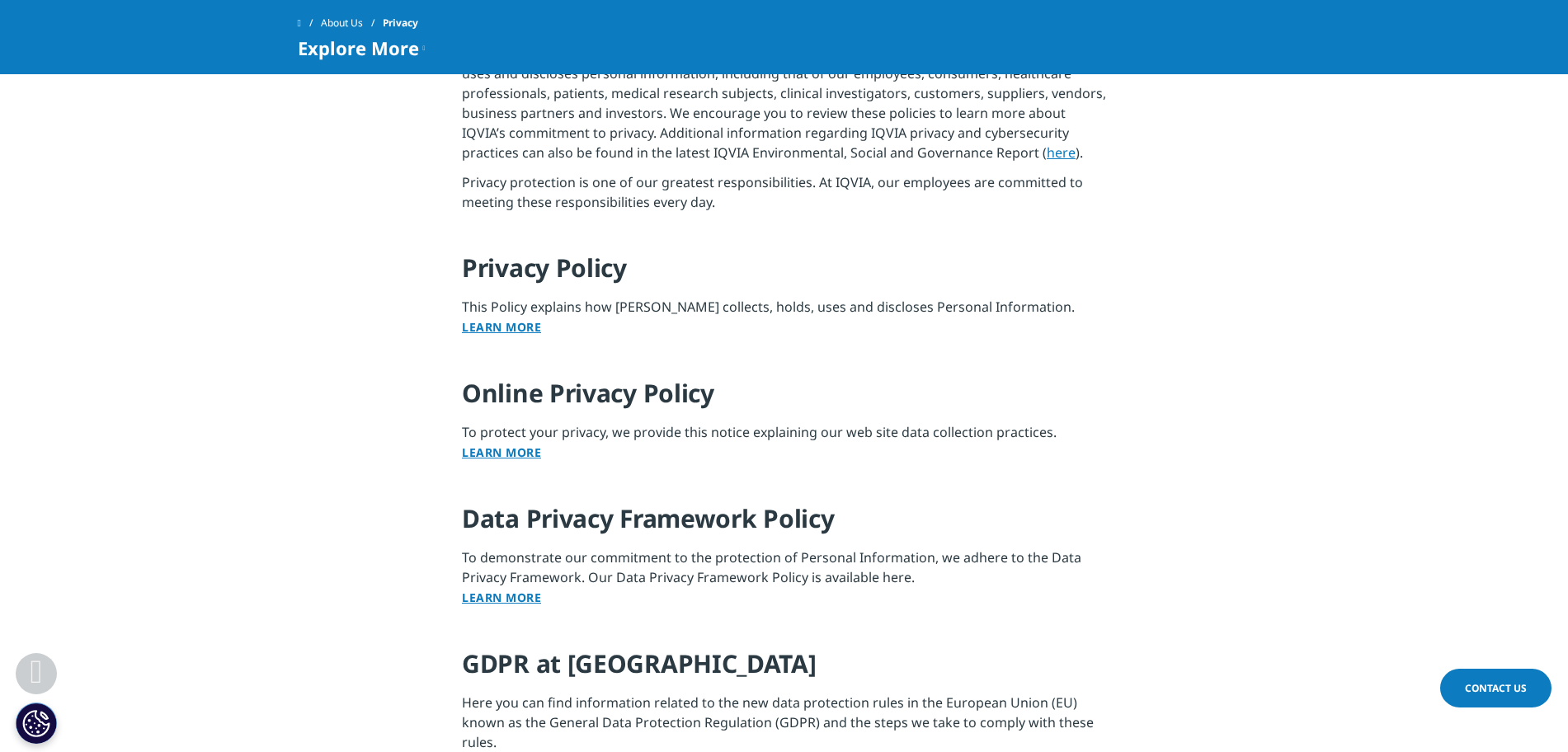
scroll to position [1408, 0]
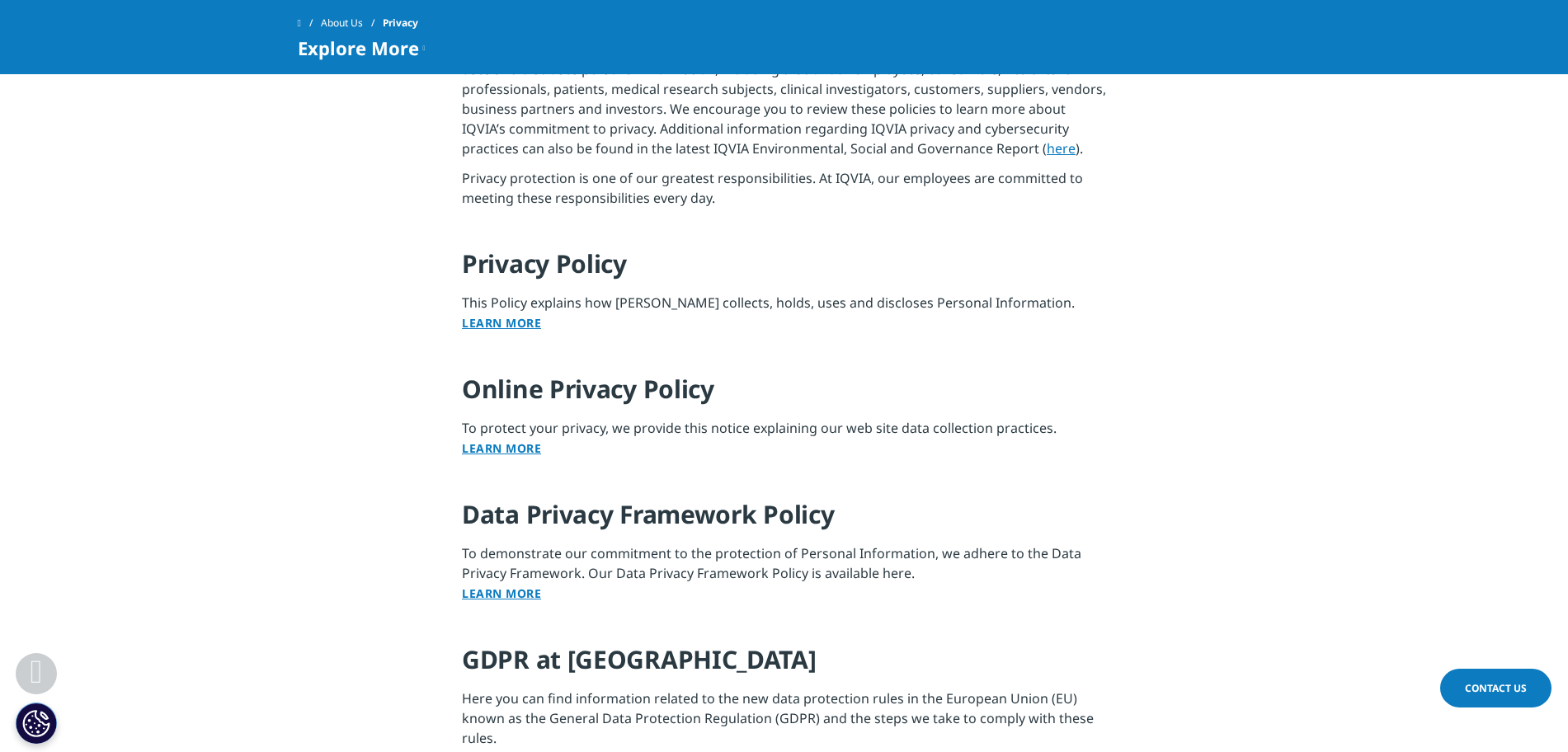
click at [517, 322] on link "Learn More" at bounding box center [501, 322] width 79 height 16
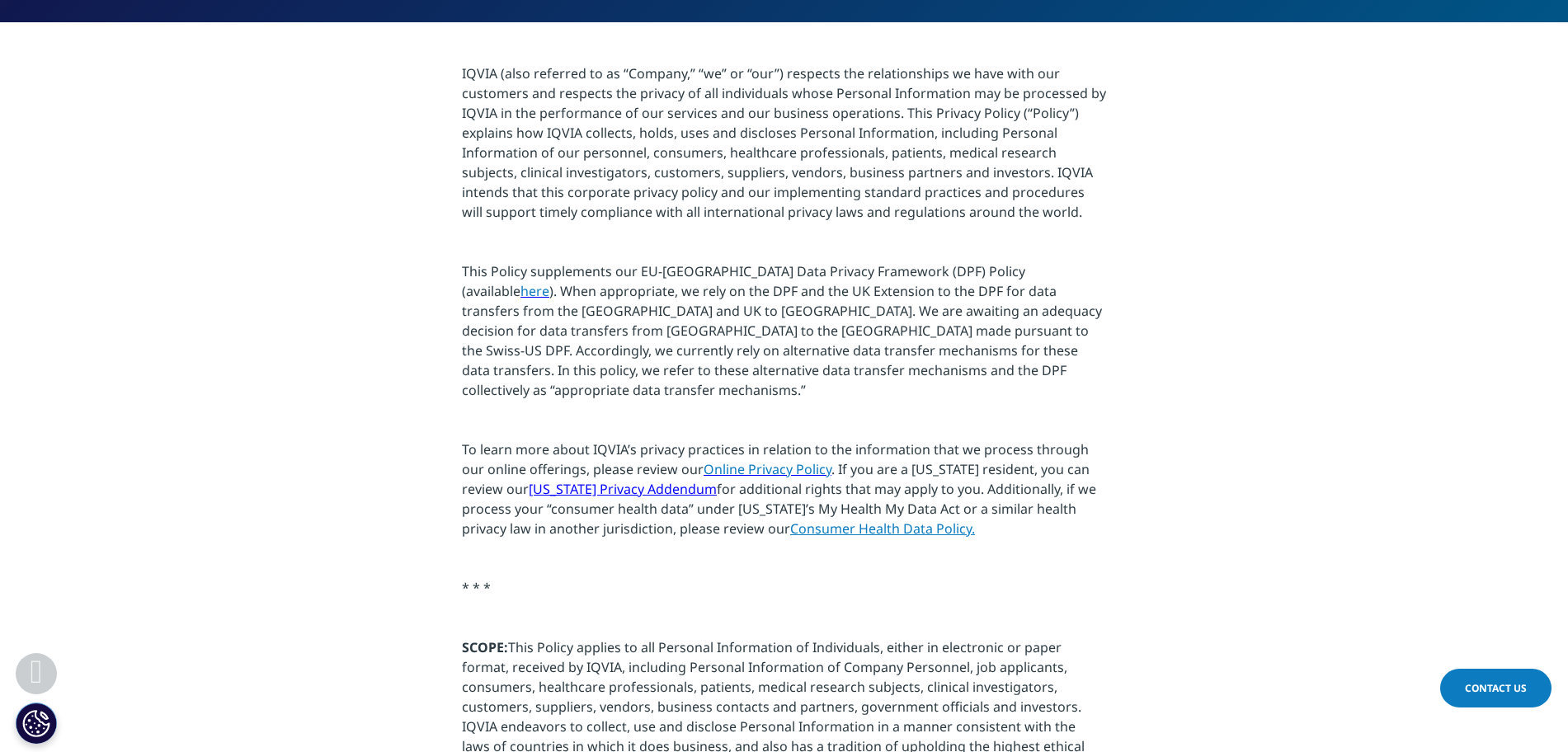
scroll to position [338, 0]
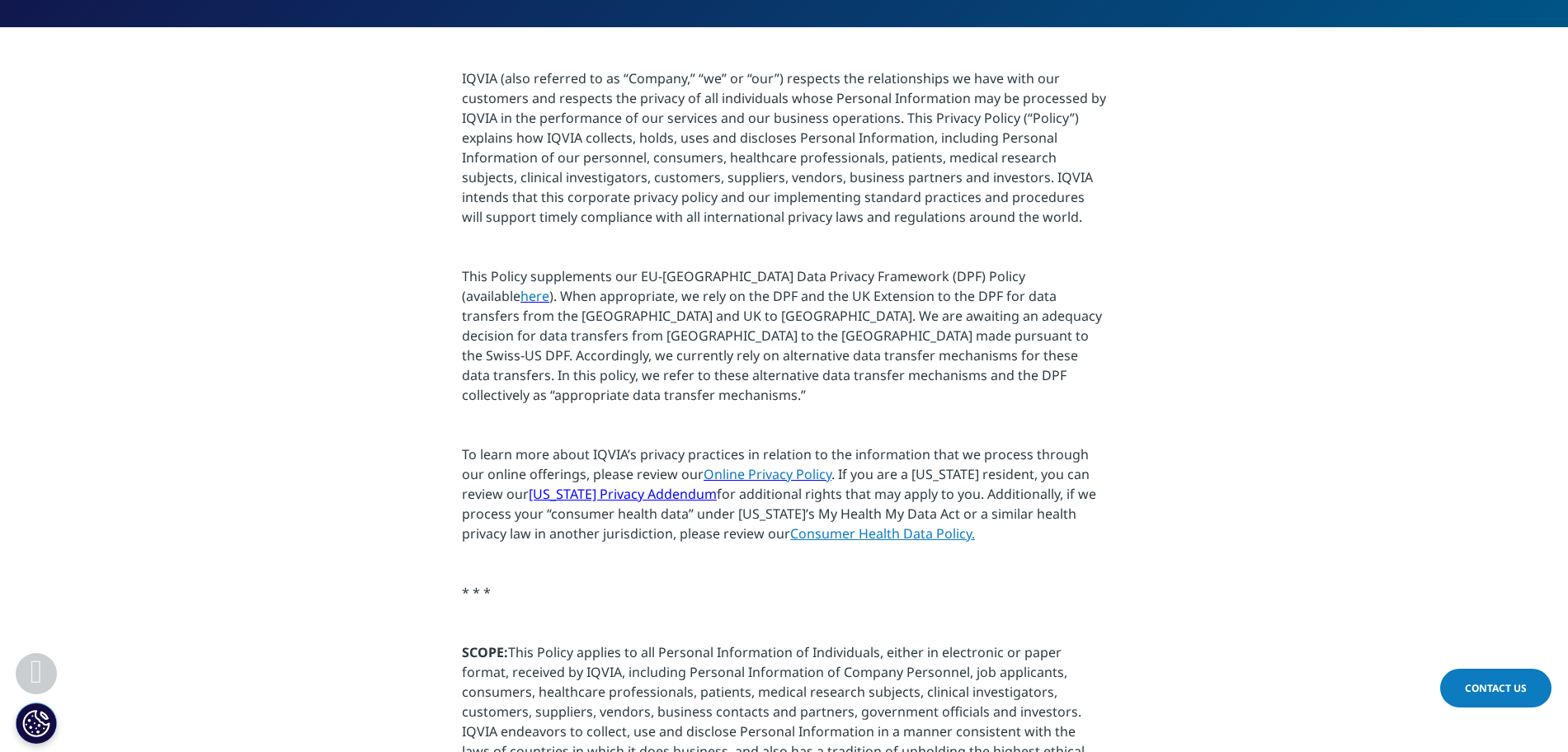
click at [755, 465] on span "Online Privacy Policy" at bounding box center [768, 474] width 128 height 18
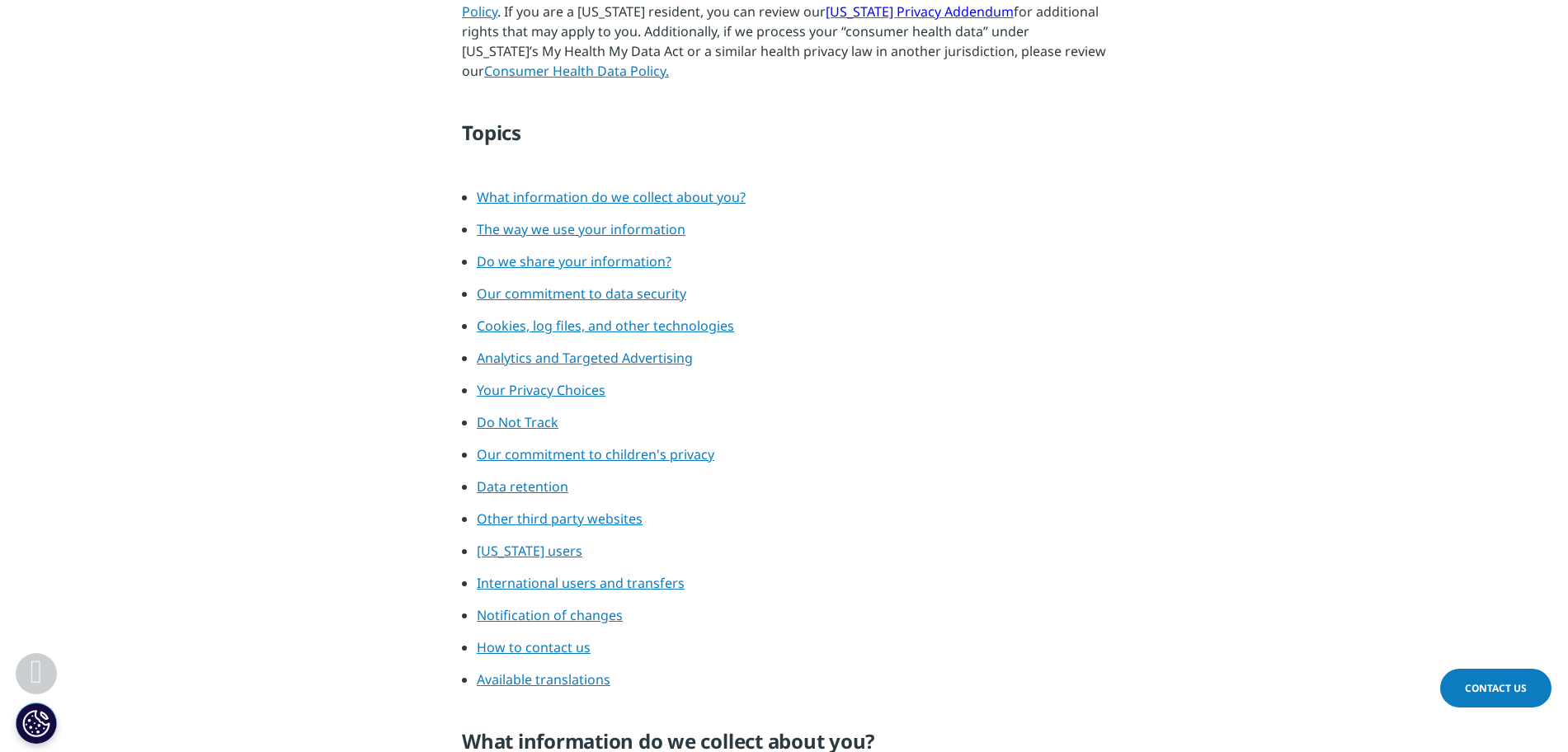
scroll to position [875, 0]
click at [554, 488] on span "Data retention" at bounding box center [522, 485] width 92 height 18
click at [531, 487] on span "Data retention" at bounding box center [522, 485] width 92 height 18
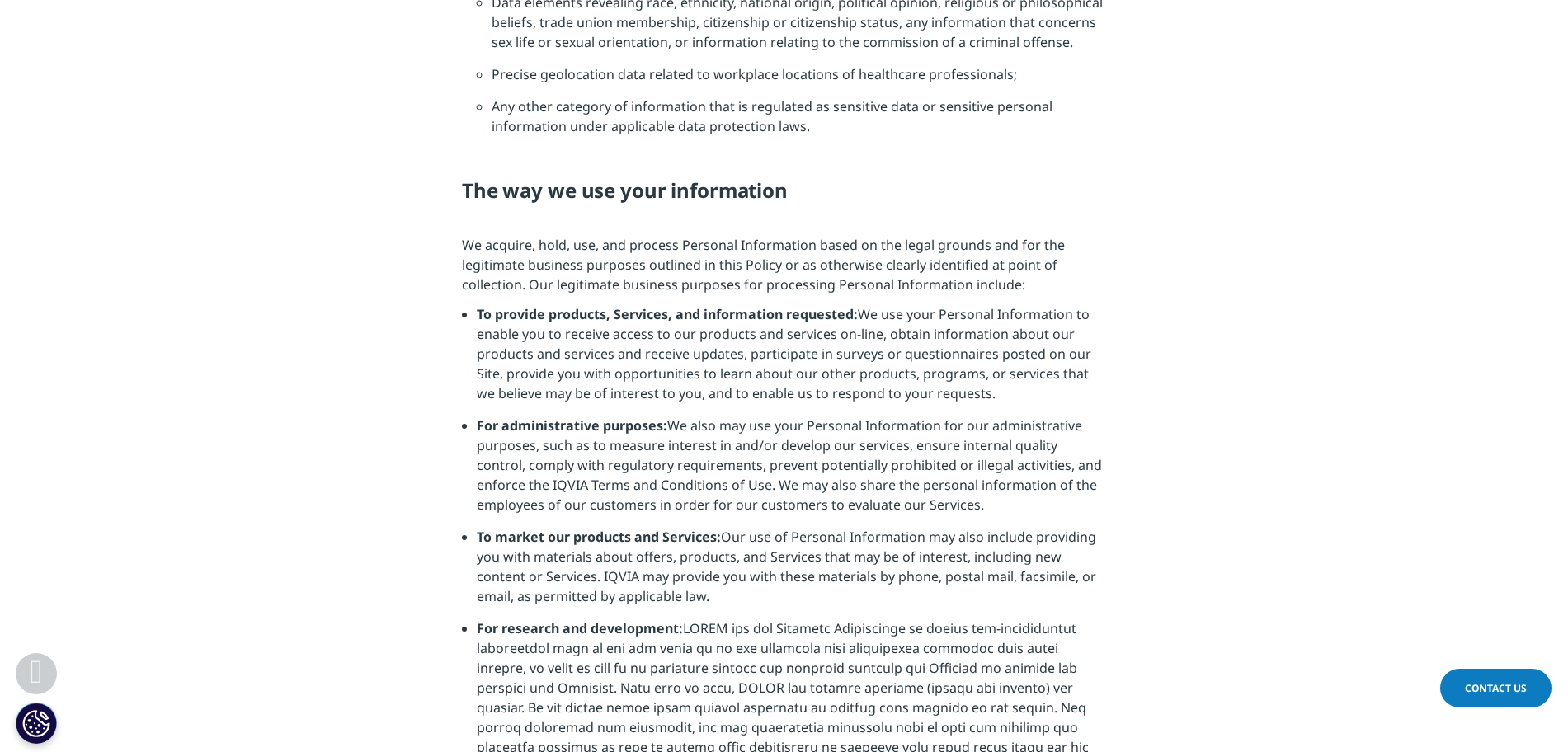
scroll to position [2800, 0]
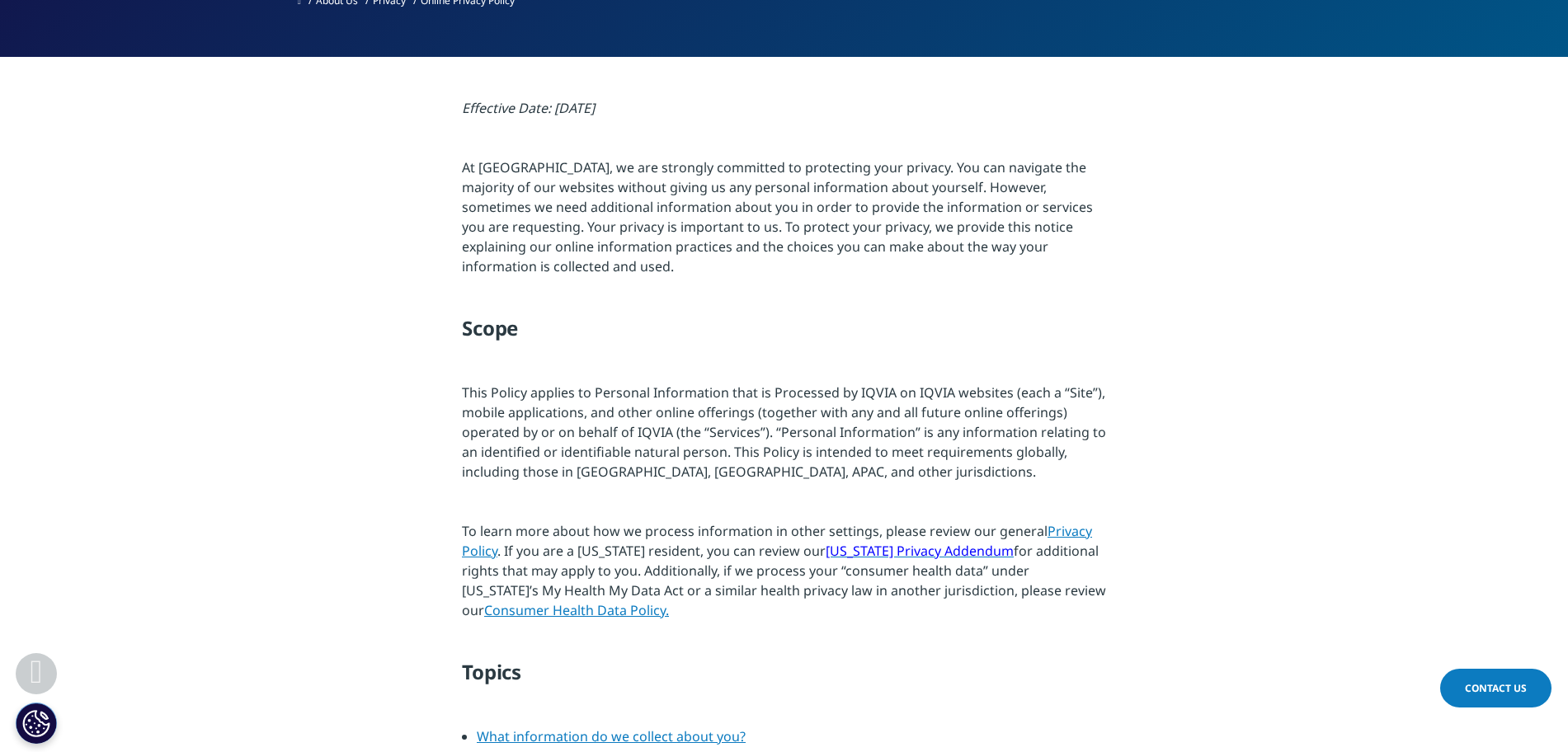
scroll to position [333, 0]
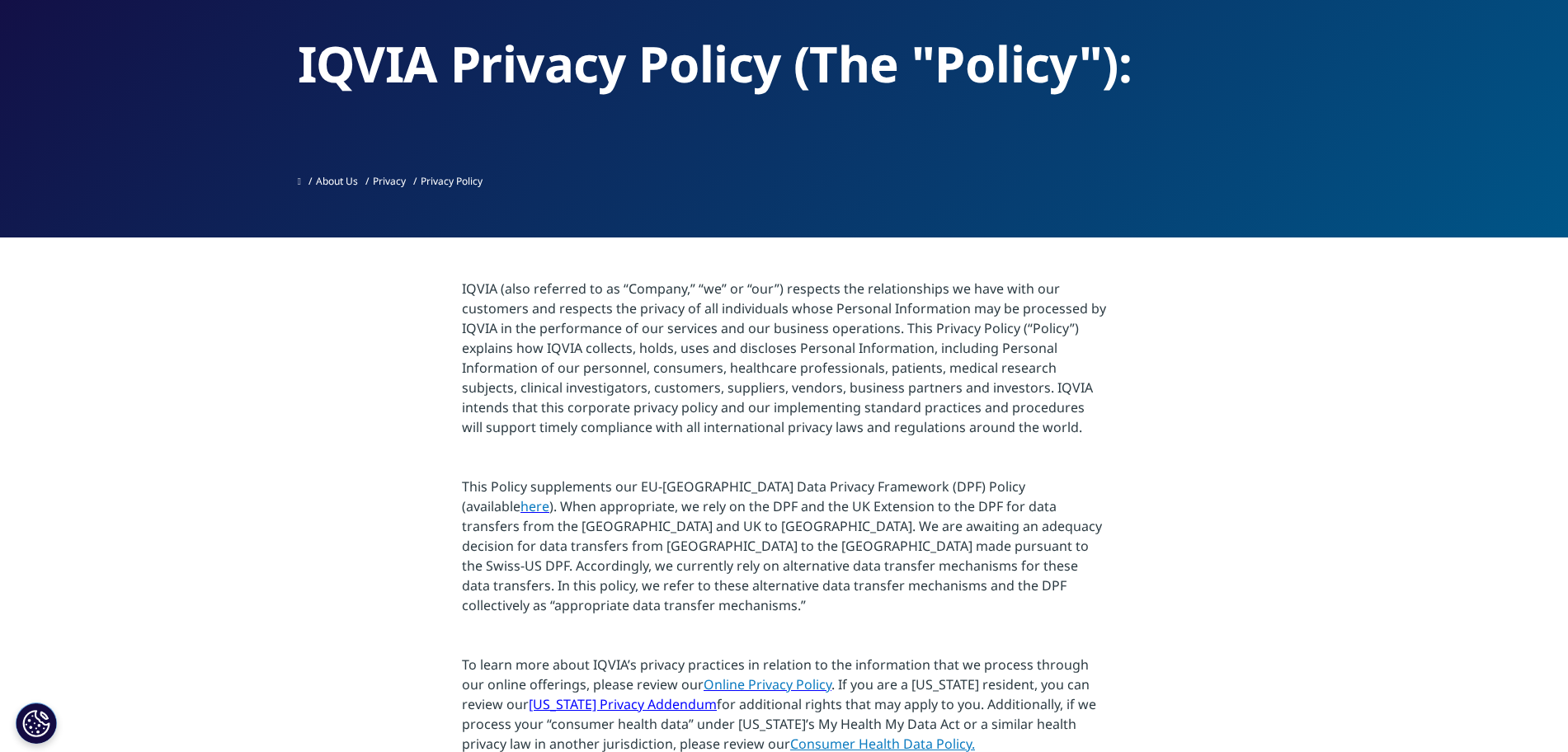
scroll to position [112, 0]
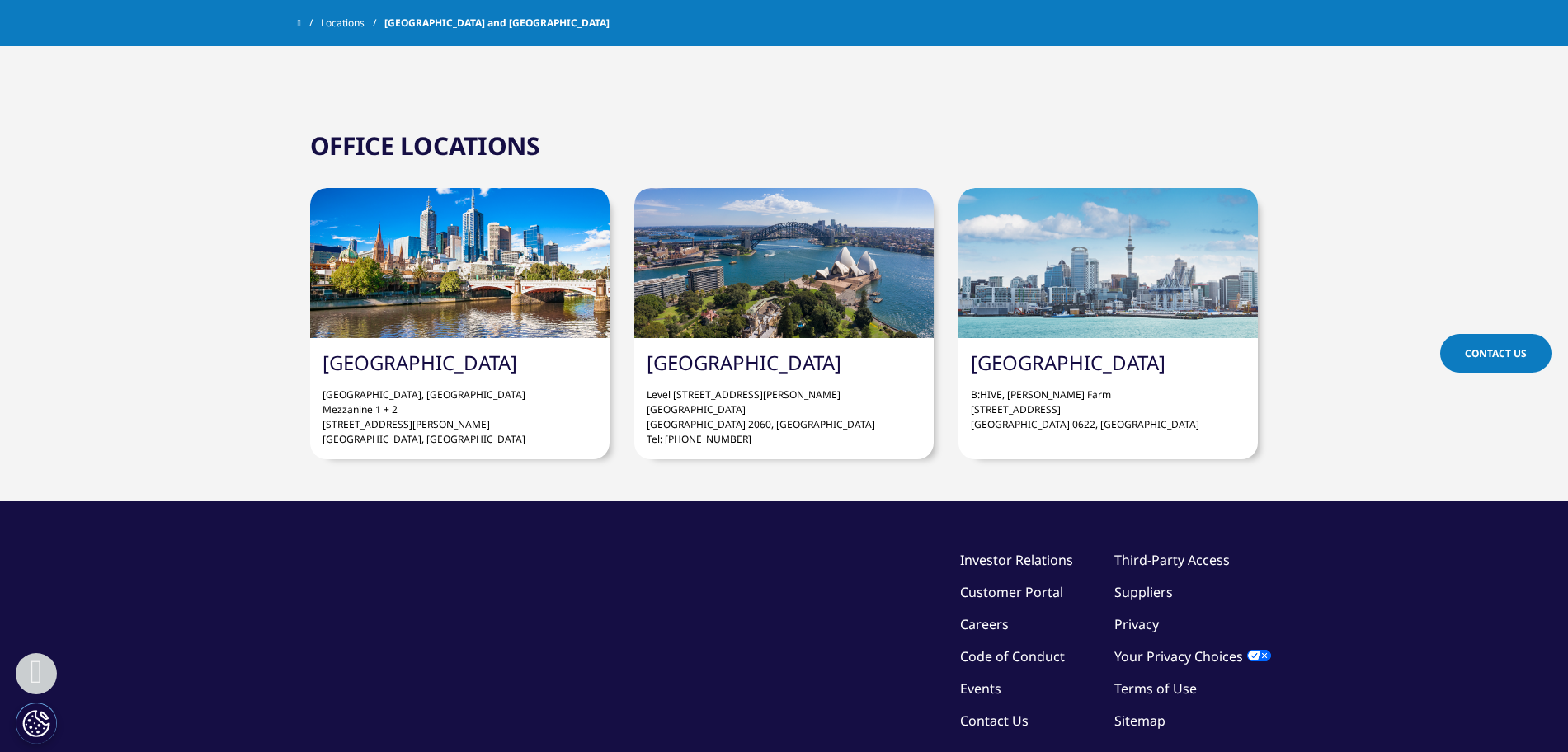
scroll to position [1476, 0]
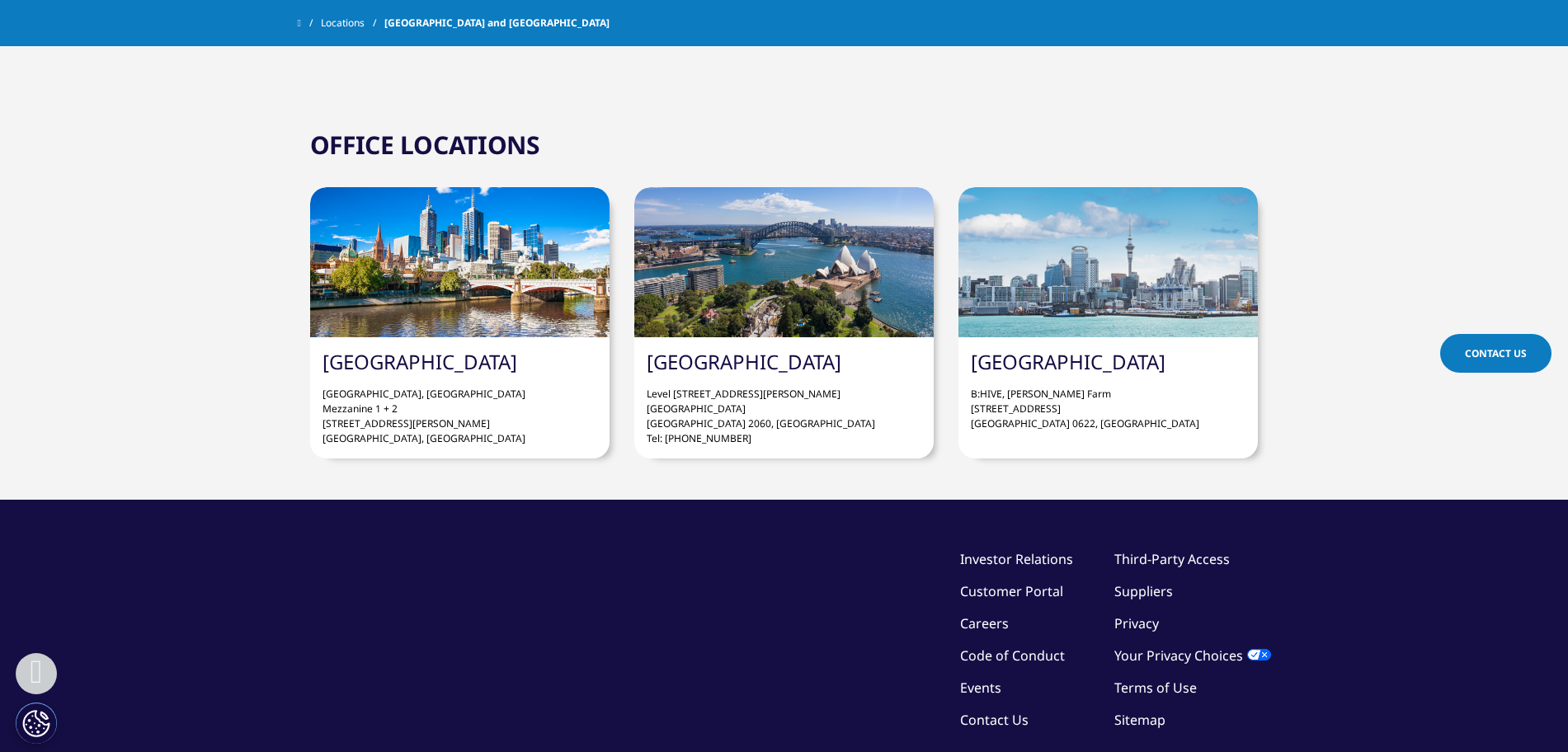
click at [1129, 615] on link "Privacy" at bounding box center [1137, 624] width 45 height 18
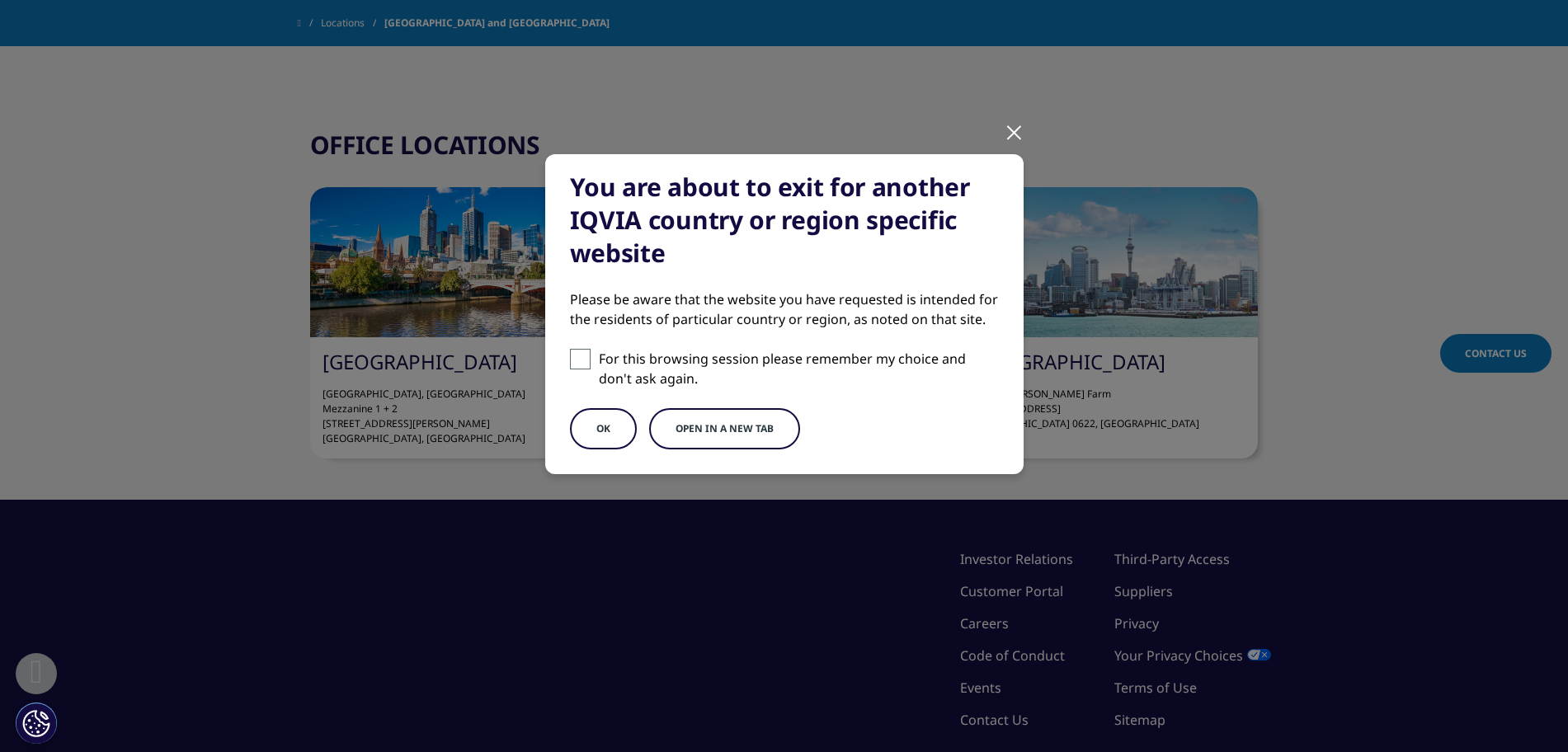
click at [624, 420] on button "OK" at bounding box center [603, 429] width 67 height 41
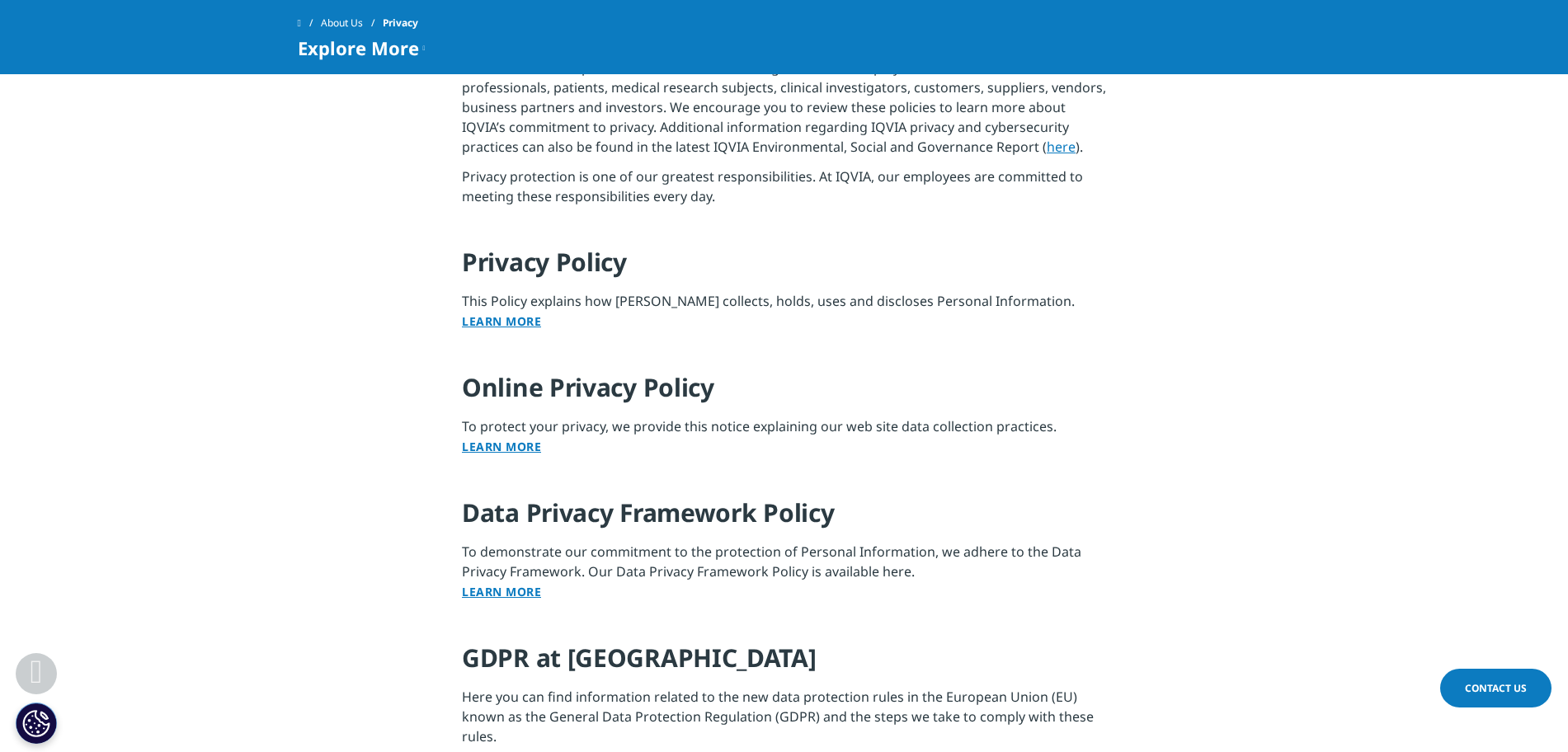
scroll to position [1420, 0]
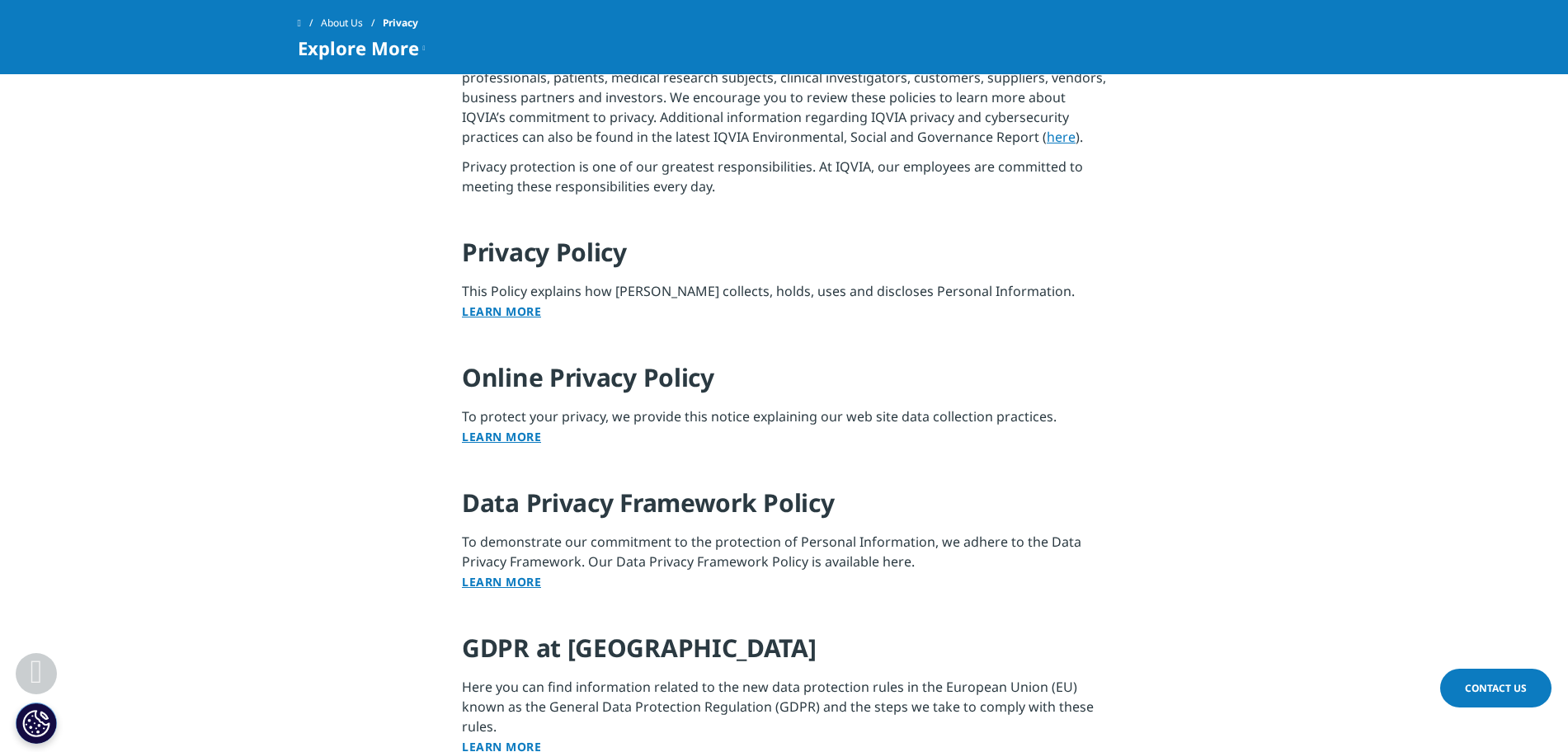
click at [534, 435] on link "Learn More" at bounding box center [501, 436] width 79 height 16
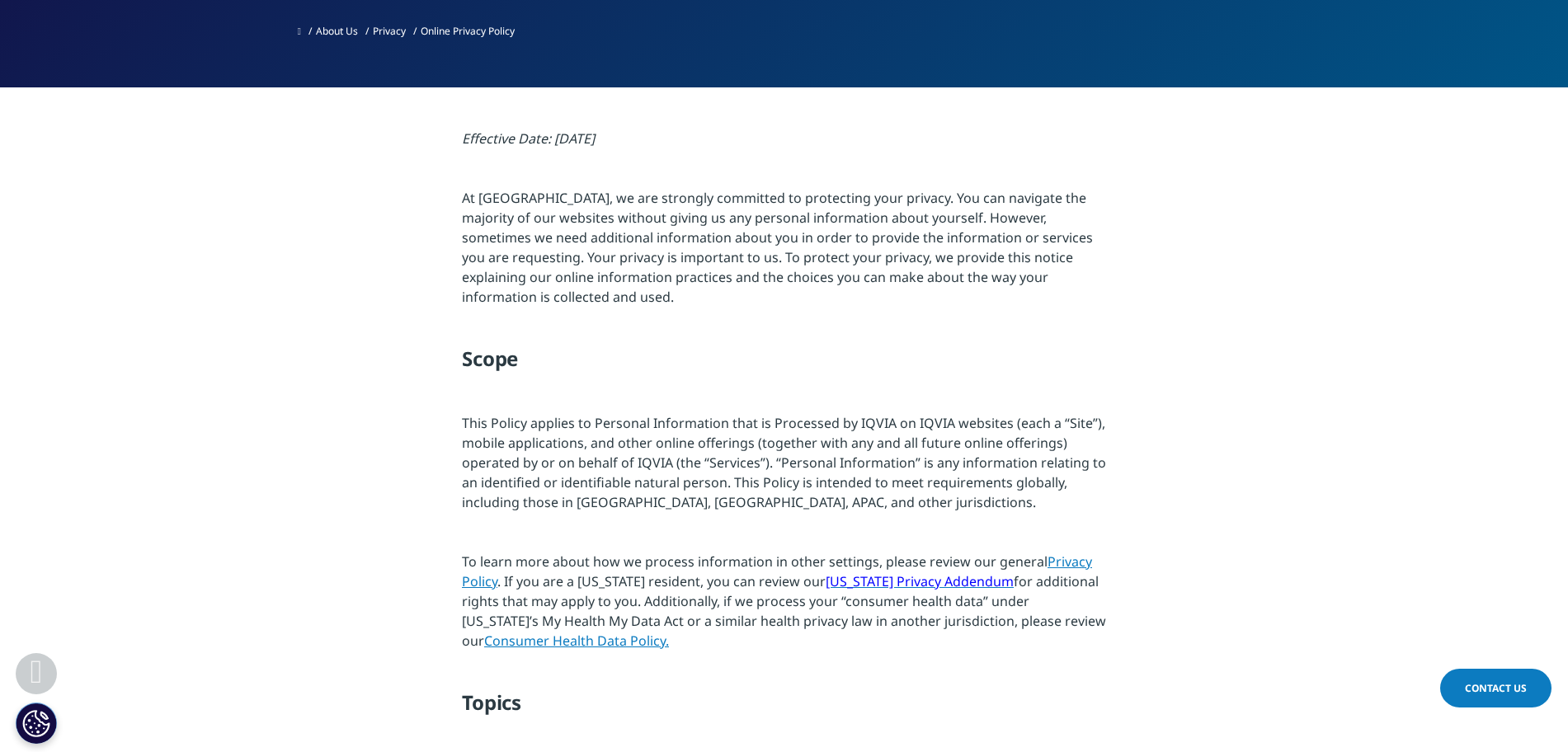
scroll to position [311, 0]
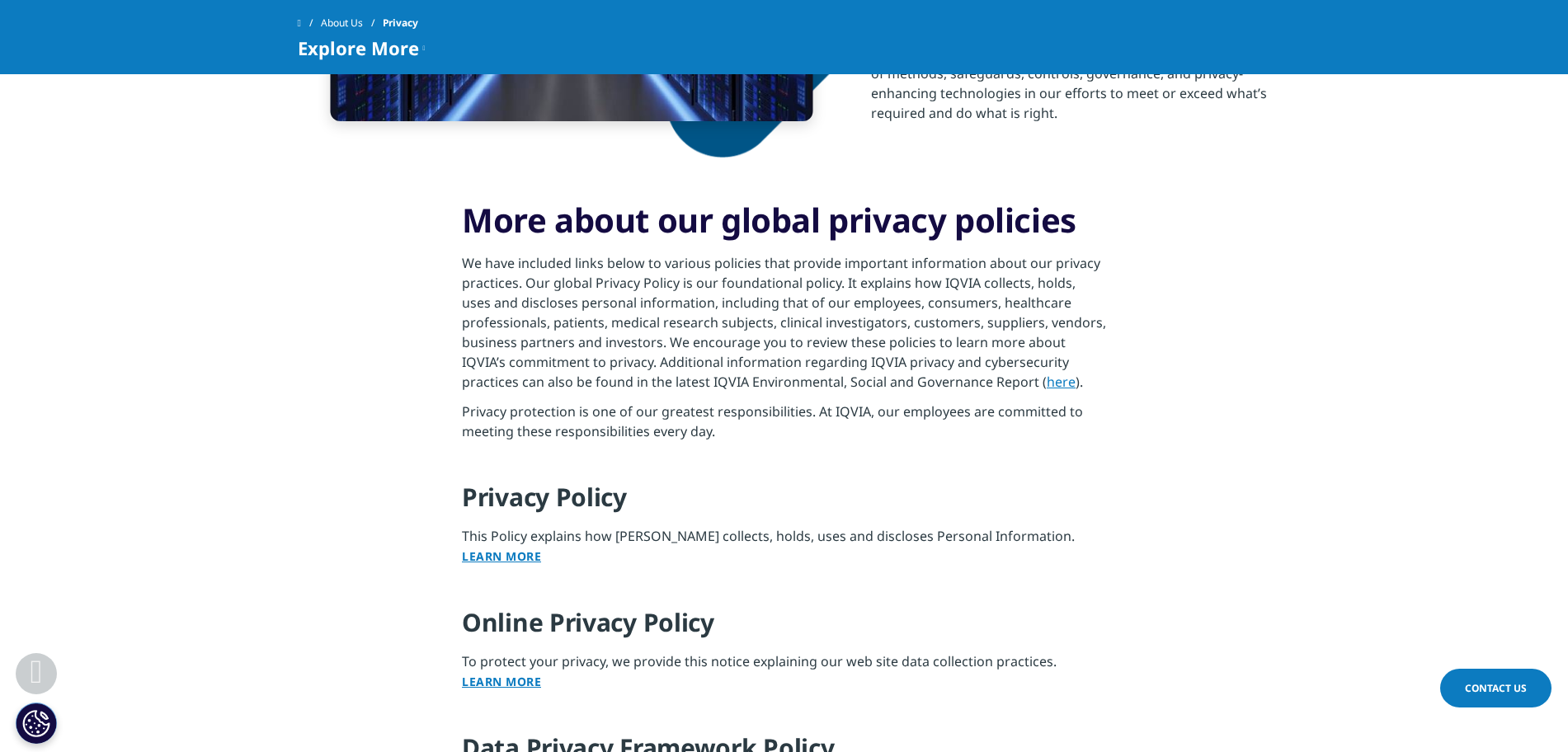
scroll to position [1164, 0]
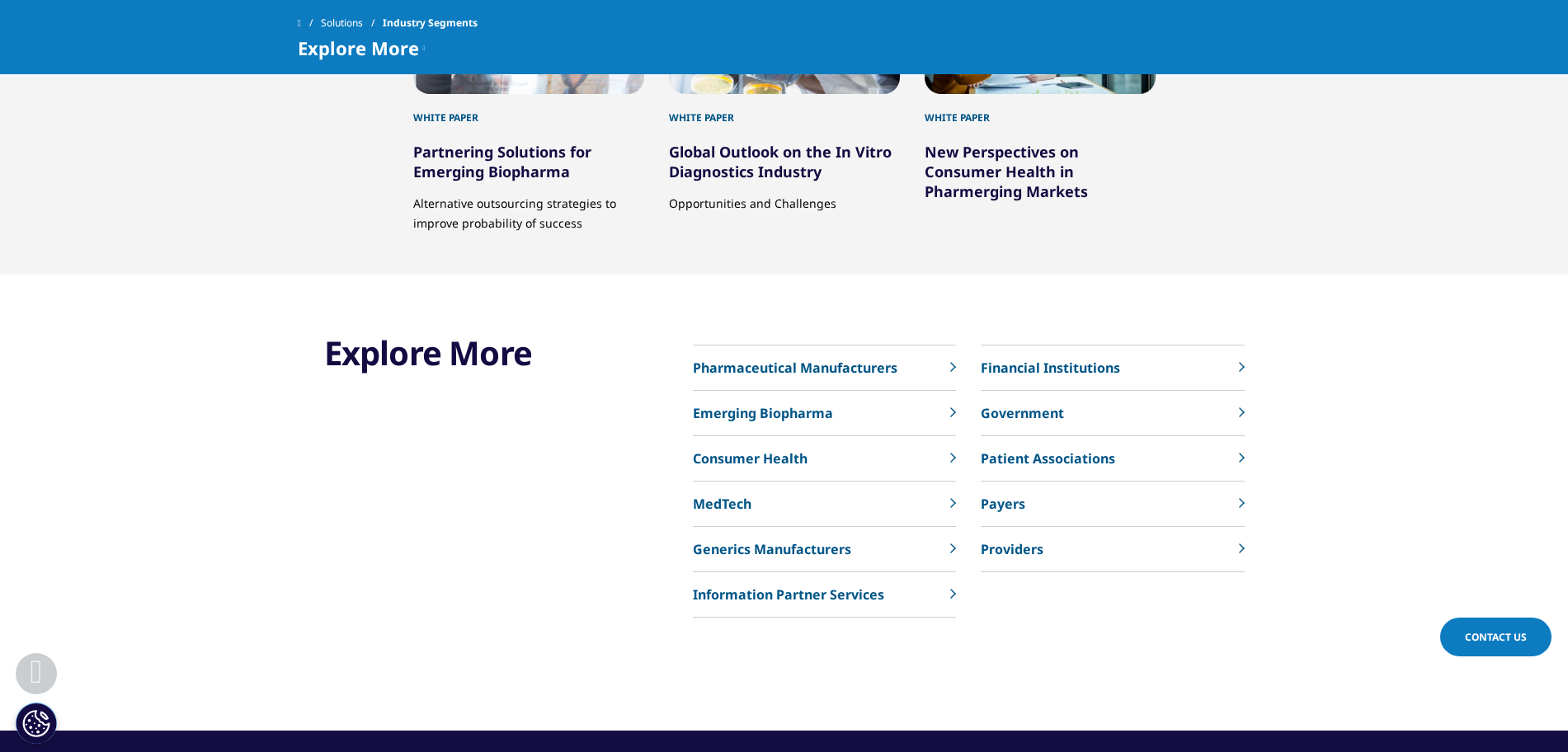
scroll to position [2449, 0]
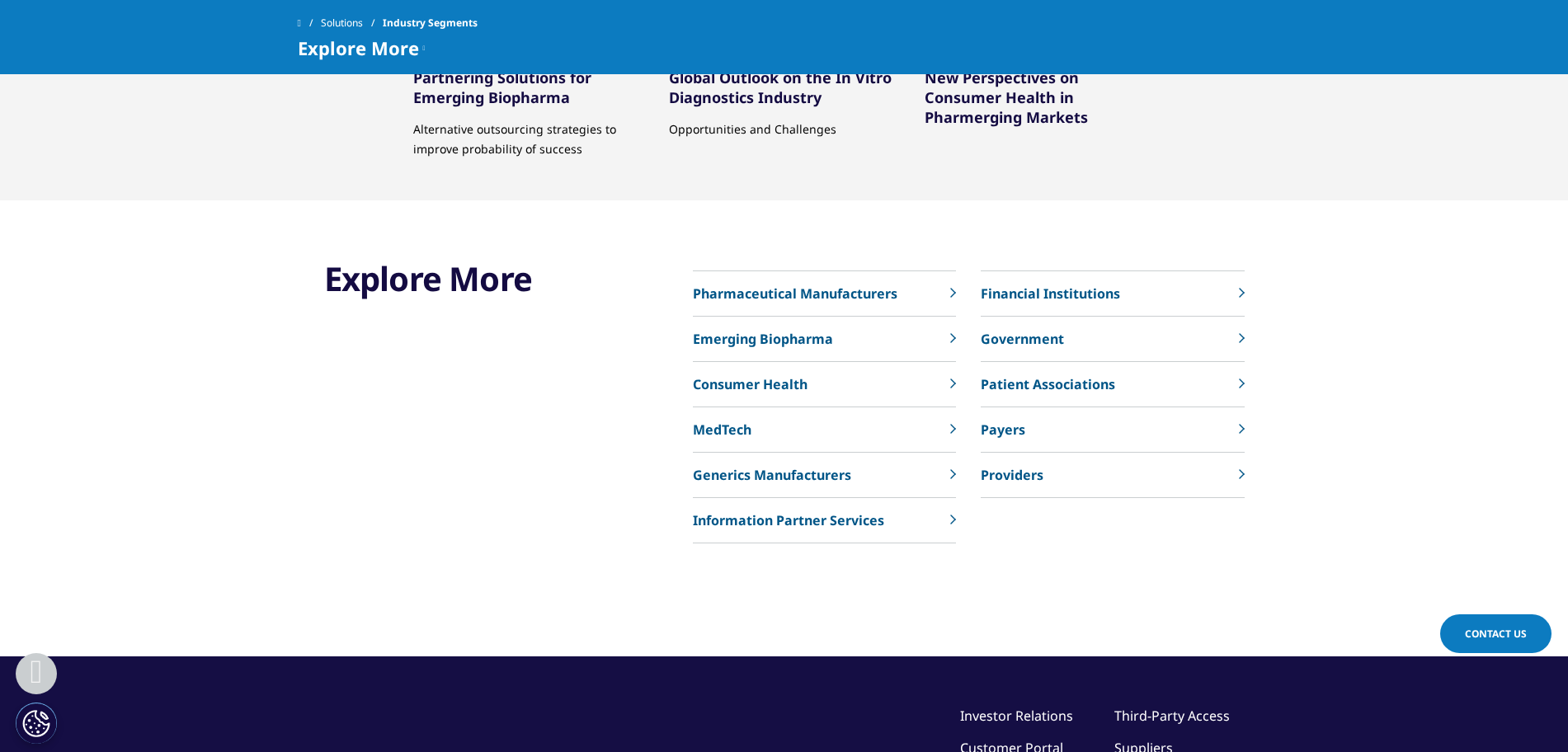
click at [678, 300] on div "Explore More Pharmaceutical Manufacturers Emerging Biopharma Consumer Health" at bounding box center [784, 429] width 974 height 456
click at [666, 294] on div "Explore More Pharmaceutical Manufacturers Emerging Biopharma Consumer Health" at bounding box center [784, 429] width 974 height 456
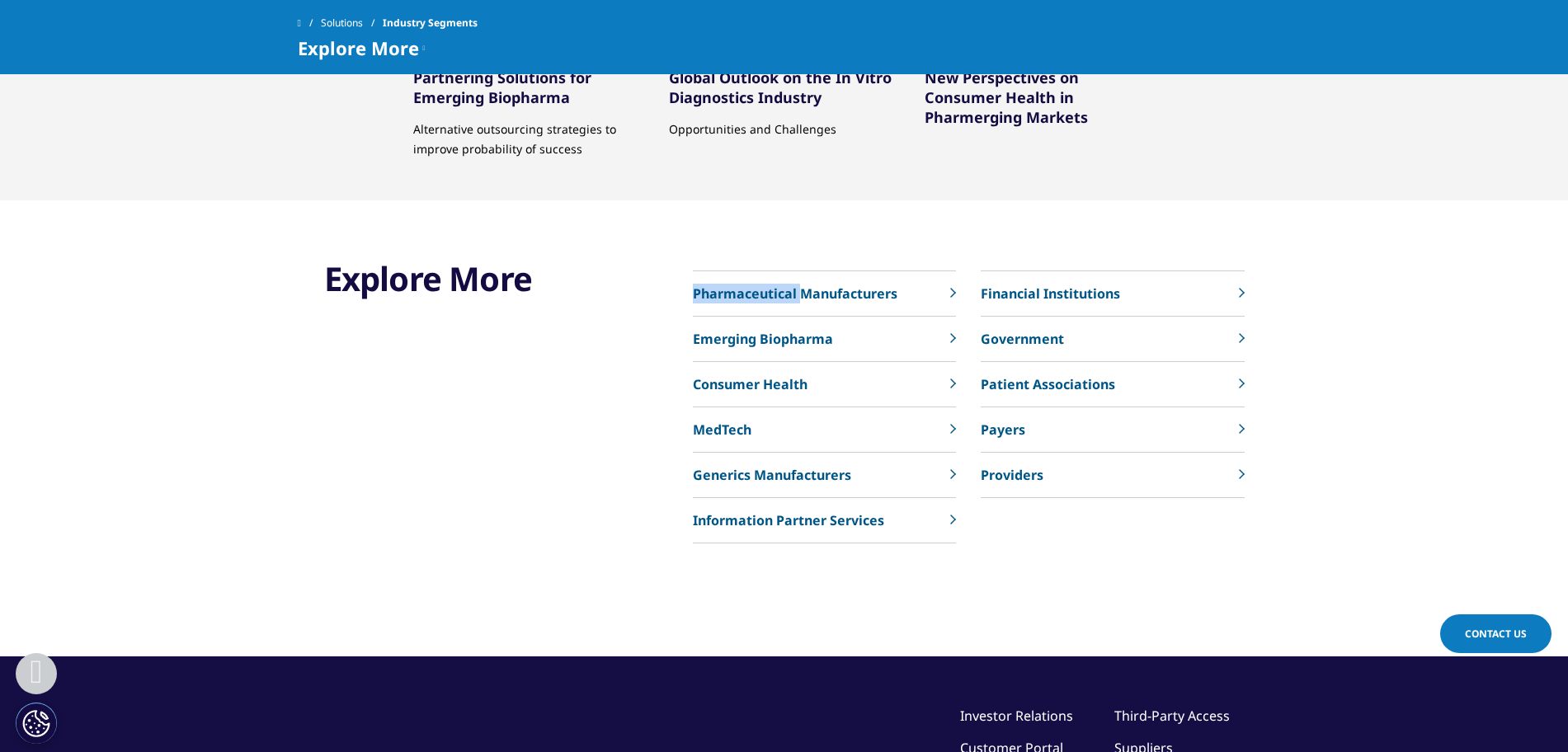
click at [665, 303] on div "Explore More Pharmaceutical Manufacturers Emerging Biopharma Consumer Health" at bounding box center [784, 429] width 974 height 456
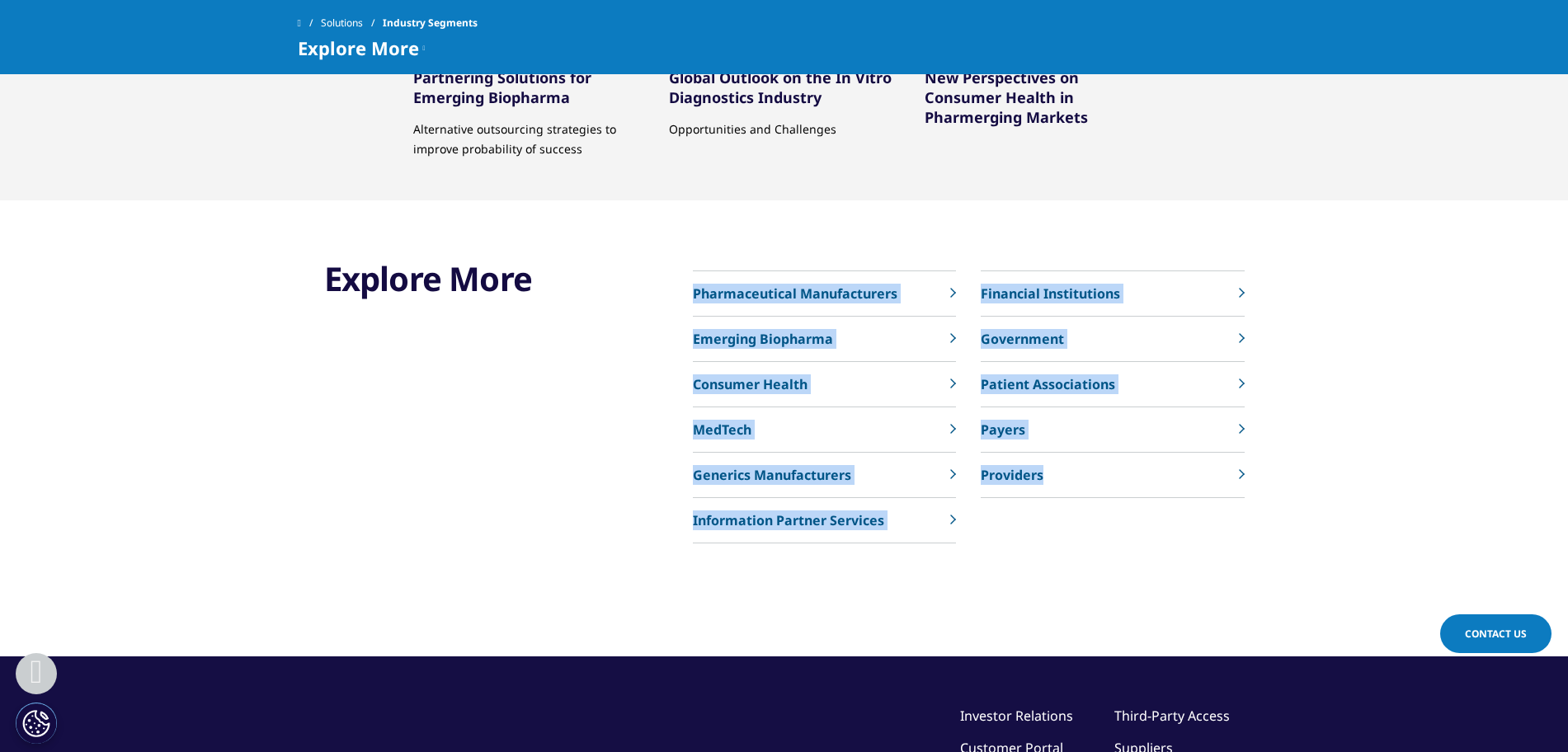
drag, startPoint x: 681, startPoint y: 292, endPoint x: 1137, endPoint y: 502, distance: 502.0
click at [1137, 502] on div "Explore More Pharmaceutical Manufacturers Emerging Biopharma Consumer Health" at bounding box center [784, 429] width 974 height 456
copy div "Pharmaceutical Manufacturers Emerging Biopharma Consumer Health MedTech Generic…"
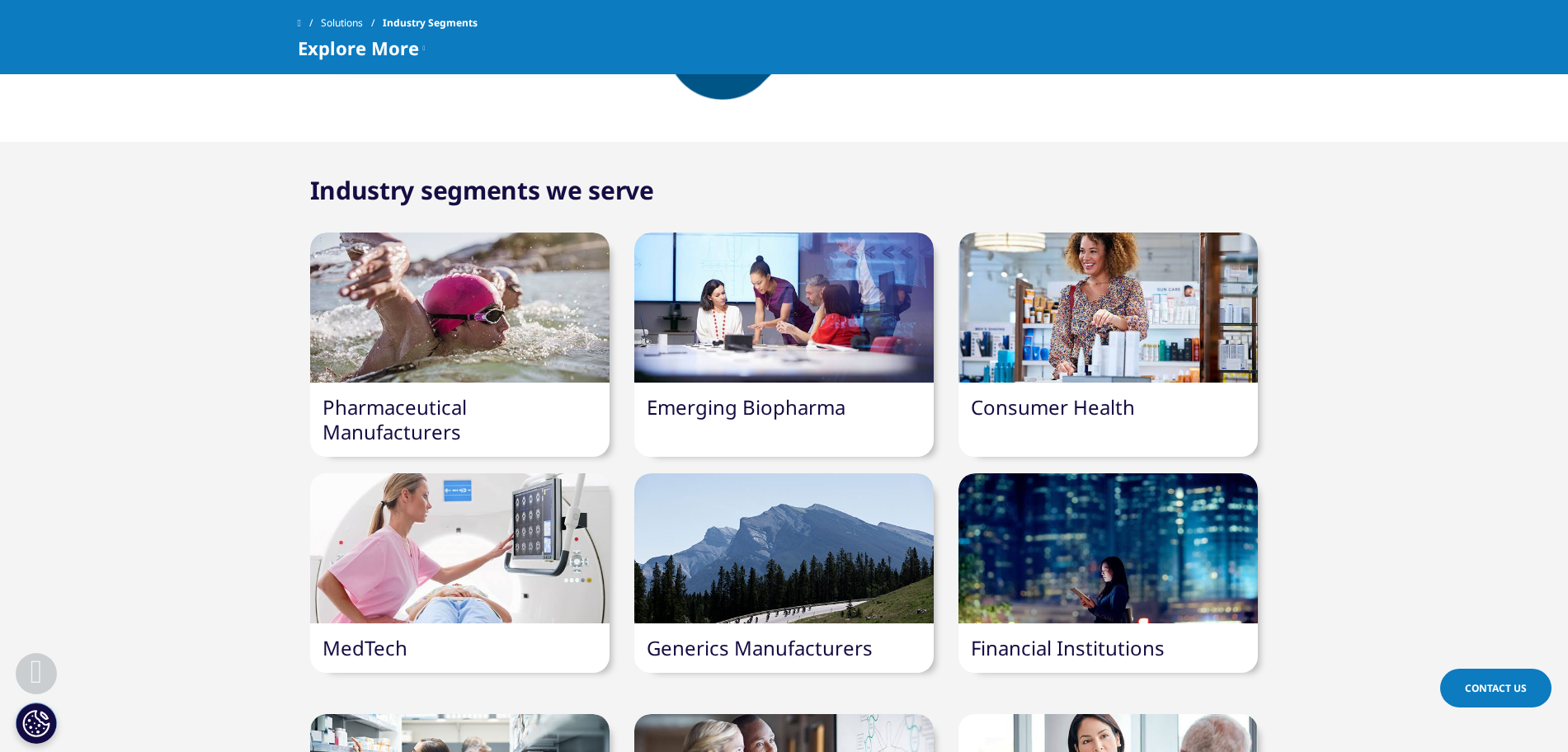
scroll to position [1066, 0]
click at [446, 405] on link "Pharmaceutical Manufacturers" at bounding box center [395, 419] width 145 height 52
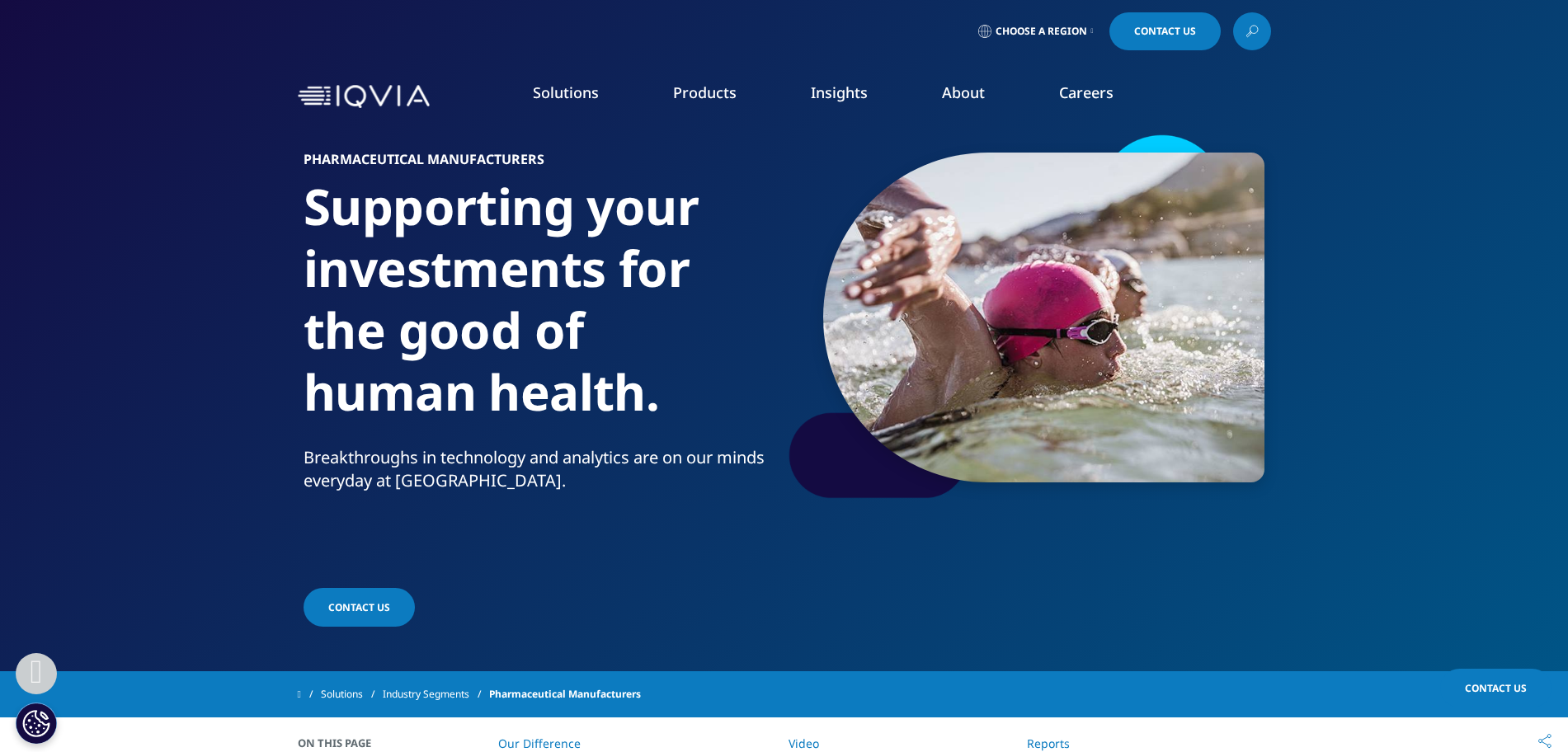
scroll to position [445, 0]
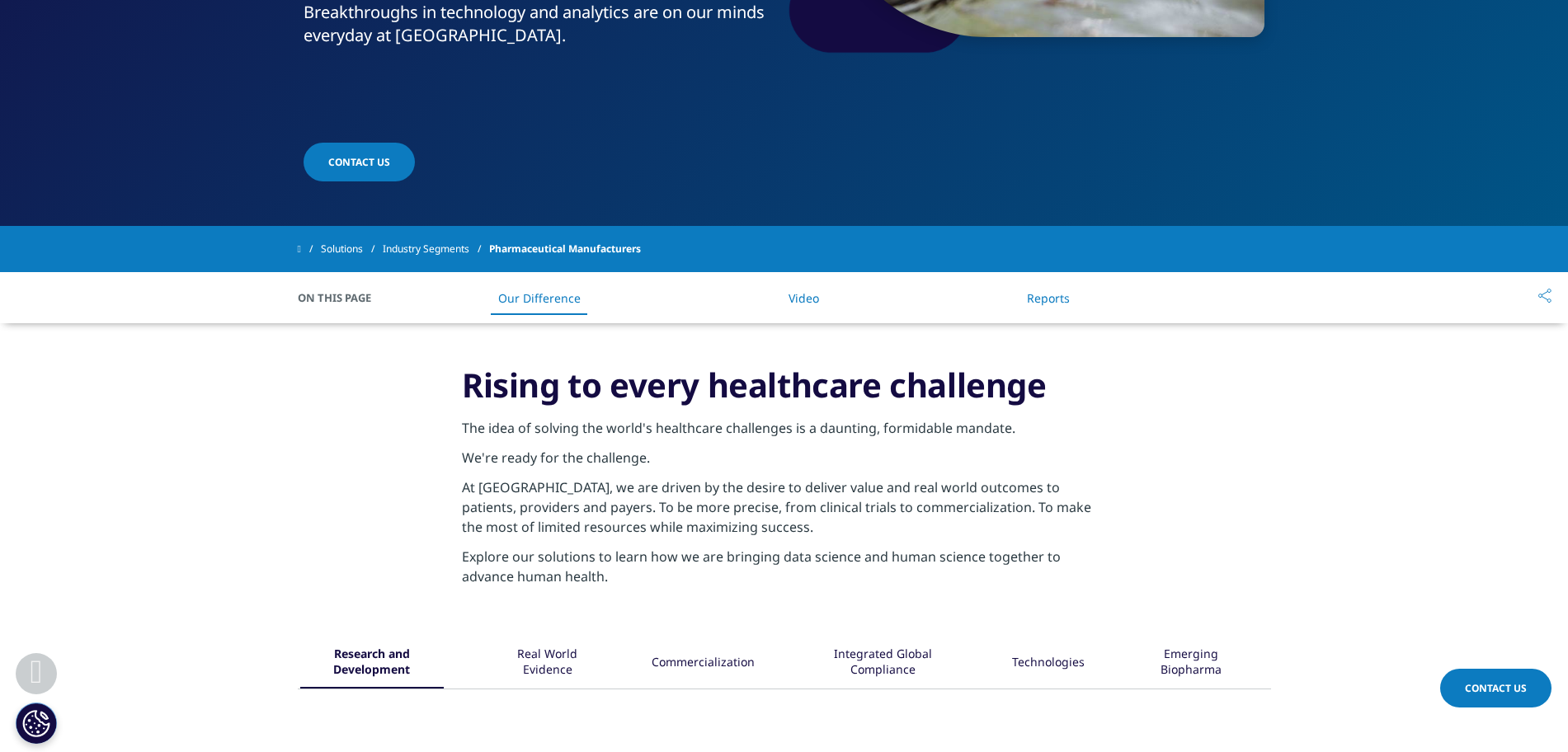
click at [1040, 293] on link "Reports" at bounding box center [1048, 298] width 43 height 16
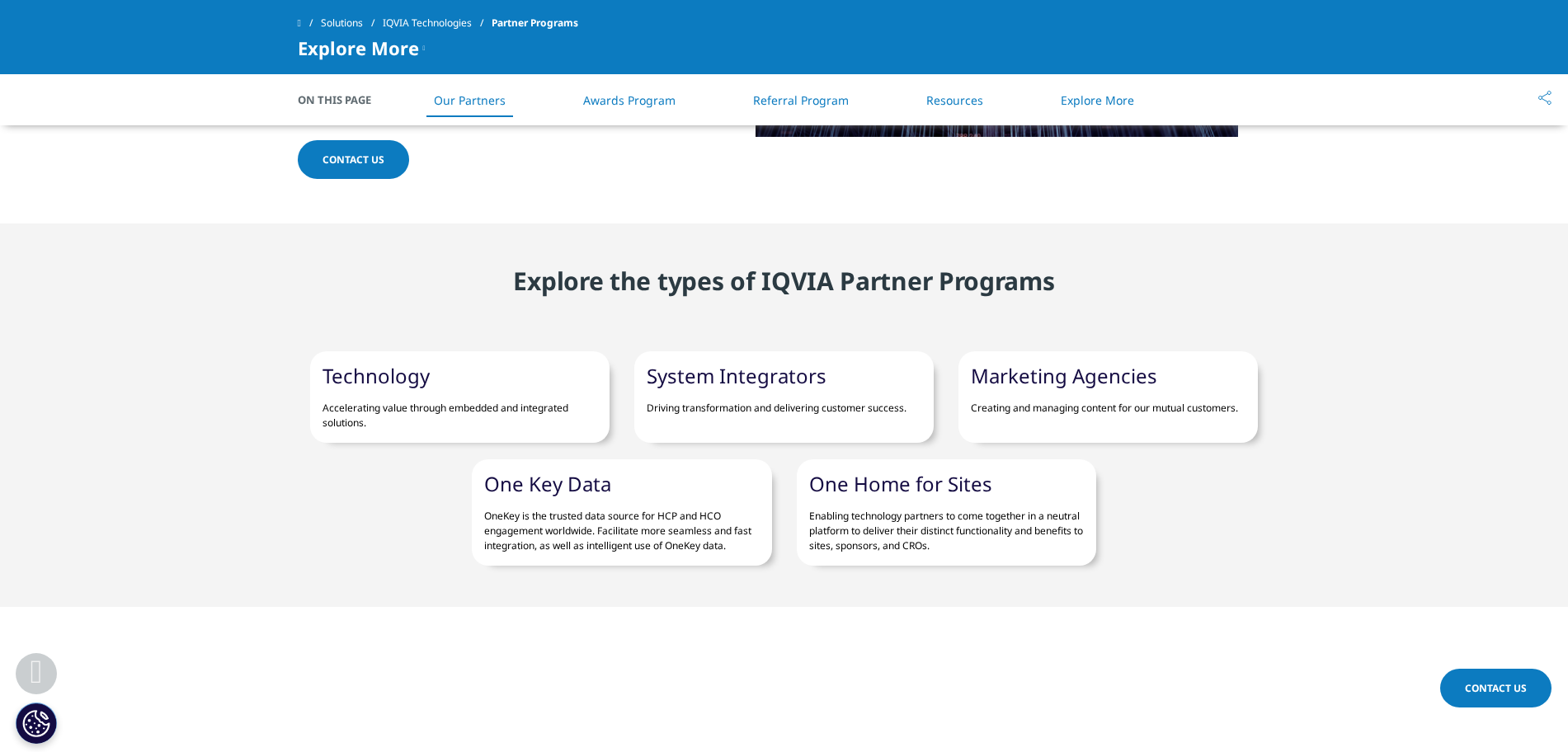
scroll to position [1001, 0]
click at [905, 469] on link "One Home for Sites" at bounding box center [900, 483] width 183 height 27
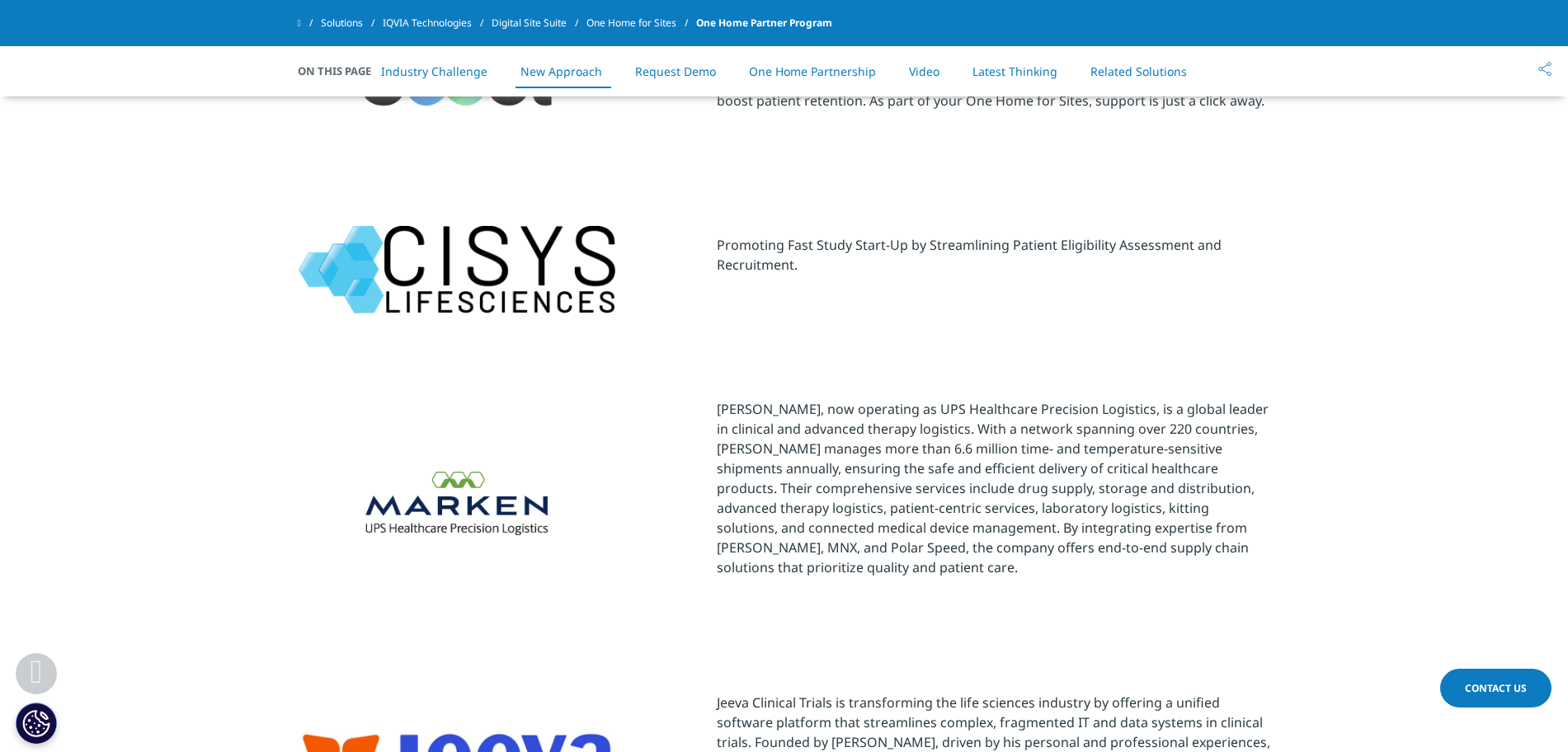
scroll to position [6139, 0]
